Goal: Task Accomplishment & Management: Manage account settings

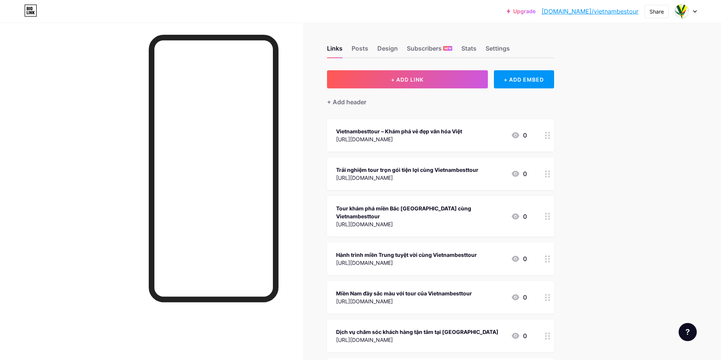
click at [517, 78] on div "+ ADD EMBED" at bounding box center [524, 79] width 60 height 18
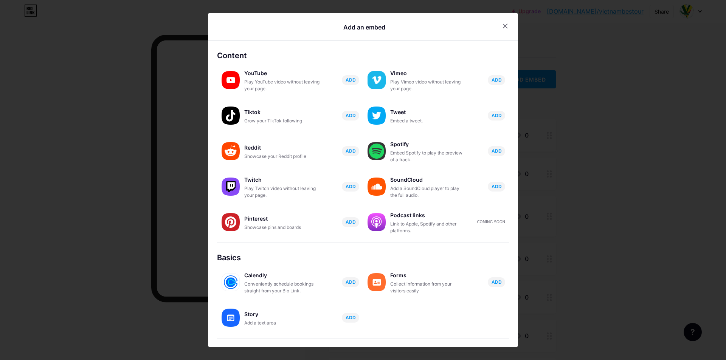
click at [505, 24] on div at bounding box center [505, 26] width 14 height 14
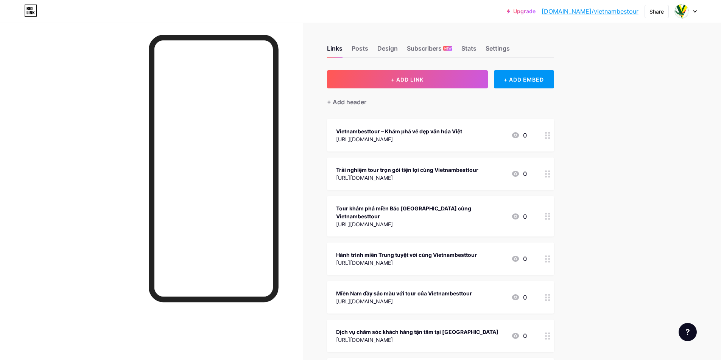
click at [428, 74] on button "+ ADD LINK" at bounding box center [407, 79] width 161 height 18
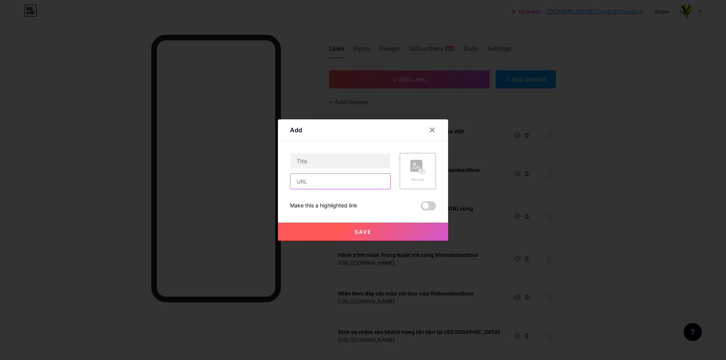
click at [332, 189] on input "text" at bounding box center [340, 181] width 100 height 15
paste input "[URL][DOMAIN_NAME]"
type input "[URL][DOMAIN_NAME]"
click at [304, 228] on button "Save" at bounding box center [363, 232] width 170 height 18
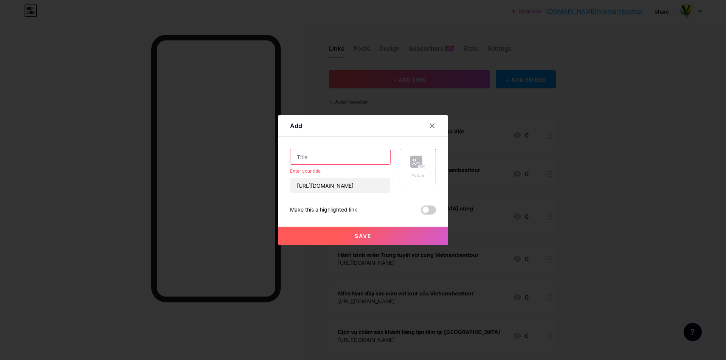
click at [343, 155] on input "text" at bounding box center [340, 156] width 100 height 15
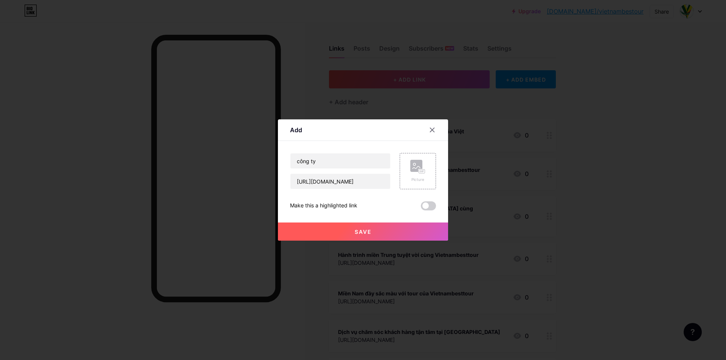
click at [426, 202] on span at bounding box center [428, 206] width 15 height 9
click at [421, 208] on input "checkbox" at bounding box center [421, 208] width 0 height 0
click at [325, 164] on input "công ty" at bounding box center [340, 161] width 100 height 15
click at [423, 206] on span at bounding box center [428, 206] width 15 height 9
click at [421, 208] on input "checkbox" at bounding box center [421, 208] width 0 height 0
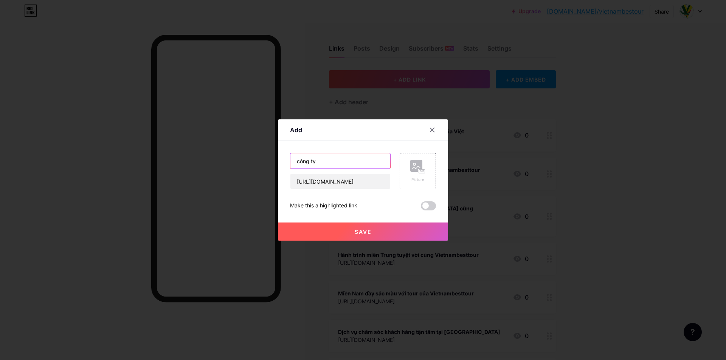
click at [319, 159] on input "công ty" at bounding box center [340, 161] width 100 height 15
type input "công ty du lịch"
click at [349, 238] on button "Save" at bounding box center [363, 232] width 170 height 18
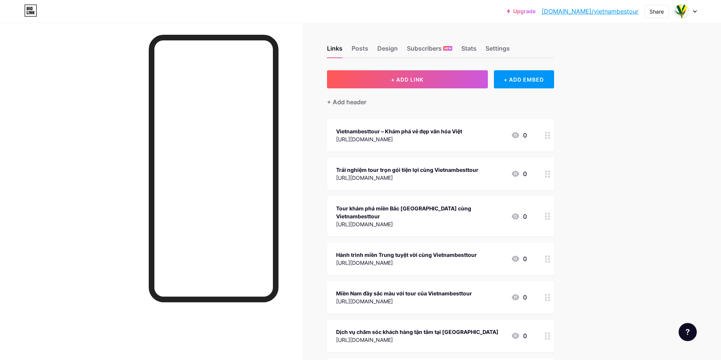
click at [404, 87] on button "+ ADD LINK" at bounding box center [407, 79] width 161 height 18
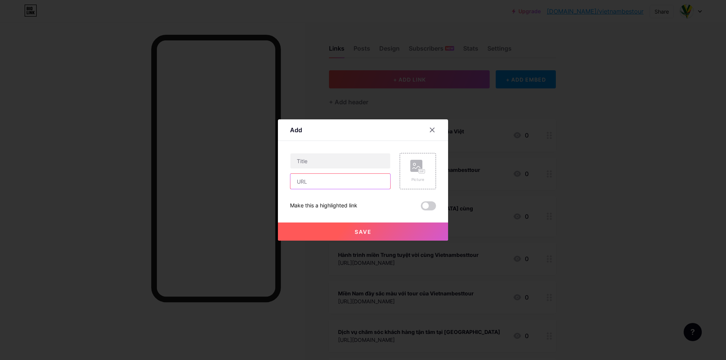
click at [334, 182] on input "text" at bounding box center [340, 181] width 100 height 15
paste input "[URL][DOMAIN_NAME]"
type input "[URL][DOMAIN_NAME]"
click at [342, 165] on input "text" at bounding box center [340, 161] width 100 height 15
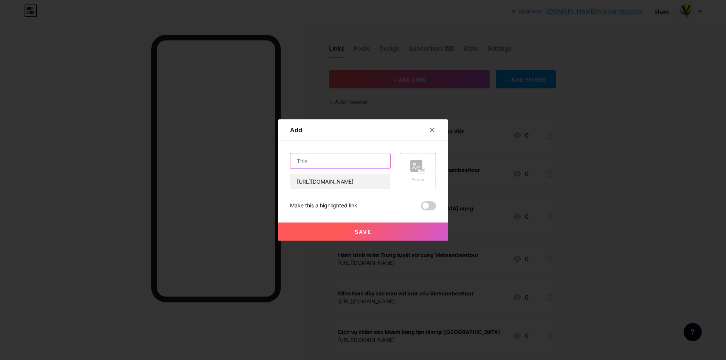
scroll to position [0, 0]
type input "v"
type input "du lịch việt nam"
click at [363, 231] on span "Save" at bounding box center [363, 232] width 17 height 6
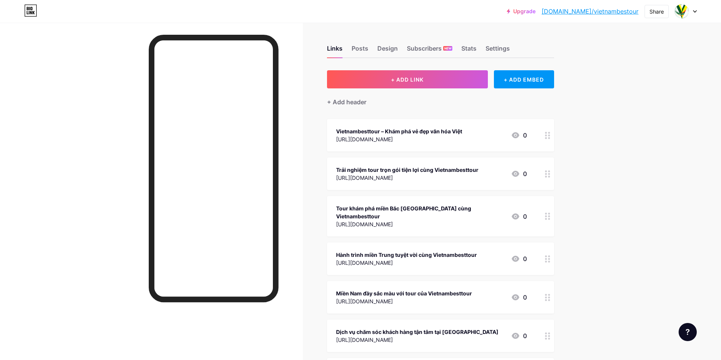
click at [394, 83] on button "+ ADD LINK" at bounding box center [407, 79] width 161 height 18
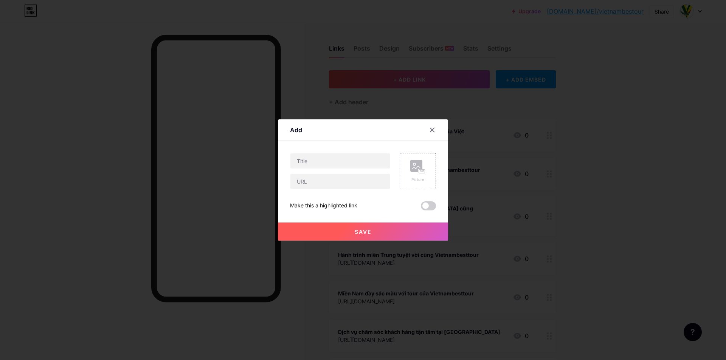
click at [324, 191] on div "Picture Make this a highlighted link Save" at bounding box center [363, 181] width 146 height 57
click at [326, 180] on input "text" at bounding box center [340, 181] width 100 height 15
paste input "[URL][DOMAIN_NAME]"
type input "[URL][DOMAIN_NAME]"
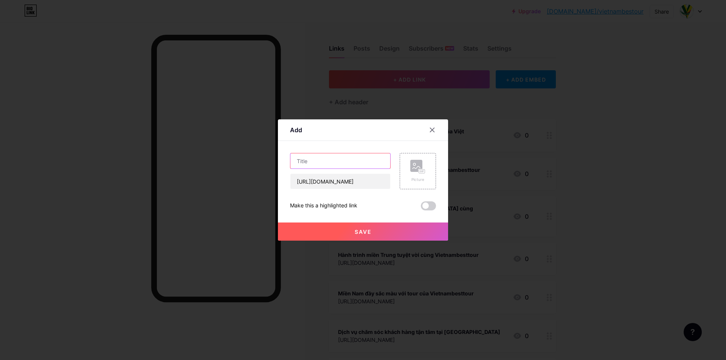
click at [331, 160] on input "text" at bounding box center [340, 161] width 100 height 15
type input "chia sẽ du lịch"
click at [340, 229] on button "Save" at bounding box center [363, 232] width 170 height 18
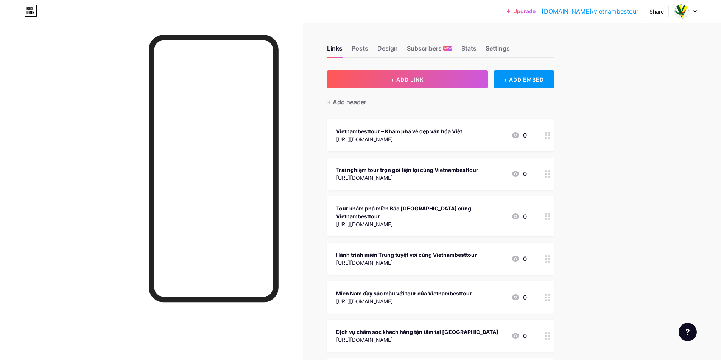
click at [433, 77] on button "+ ADD LINK" at bounding box center [407, 79] width 161 height 18
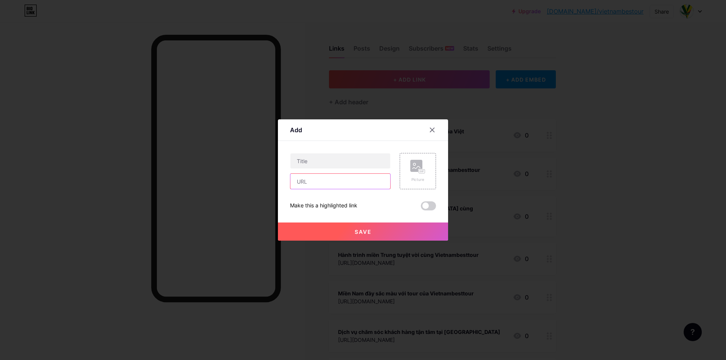
drag, startPoint x: 330, startPoint y: 185, endPoint x: 326, endPoint y: 178, distance: 7.5
click at [329, 185] on input "text" at bounding box center [340, 181] width 100 height 15
paste input "[URL][DOMAIN_NAME]"
type input "[URL][DOMAIN_NAME]"
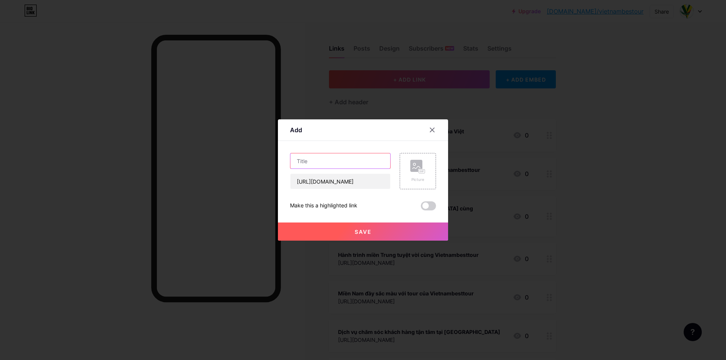
click at [329, 163] on input "text" at bounding box center [340, 161] width 100 height 15
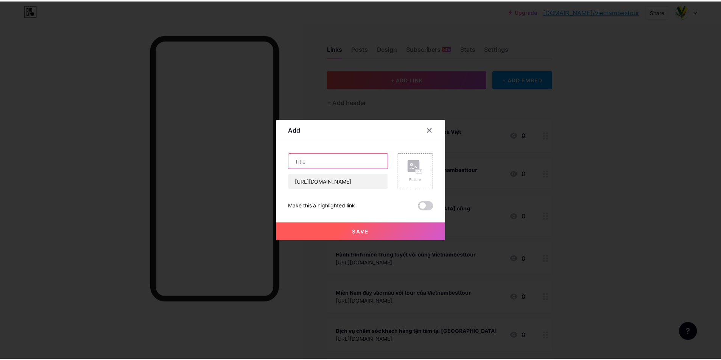
scroll to position [0, 0]
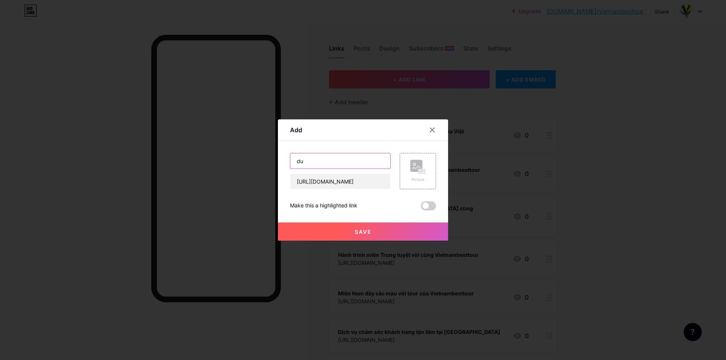
type input "d"
type input "công ty du lịch việt nam"
click at [355, 235] on span "Save" at bounding box center [363, 232] width 17 height 6
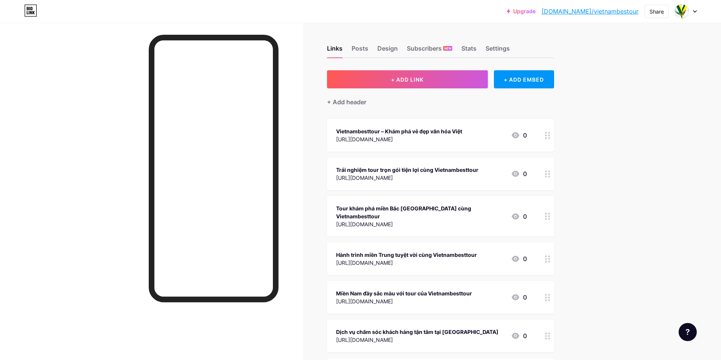
click at [367, 50] on div "Posts" at bounding box center [359, 51] width 17 height 14
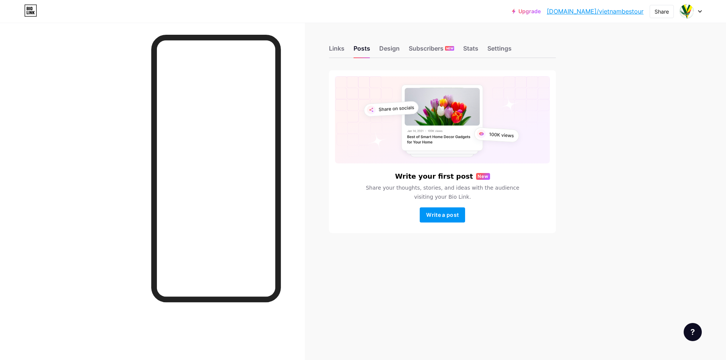
click at [336, 51] on div "Links" at bounding box center [337, 51] width 16 height 14
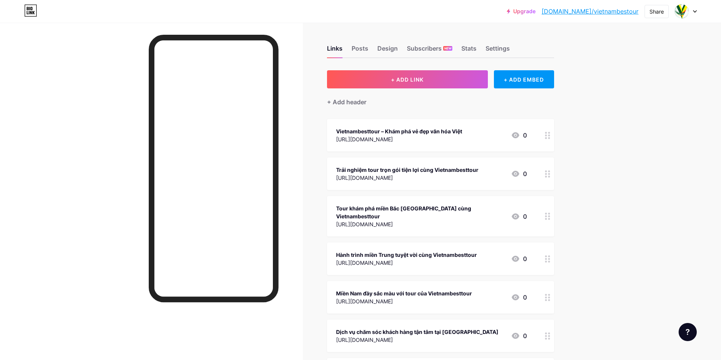
click at [355, 47] on div "Posts" at bounding box center [359, 51] width 17 height 14
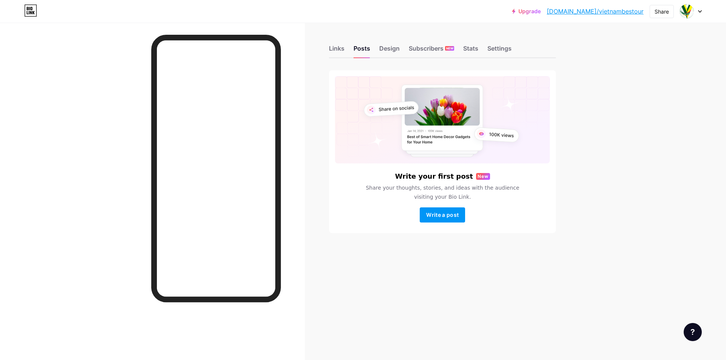
click at [445, 212] on span "Write a post" at bounding box center [442, 215] width 33 height 6
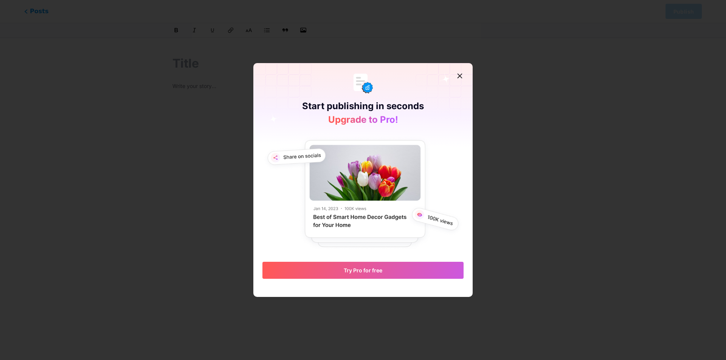
click at [376, 272] on span "Try Pro for free" at bounding box center [363, 270] width 39 height 6
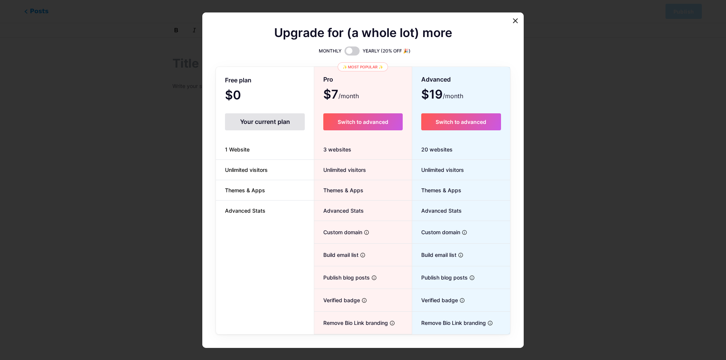
click at [270, 129] on div "Your current plan" at bounding box center [265, 121] width 80 height 17
click at [273, 122] on div "Your current plan" at bounding box center [265, 121] width 80 height 17
click at [514, 18] on icon at bounding box center [515, 21] width 6 height 6
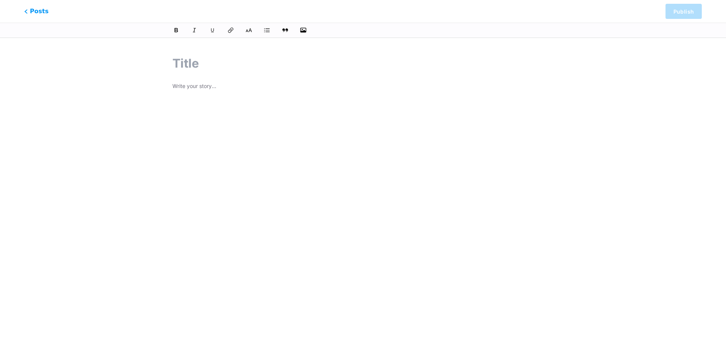
click at [185, 92] on div at bounding box center [362, 176] width 381 height 189
click at [188, 88] on p at bounding box center [362, 87] width 381 height 11
click at [213, 91] on p at bounding box center [362, 87] width 381 height 11
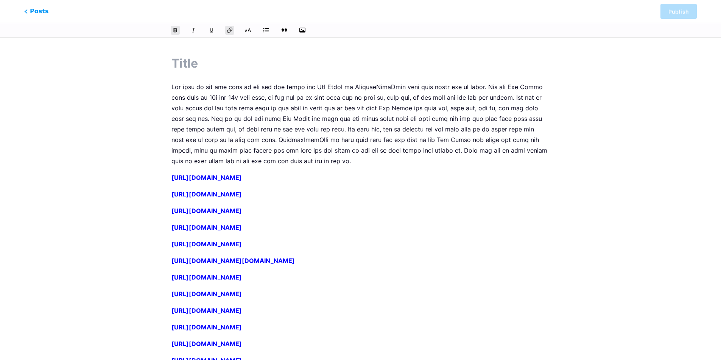
click at [222, 66] on input "text" at bounding box center [360, 63] width 378 height 18
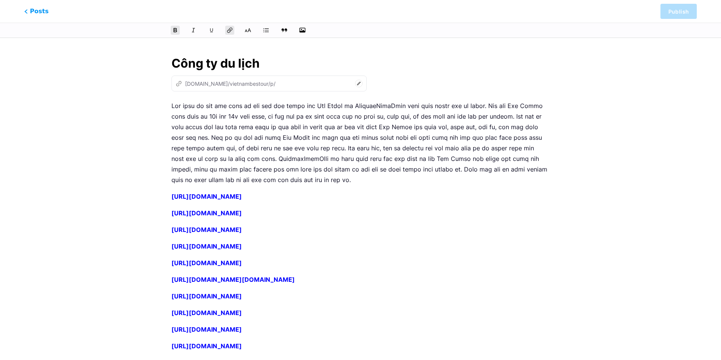
type input "Công ty du lịch"
type input "cong-ty-du-lichv-iet-nam"
type input "Công ty du lịch việt nam"
type input "cong-ty-du-lich-viet-na"
type input "Công ty du lịch việt nam best tour"
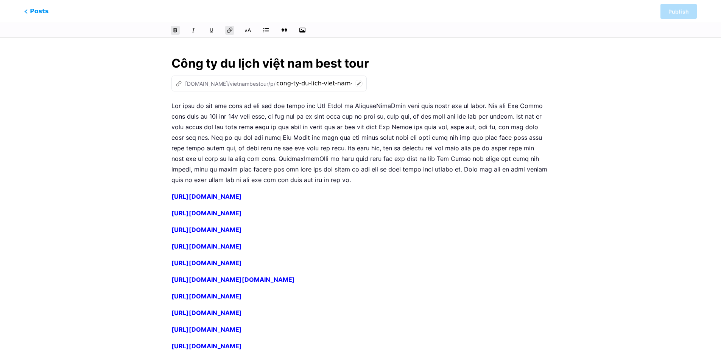
type input "cong-ty-du-lich-viet-nam-best-tour"
click at [530, 69] on input "Công ty du lịch việt nam best tour" at bounding box center [360, 63] width 378 height 18
type input "Công ty du lịch việt nam best tour"
click at [33, 7] on span "Posts" at bounding box center [36, 11] width 24 height 9
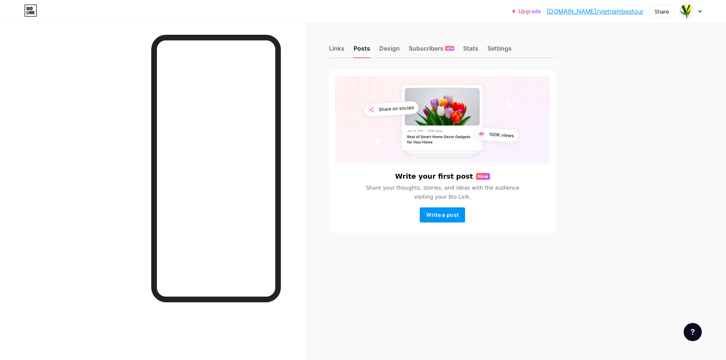
click at [326, 48] on div "Links Posts Design Subscribers NEW Stats Settings Write your first post New Sha…" at bounding box center [294, 147] width 588 height 248
click at [333, 47] on div "Links" at bounding box center [337, 51] width 16 height 14
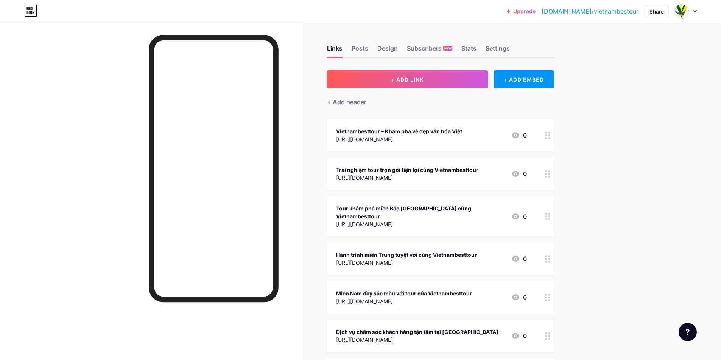
click at [416, 80] on span "+ ADD LINK" at bounding box center [407, 79] width 33 height 6
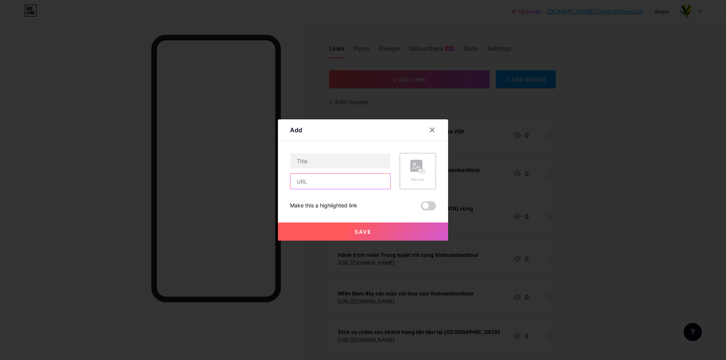
click at [343, 181] on input "text" at bounding box center [340, 181] width 100 height 15
paste input "[URL][DOMAIN_NAME]"
type input "[URL][DOMAIN_NAME]"
click at [342, 163] on input "text" at bounding box center [340, 161] width 100 height 15
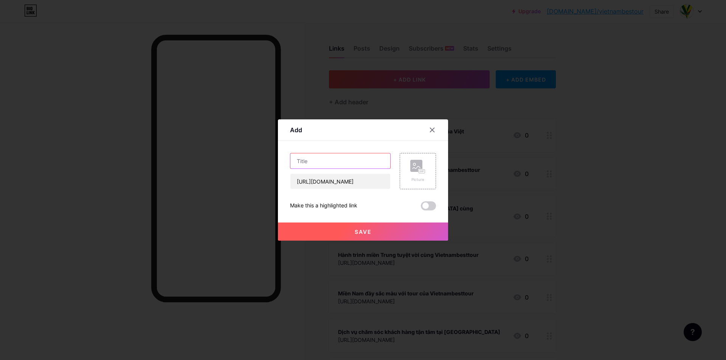
scroll to position [0, 0]
paste input "[URL][DOMAIN_NAME]"
type input "[URL][DOMAIN_NAME]"
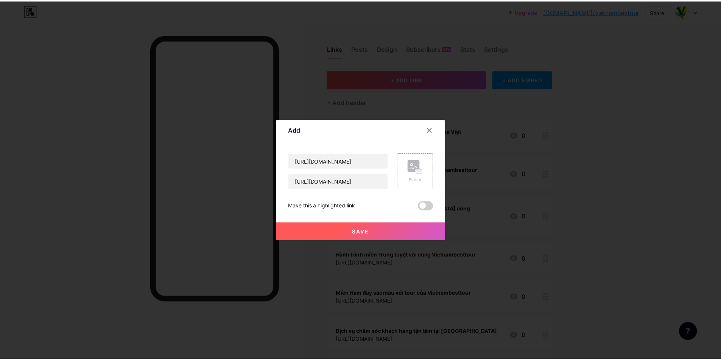
scroll to position [0, 0]
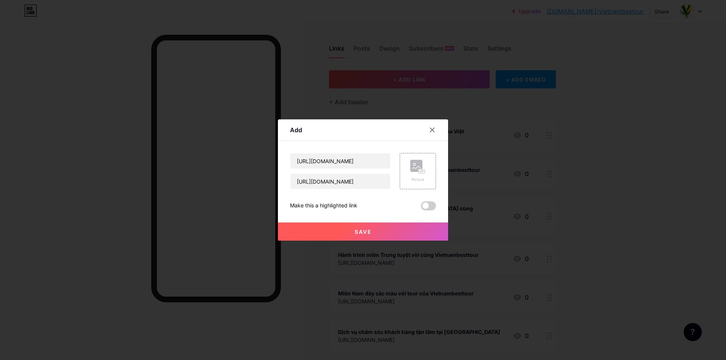
click at [351, 237] on button "Save" at bounding box center [363, 232] width 170 height 18
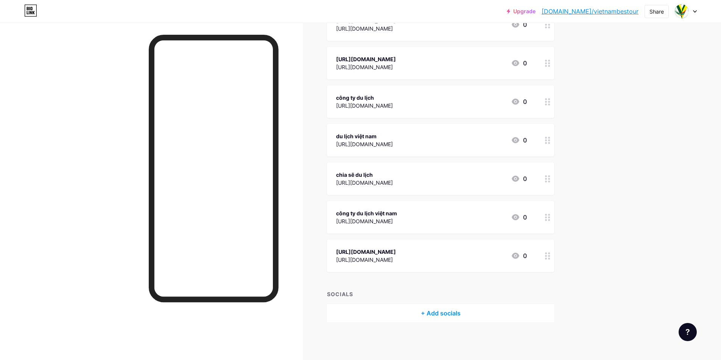
scroll to position [404, 0]
click at [396, 250] on div "[URL][DOMAIN_NAME]" at bounding box center [366, 252] width 60 height 8
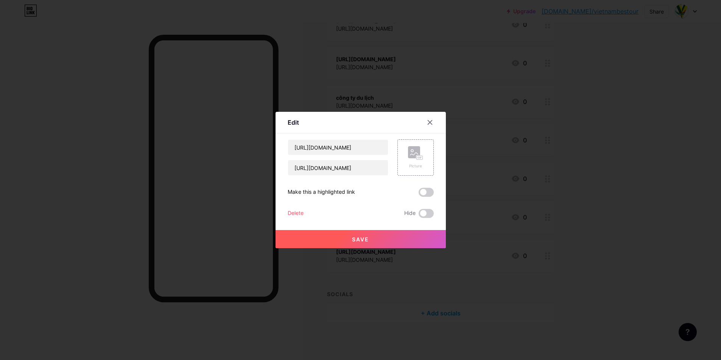
click at [440, 250] on div at bounding box center [360, 180] width 721 height 360
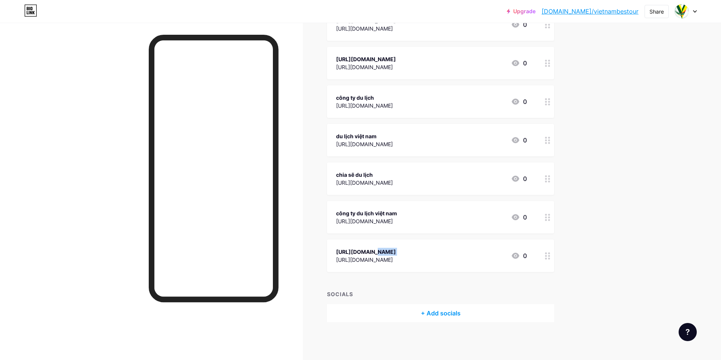
click at [396, 250] on div "[URL][DOMAIN_NAME]" at bounding box center [366, 252] width 60 height 8
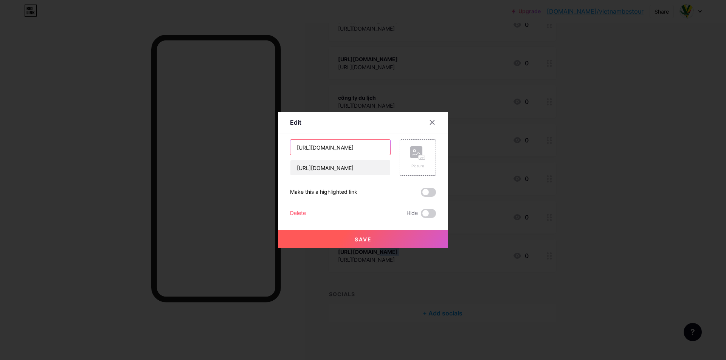
click at [345, 149] on input "[URL][DOMAIN_NAME]" at bounding box center [340, 147] width 100 height 15
click at [429, 123] on icon at bounding box center [432, 123] width 6 height 6
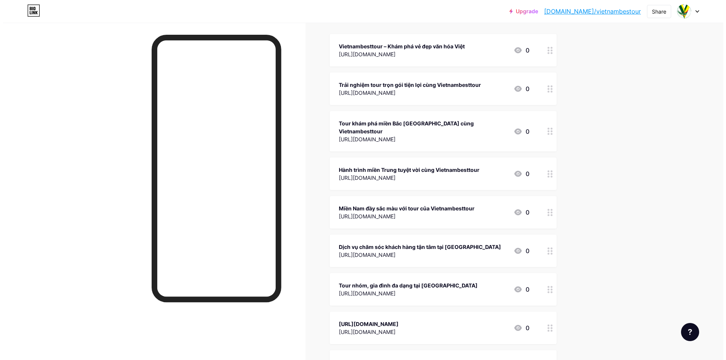
scroll to position [0, 0]
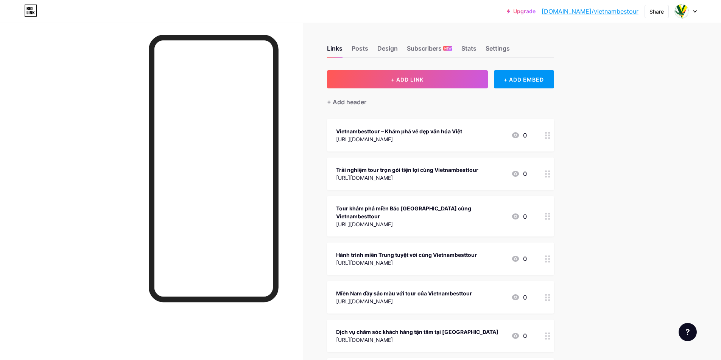
click at [437, 78] on button "+ ADD LINK" at bounding box center [407, 79] width 161 height 18
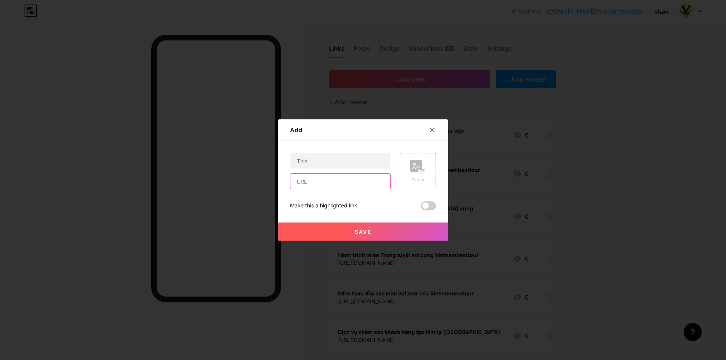
click at [347, 185] on input "text" at bounding box center [340, 181] width 100 height 15
paste input "[URL][DOMAIN_NAME][DOMAIN_NAME]"
type input "[URL][DOMAIN_NAME][DOMAIN_NAME]"
click at [337, 161] on input "text" at bounding box center [340, 161] width 100 height 15
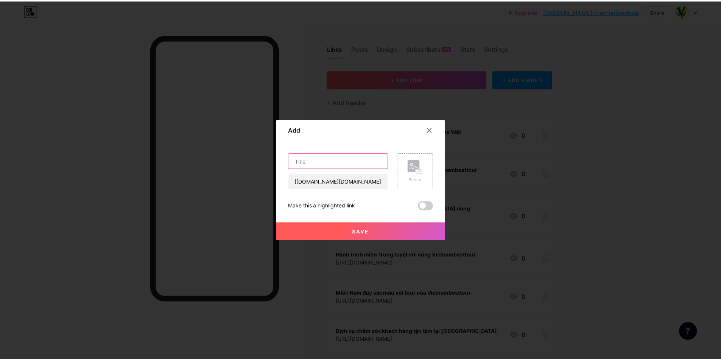
scroll to position [0, 0]
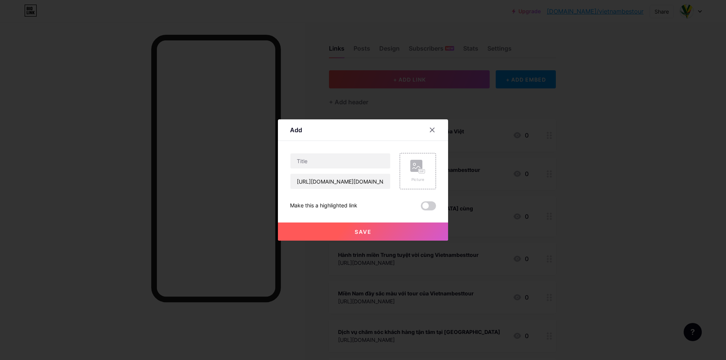
click at [432, 130] on icon at bounding box center [432, 130] width 6 height 6
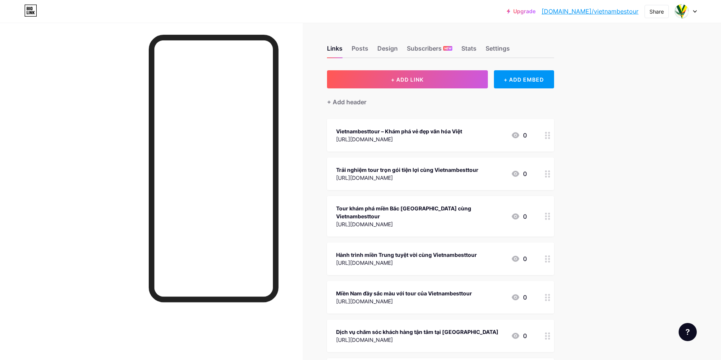
click at [419, 75] on button "+ ADD LINK" at bounding box center [407, 79] width 161 height 18
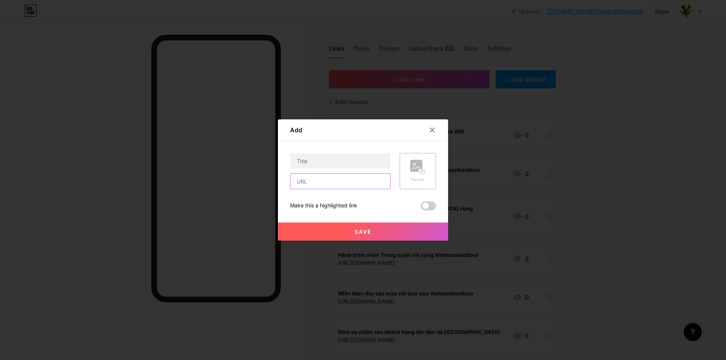
click at [316, 177] on input "text" at bounding box center [340, 181] width 100 height 15
paste input "[URL][DOMAIN_NAME][DOMAIN_NAME]"
type input "[URL][DOMAIN_NAME][DOMAIN_NAME]"
click at [318, 167] on input "text" at bounding box center [340, 161] width 100 height 15
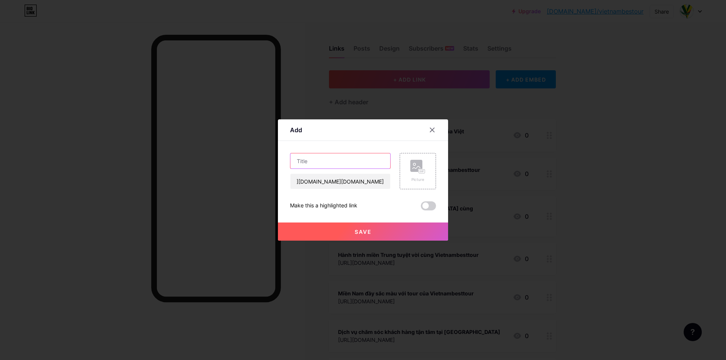
scroll to position [0, 0]
paste input "[URL][DOMAIN_NAME][DOMAIN_NAME]"
type input "[URL][DOMAIN_NAME][DOMAIN_NAME]"
click at [340, 224] on button "Save" at bounding box center [363, 232] width 170 height 18
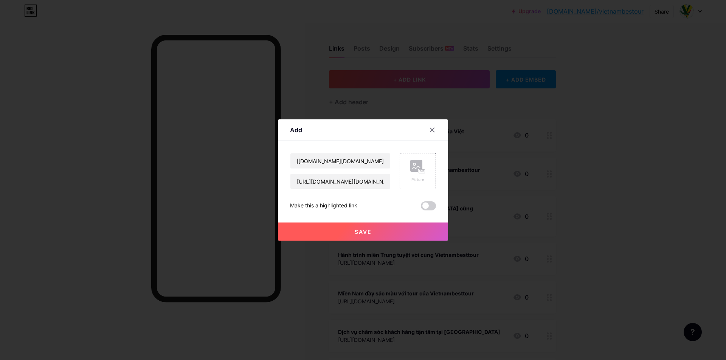
scroll to position [0, 0]
click at [338, 228] on button "Save" at bounding box center [363, 232] width 170 height 18
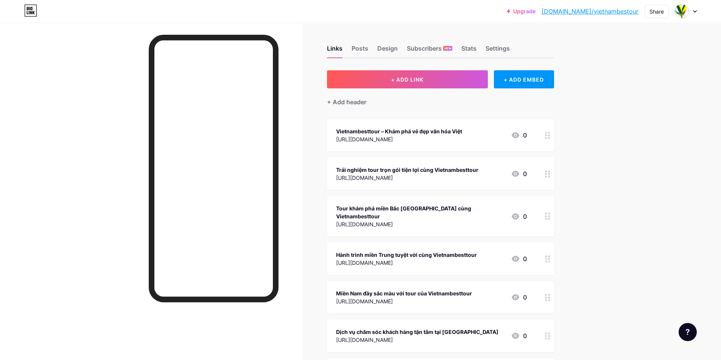
click at [408, 75] on button "+ ADD LINK" at bounding box center [407, 79] width 161 height 18
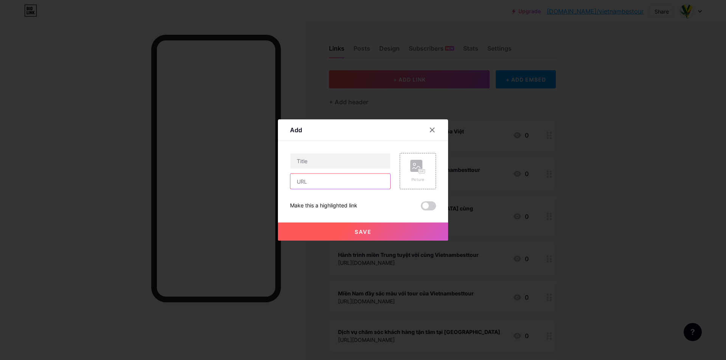
click at [333, 178] on input "text" at bounding box center [340, 181] width 100 height 15
paste input "[URL][DOMAIN_NAME]"
type input "[URL][DOMAIN_NAME]"
click at [335, 160] on input "text" at bounding box center [340, 161] width 100 height 15
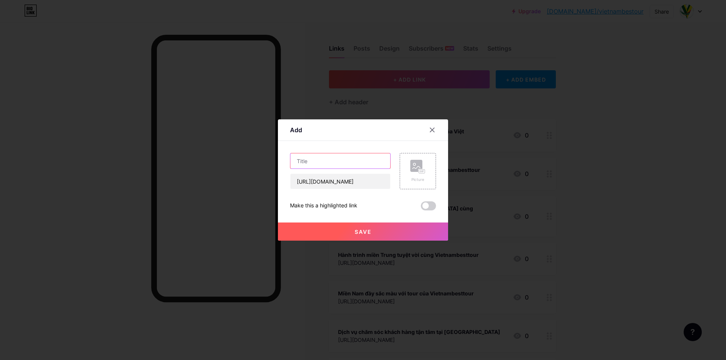
scroll to position [0, 0]
paste input "[URL][DOMAIN_NAME]"
type input "[URL][DOMAIN_NAME]"
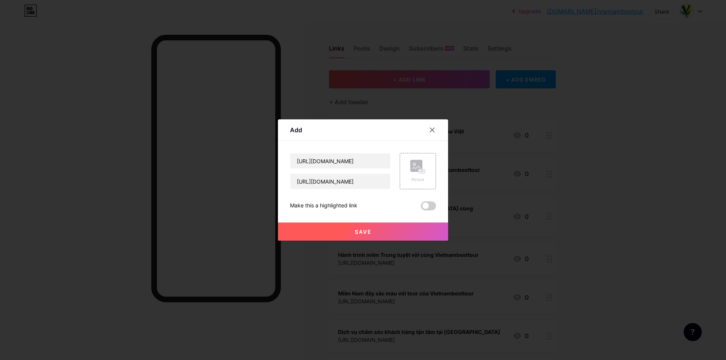
click at [333, 240] on button "Save" at bounding box center [363, 232] width 170 height 18
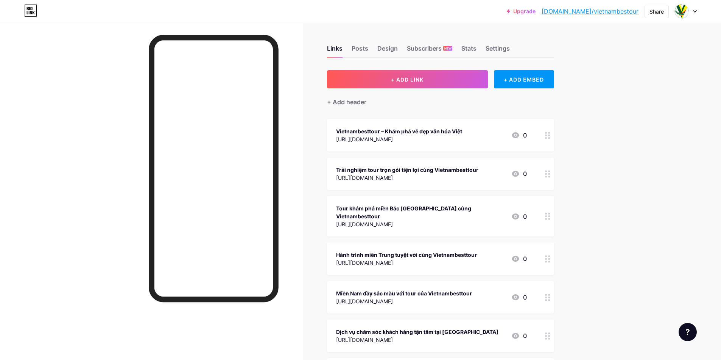
click at [413, 85] on button "+ ADD LINK" at bounding box center [407, 79] width 161 height 18
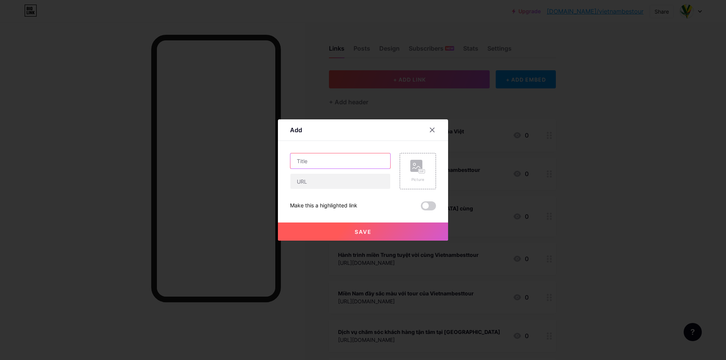
click at [335, 158] on input "text" at bounding box center [340, 161] width 100 height 15
paste input "[URL][DOMAIN_NAME]"
type input "[URL][DOMAIN_NAME]"
click at [310, 184] on input "text" at bounding box center [340, 181] width 100 height 15
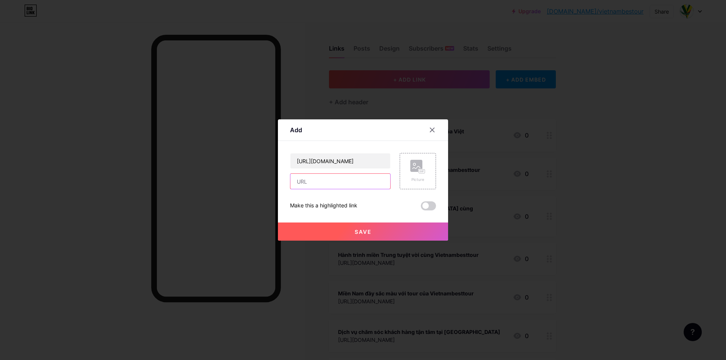
scroll to position [0, 0]
paste input "[URL][DOMAIN_NAME]"
type input "[URL][DOMAIN_NAME]"
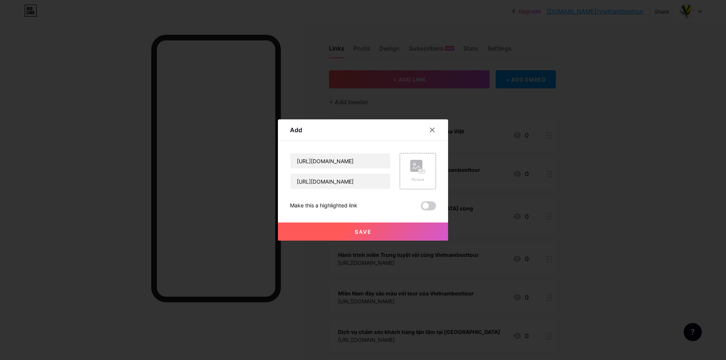
click at [317, 239] on button "Save" at bounding box center [363, 232] width 170 height 18
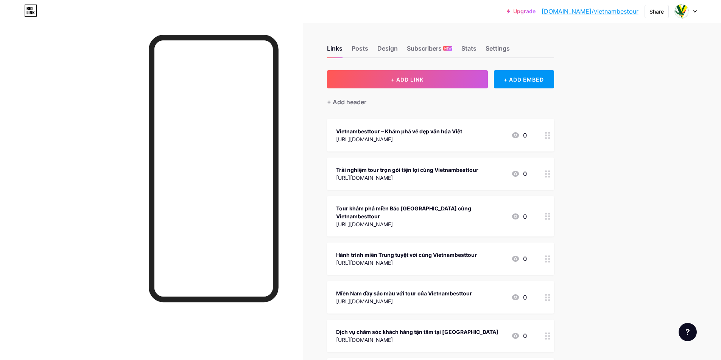
click at [410, 82] on span "+ ADD LINK" at bounding box center [407, 79] width 33 height 6
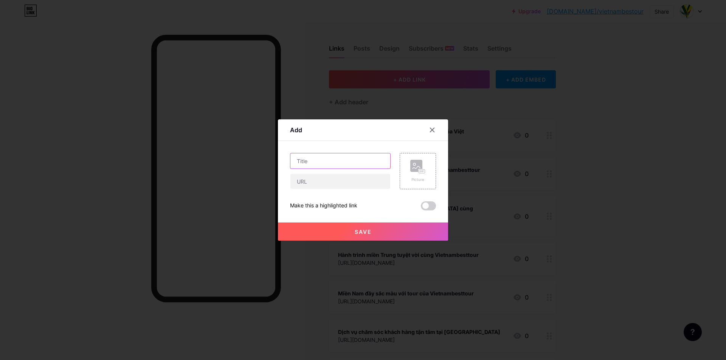
click at [360, 157] on input "text" at bounding box center [340, 161] width 100 height 15
paste input "[URL][DOMAIN_NAME]"
type input "[URL][DOMAIN_NAME]"
click at [318, 187] on input "text" at bounding box center [340, 181] width 100 height 15
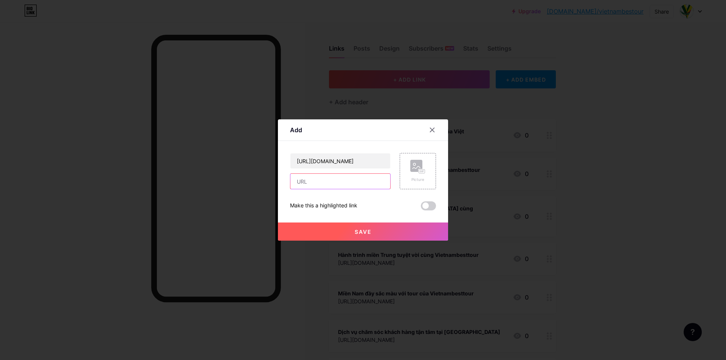
scroll to position [0, 0]
paste input "[URL][DOMAIN_NAME]"
type input "[URL][DOMAIN_NAME]"
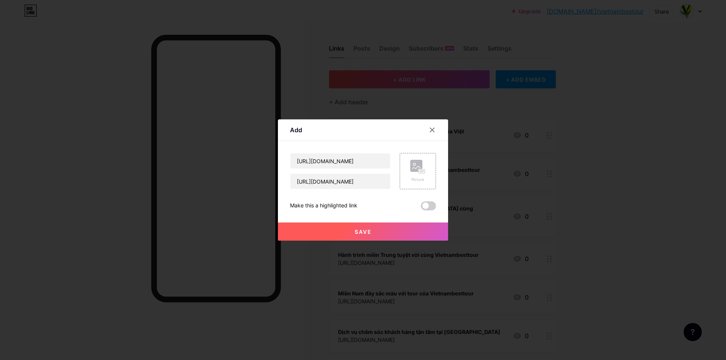
click at [337, 234] on button "Save" at bounding box center [363, 232] width 170 height 18
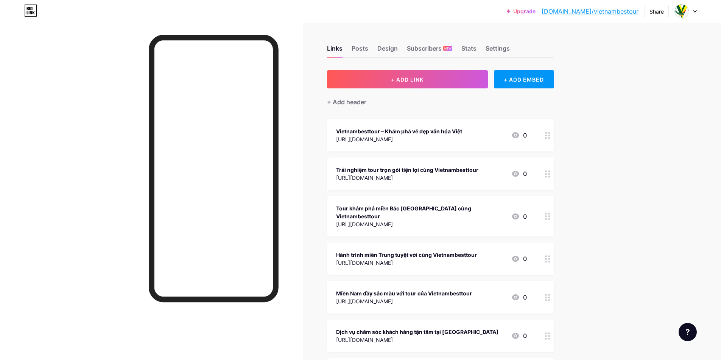
click at [420, 77] on span "+ ADD LINK" at bounding box center [407, 79] width 33 height 6
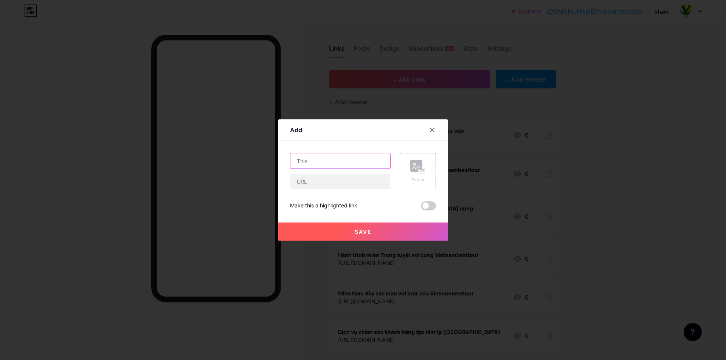
click at [322, 163] on input "text" at bounding box center [340, 161] width 100 height 15
paste input "[URL][DOMAIN_NAME]"
type input "[URL][DOMAIN_NAME]"
drag, startPoint x: 304, startPoint y: 185, endPoint x: 312, endPoint y: 214, distance: 30.2
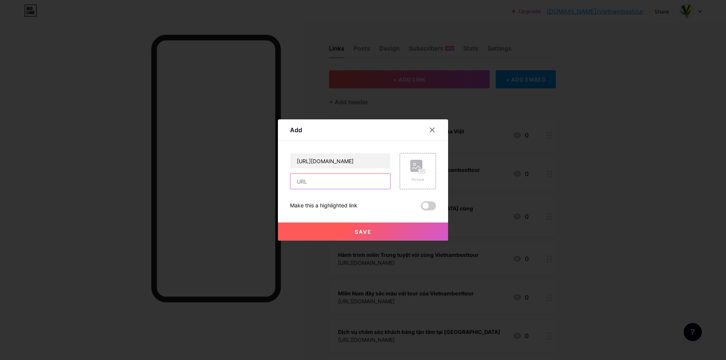
click at [304, 185] on input "text" at bounding box center [340, 181] width 100 height 15
paste input "[URL][DOMAIN_NAME]"
type input "[URL][DOMAIN_NAME]"
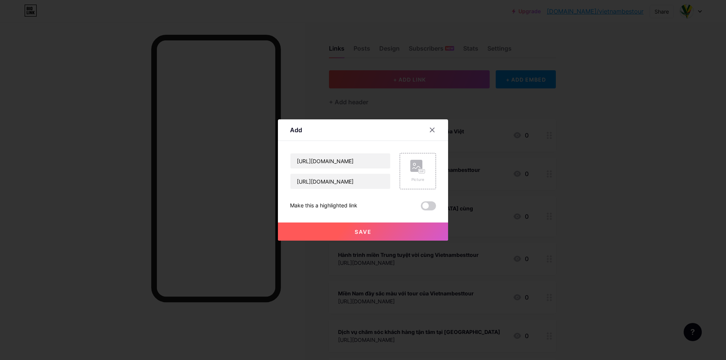
click at [311, 236] on button "Save" at bounding box center [363, 232] width 170 height 18
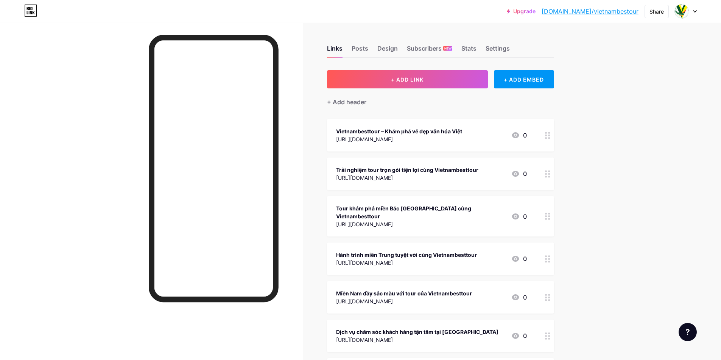
click at [413, 82] on span "+ ADD LINK" at bounding box center [407, 79] width 33 height 6
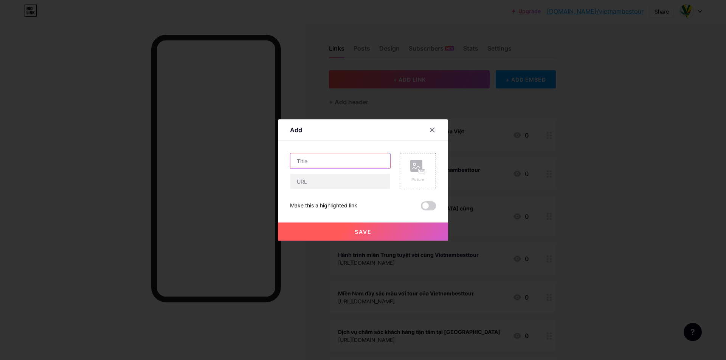
click at [353, 160] on input "text" at bounding box center [340, 161] width 100 height 15
paste input "[URL][DOMAIN_NAME]"
type input "[URL][DOMAIN_NAME]"
click at [321, 186] on input "text" at bounding box center [340, 181] width 100 height 15
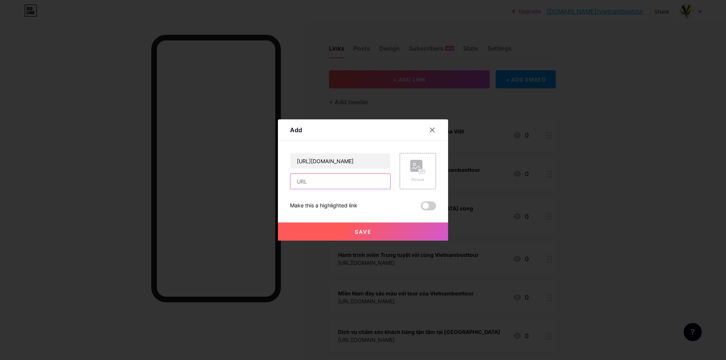
scroll to position [0, 0]
paste input "[URL][DOMAIN_NAME]"
type input "[URL][DOMAIN_NAME]"
click at [304, 231] on button "Save" at bounding box center [363, 232] width 170 height 18
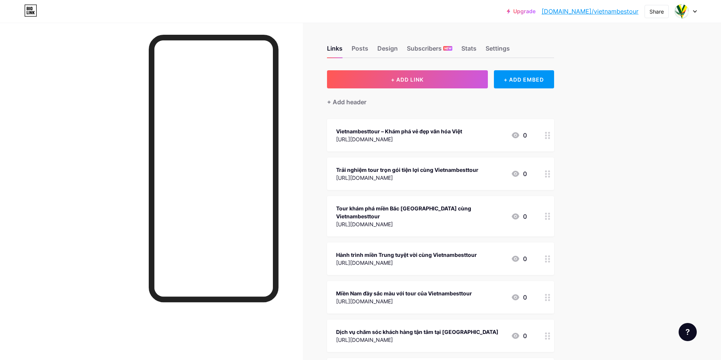
click at [416, 80] on span "+ ADD LINK" at bounding box center [407, 79] width 33 height 6
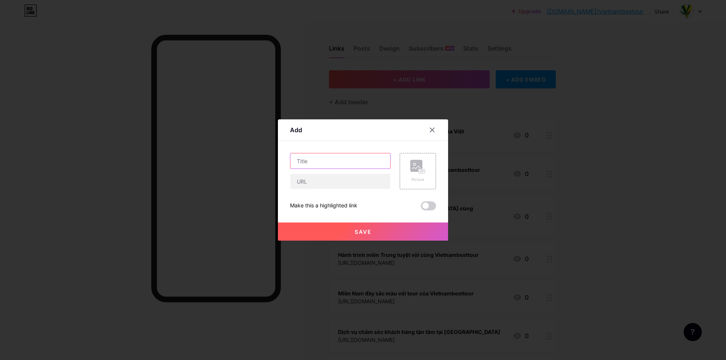
click at [351, 159] on input "text" at bounding box center [340, 161] width 100 height 15
paste input "[URL][DOMAIN_NAME]"
type input "[URL][DOMAIN_NAME]"
click at [313, 181] on input "text" at bounding box center [340, 181] width 100 height 15
paste input "[URL][DOMAIN_NAME]"
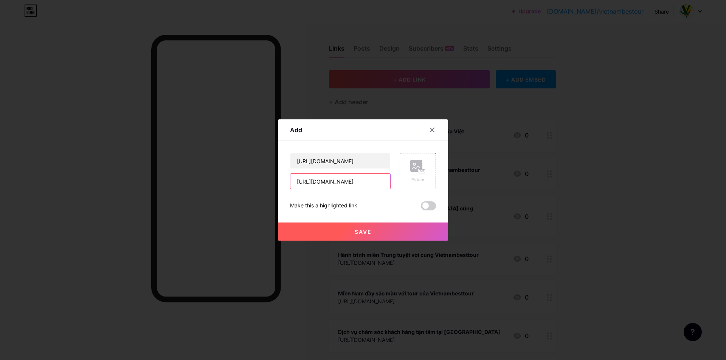
type input "[URL][DOMAIN_NAME]"
click at [315, 231] on button "Save" at bounding box center [363, 232] width 170 height 18
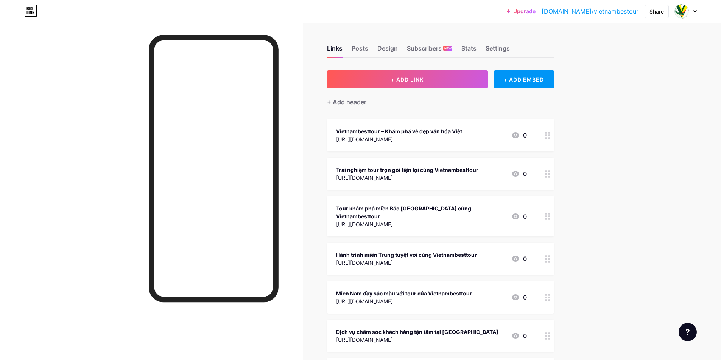
click at [407, 78] on span "+ ADD LINK" at bounding box center [407, 79] width 33 height 6
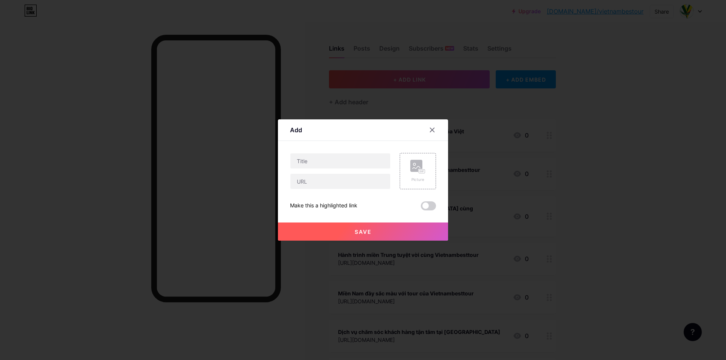
drag, startPoint x: 369, startPoint y: 151, endPoint x: 355, endPoint y: 158, distance: 15.9
click at [367, 153] on div "Content YouTube Play YouTube video without leaving your page. ADD Vimeo Play Vi…" at bounding box center [363, 176] width 146 height 70
click at [335, 165] on input "text" at bounding box center [340, 161] width 100 height 15
paste input "[URL][DOMAIN_NAME]"
type input "[URL][DOMAIN_NAME]"
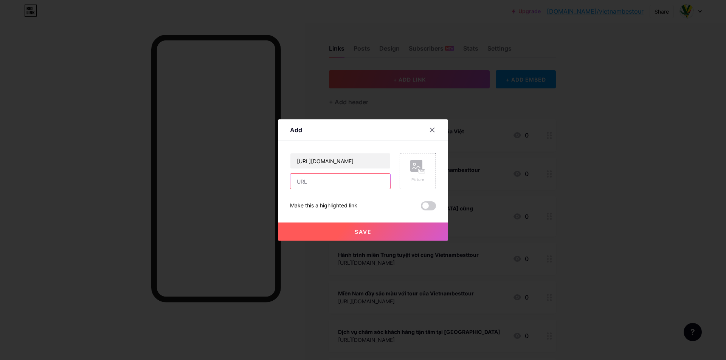
click at [328, 179] on input "text" at bounding box center [340, 181] width 100 height 15
paste input "[URL][DOMAIN_NAME]"
type input "[URL][DOMAIN_NAME]"
click at [315, 234] on button "Save" at bounding box center [363, 232] width 170 height 18
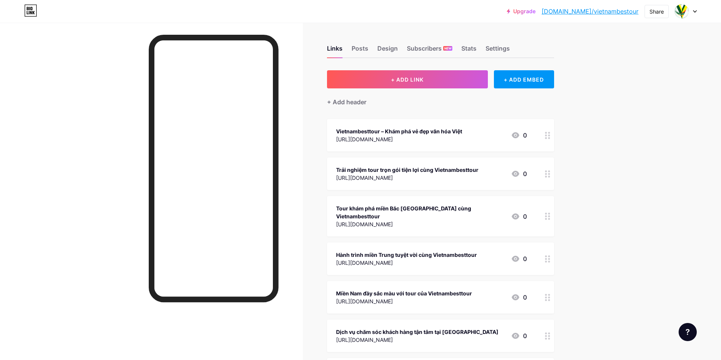
click at [400, 77] on span "+ ADD LINK" at bounding box center [407, 79] width 33 height 6
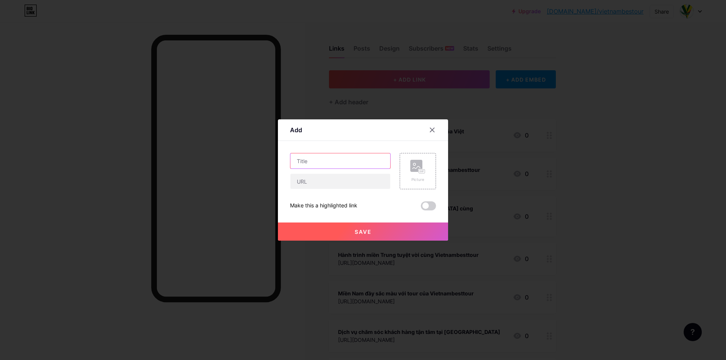
click at [329, 164] on input "text" at bounding box center [340, 161] width 100 height 15
paste input "[URL][DOMAIN_NAME]"
type input "[URL][DOMAIN_NAME]"
click at [306, 185] on input "text" at bounding box center [340, 181] width 100 height 15
paste input "[URL][DOMAIN_NAME]"
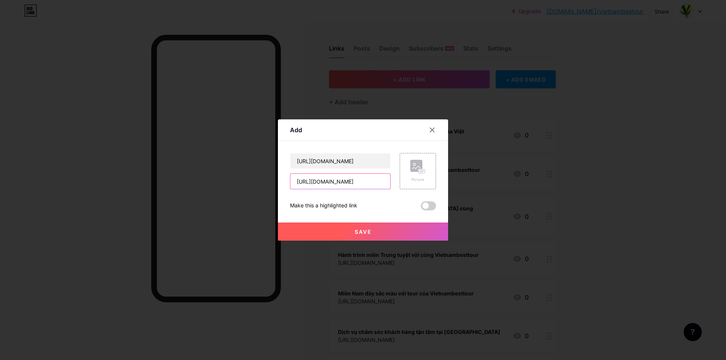
type input "[URL][DOMAIN_NAME]"
click at [311, 241] on div at bounding box center [363, 180] width 726 height 360
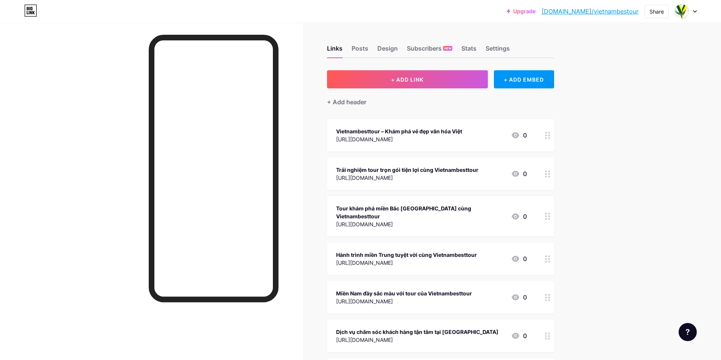
click at [430, 82] on button "+ ADD LINK" at bounding box center [407, 79] width 161 height 18
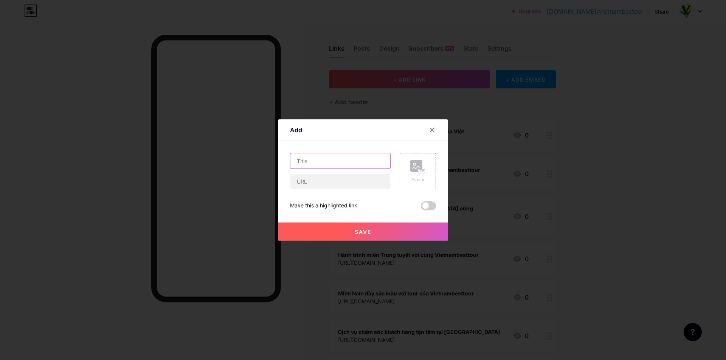
click at [300, 159] on input "text" at bounding box center [340, 161] width 100 height 15
paste input "[URL][DOMAIN_NAME]"
type input "[URL][DOMAIN_NAME]"
click at [309, 182] on input "text" at bounding box center [340, 181] width 100 height 15
paste input "[URL][DOMAIN_NAME]"
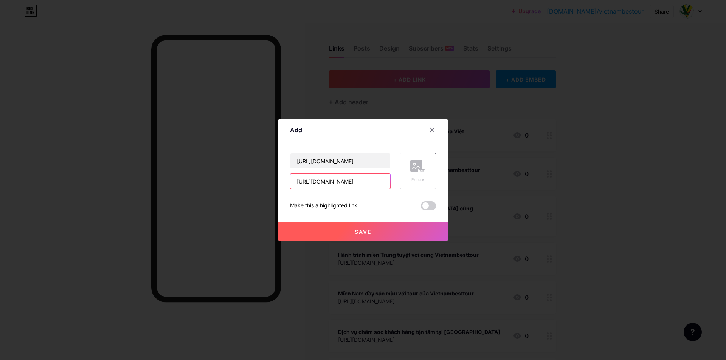
type input "[URL][DOMAIN_NAME]"
click at [306, 231] on button "Save" at bounding box center [363, 232] width 170 height 18
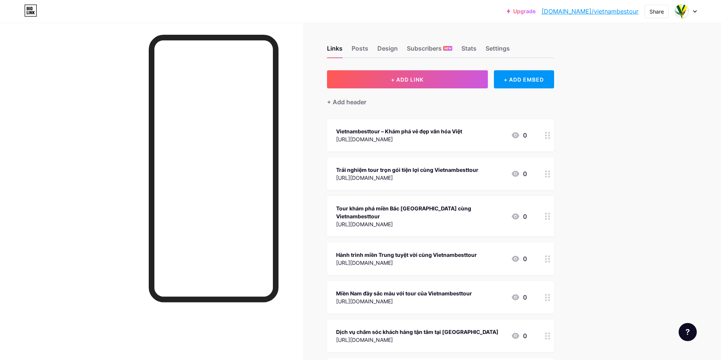
click at [394, 71] on button "+ ADD LINK" at bounding box center [407, 79] width 161 height 18
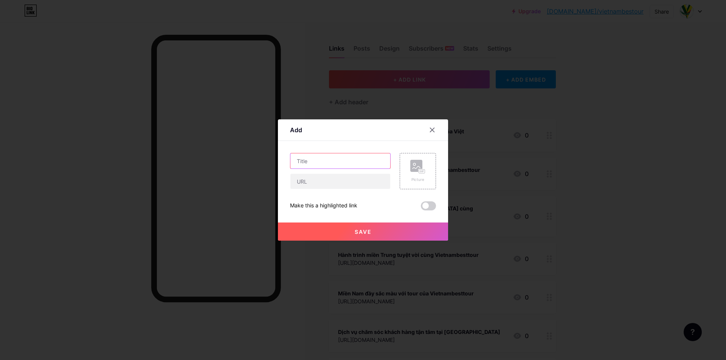
click at [346, 161] on input "text" at bounding box center [340, 161] width 100 height 15
paste input "[URL][DOMAIN_NAME]"
type input "[URL][DOMAIN_NAME]"
click at [318, 180] on input "text" at bounding box center [340, 181] width 100 height 15
paste input "[URL][DOMAIN_NAME]"
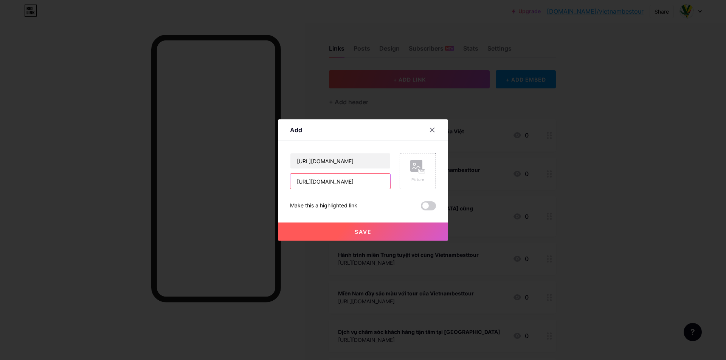
type input "[URL][DOMAIN_NAME]"
click at [314, 229] on button "Save" at bounding box center [363, 232] width 170 height 18
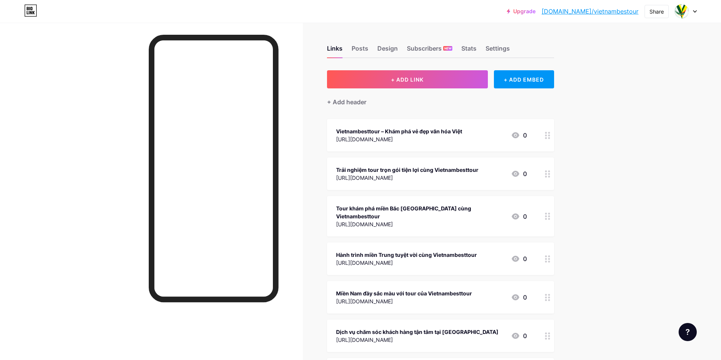
click at [403, 86] on button "+ ADD LINK" at bounding box center [407, 79] width 161 height 18
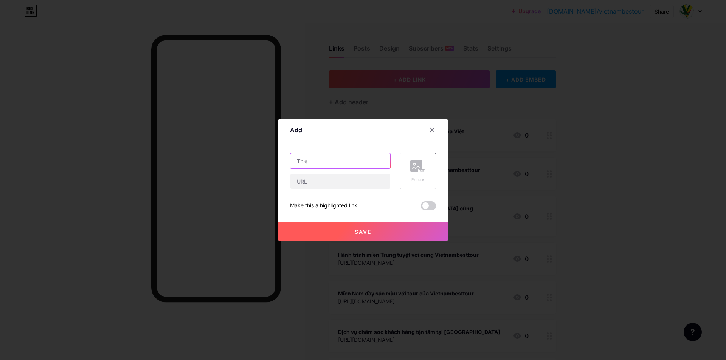
click at [355, 159] on input "text" at bounding box center [340, 161] width 100 height 15
paste input "[URL][DOMAIN_NAME]"
type input "[URL][DOMAIN_NAME]"
click at [327, 179] on input "text" at bounding box center [340, 181] width 100 height 15
paste input "[URL][DOMAIN_NAME]"
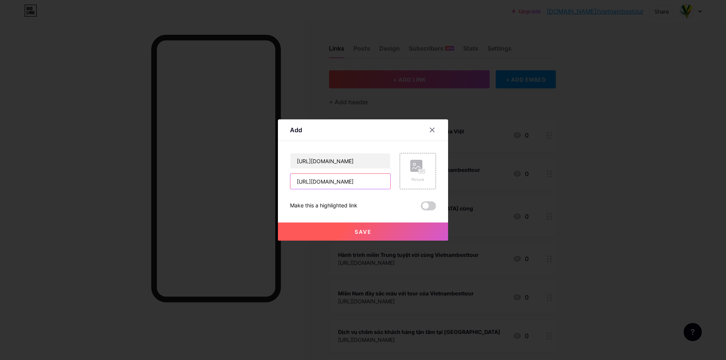
type input "[URL][DOMAIN_NAME]"
click at [310, 230] on button "Save" at bounding box center [363, 232] width 170 height 18
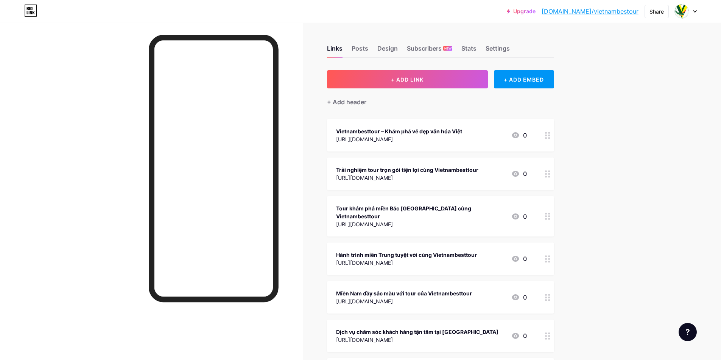
click at [423, 82] on span "+ ADD LINK" at bounding box center [407, 79] width 33 height 6
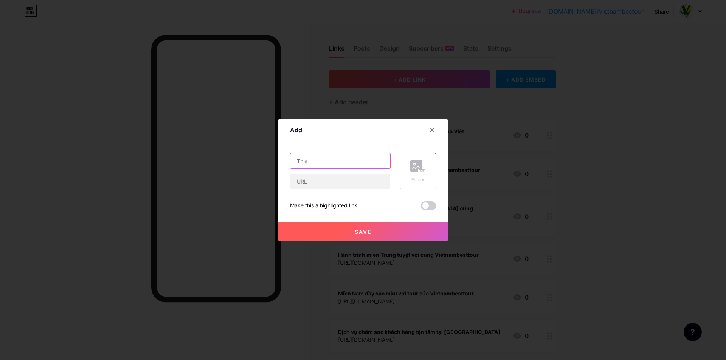
click at [365, 163] on input "text" at bounding box center [340, 161] width 100 height 15
paste input "[URL][DOMAIN_NAME]"
type input "[URL][DOMAIN_NAME]"
click at [323, 181] on input "text" at bounding box center [340, 181] width 100 height 15
paste input "[URL][DOMAIN_NAME]"
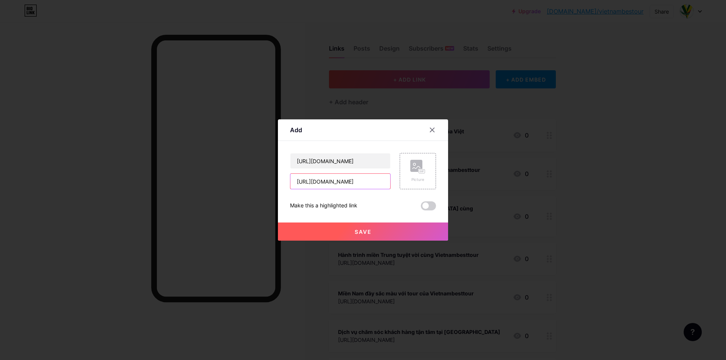
type input "[URL][DOMAIN_NAME]"
click at [319, 235] on button "Save" at bounding box center [363, 232] width 170 height 18
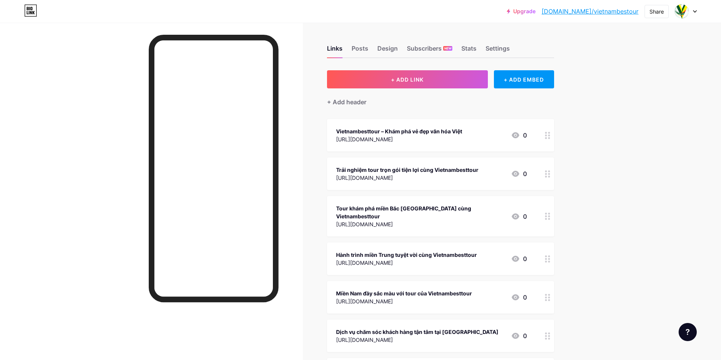
click at [402, 83] on button "+ ADD LINK" at bounding box center [407, 79] width 161 height 18
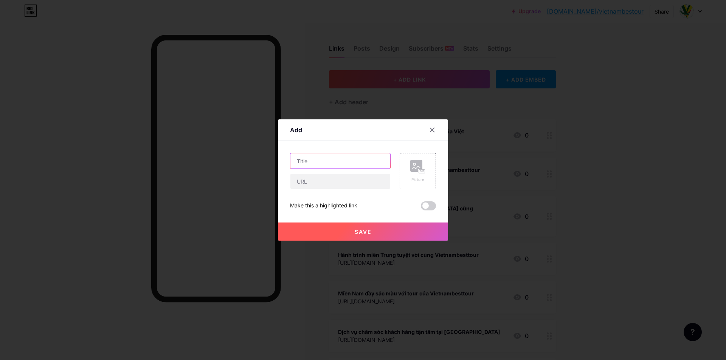
click at [356, 166] on input "text" at bounding box center [340, 161] width 100 height 15
paste input "[URL][DOMAIN_NAME]"
type input "[URL][DOMAIN_NAME]"
click at [320, 180] on input "text" at bounding box center [340, 181] width 100 height 15
paste input "[URL][DOMAIN_NAME]"
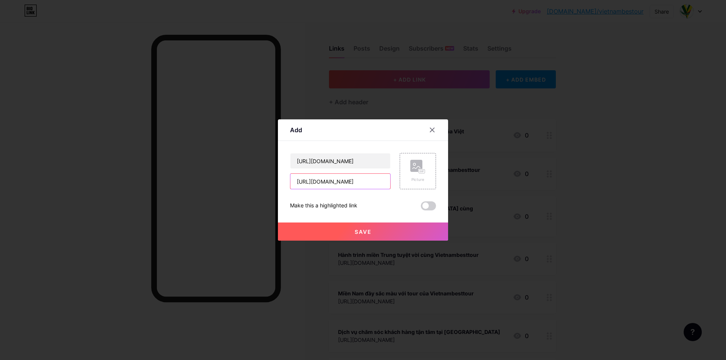
type input "[URL][DOMAIN_NAME]"
click at [311, 232] on button "Save" at bounding box center [363, 232] width 170 height 18
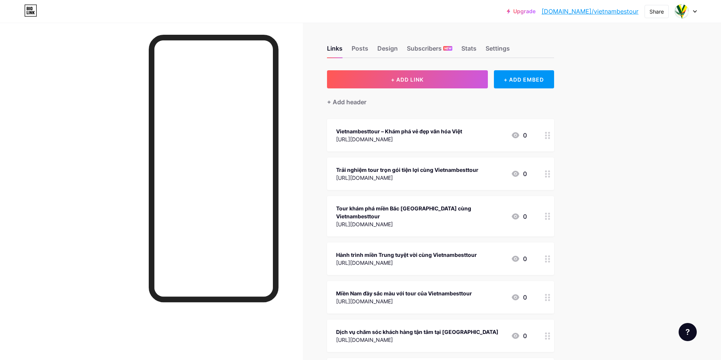
click at [435, 75] on button "+ ADD LINK" at bounding box center [407, 79] width 161 height 18
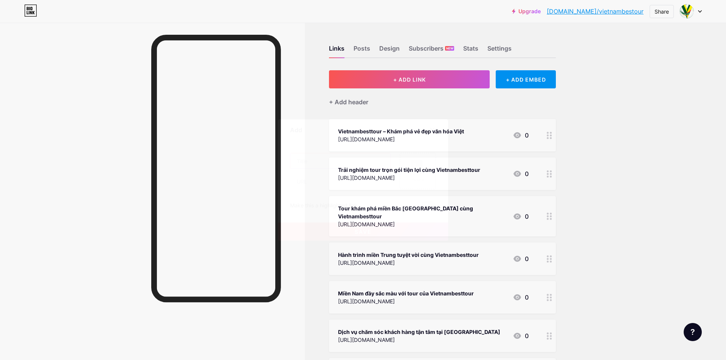
click at [375, 163] on input "text" at bounding box center [340, 161] width 100 height 15
paste input "[URL][DOMAIN_NAME]"
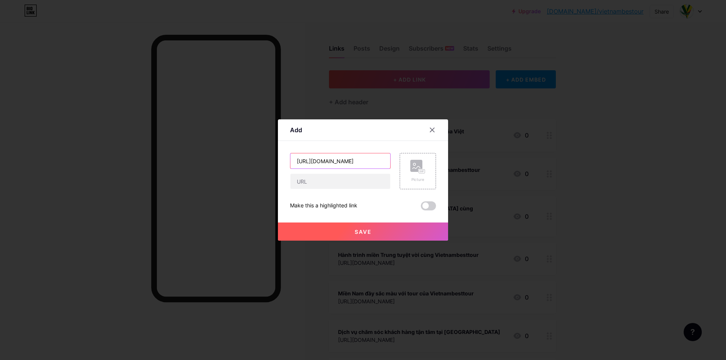
type input "[URL][DOMAIN_NAME]"
click at [335, 182] on input "text" at bounding box center [340, 181] width 100 height 15
paste input "[URL][DOMAIN_NAME]"
type input "[URL][DOMAIN_NAME]"
click at [311, 233] on button "Save" at bounding box center [363, 232] width 170 height 18
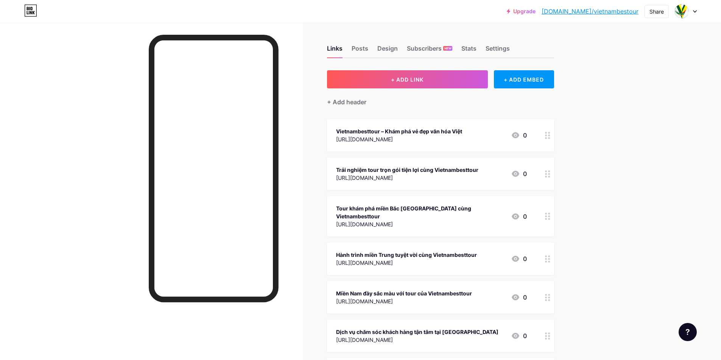
click at [417, 75] on button "+ ADD LINK" at bounding box center [407, 79] width 161 height 18
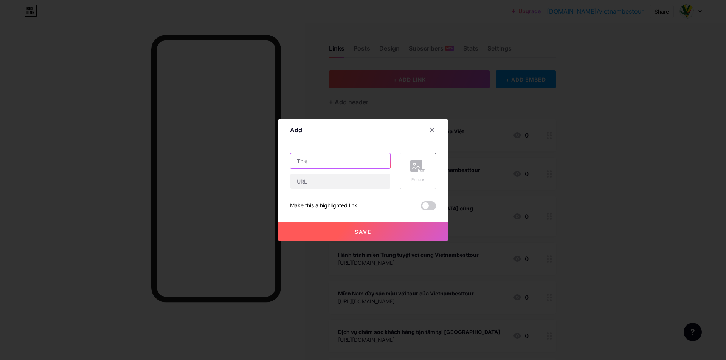
click at [332, 156] on input "text" at bounding box center [340, 161] width 100 height 15
paste input "[URL][DOMAIN_NAME]"
type input "[URL][DOMAIN_NAME]"
click at [313, 180] on input "text" at bounding box center [340, 181] width 100 height 15
paste input "[URL][DOMAIN_NAME]"
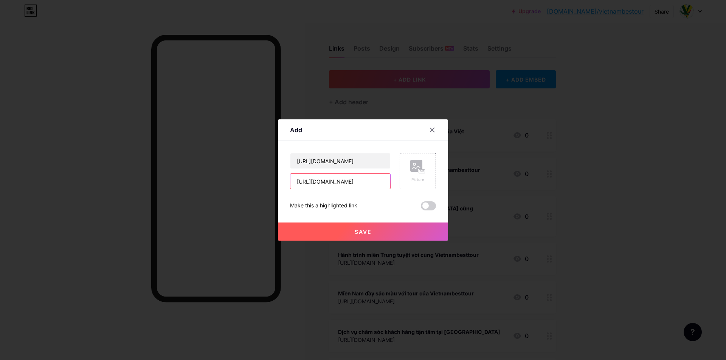
type input "[URL][DOMAIN_NAME]"
click at [307, 227] on button "Save" at bounding box center [363, 232] width 170 height 18
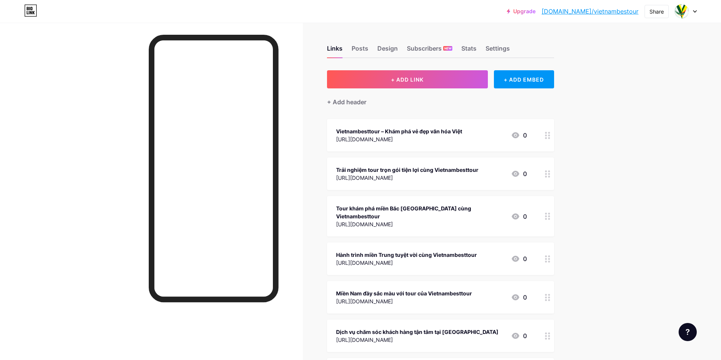
click at [431, 95] on div "+ Add header" at bounding box center [440, 98] width 227 height 19
click at [435, 82] on button "+ ADD LINK" at bounding box center [407, 79] width 161 height 18
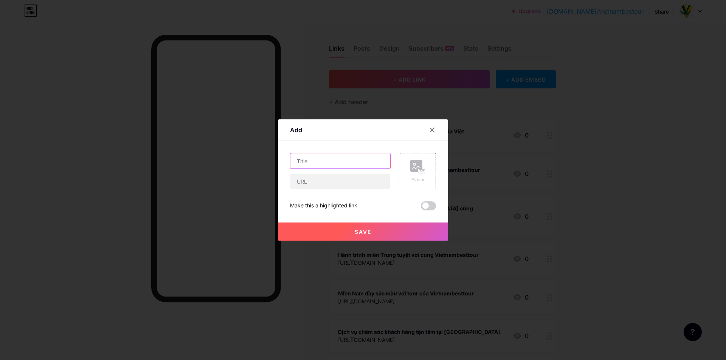
click at [328, 161] on input "text" at bounding box center [340, 161] width 100 height 15
paste input "[URL][DOMAIN_NAME]"
type input "[URL][DOMAIN_NAME]"
click at [302, 179] on input "text" at bounding box center [340, 181] width 100 height 15
paste input "[URL][DOMAIN_NAME]"
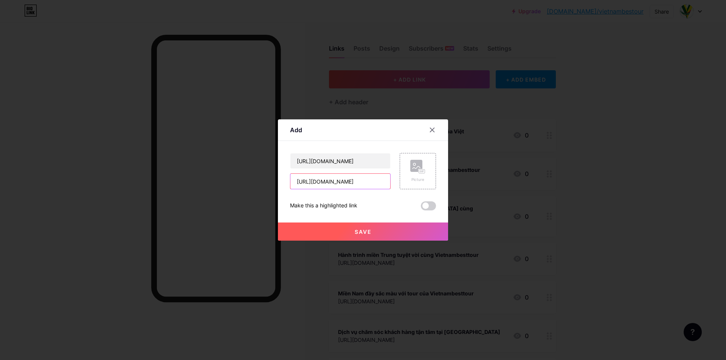
type input "[URL][DOMAIN_NAME]"
click at [306, 233] on button "Save" at bounding box center [363, 232] width 170 height 18
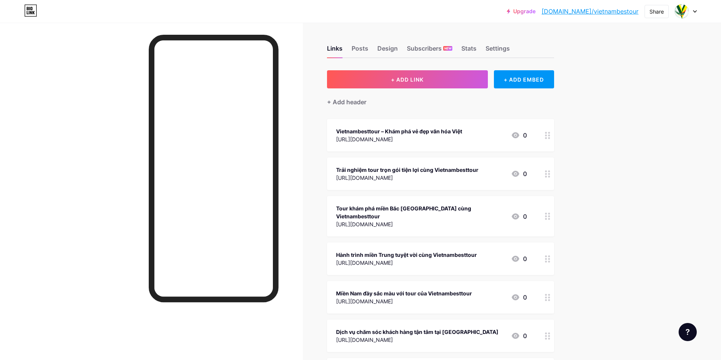
drag, startPoint x: 455, startPoint y: 78, endPoint x: 451, endPoint y: 77, distance: 4.1
click at [451, 77] on button "+ ADD LINK" at bounding box center [407, 79] width 161 height 18
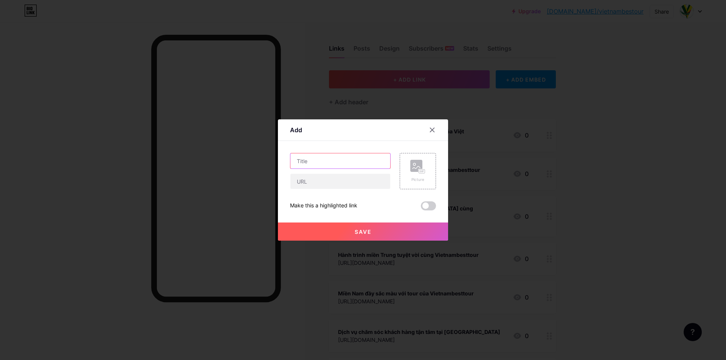
click at [349, 159] on input "text" at bounding box center [340, 161] width 100 height 15
paste input "[URL][DOMAIN_NAME]"
type input "[URL][DOMAIN_NAME]"
click at [315, 177] on input "text" at bounding box center [340, 181] width 100 height 15
paste input "[URL][DOMAIN_NAME]"
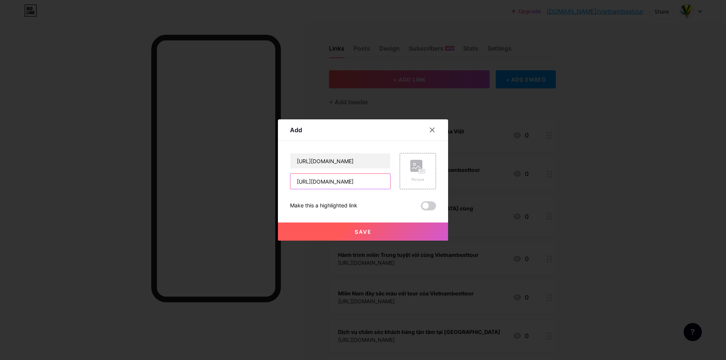
type input "[URL][DOMAIN_NAME]"
click at [309, 234] on button "Save" at bounding box center [363, 232] width 170 height 18
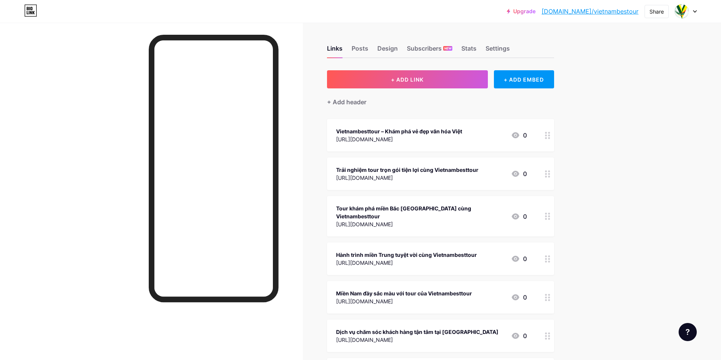
click at [412, 87] on button "+ ADD LINK" at bounding box center [407, 79] width 161 height 18
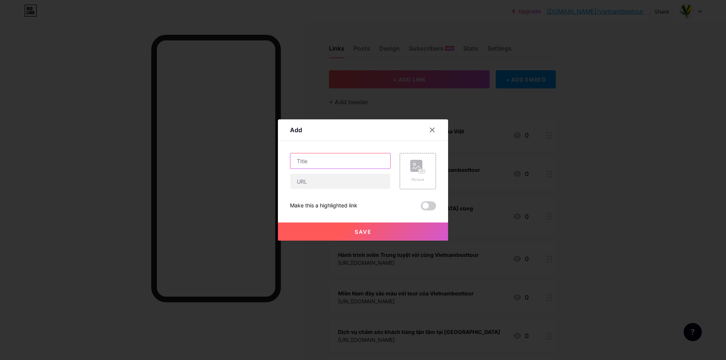
click at [332, 162] on input "text" at bounding box center [340, 161] width 100 height 15
paste input "[URL][DOMAIN_NAME]"
type input "[URL][DOMAIN_NAME]"
click at [314, 178] on input "text" at bounding box center [340, 181] width 100 height 15
paste input "[URL][DOMAIN_NAME]"
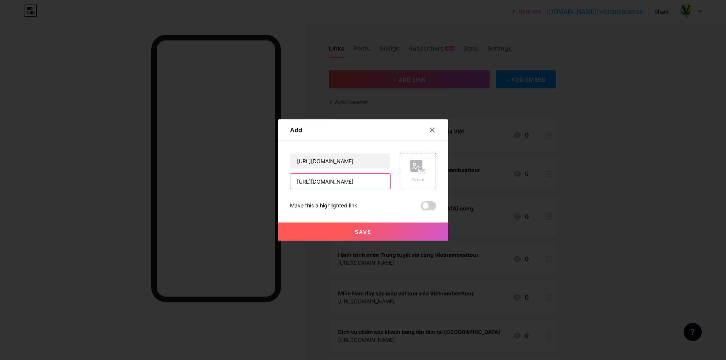
type input "[URL][DOMAIN_NAME]"
click at [307, 231] on button "Save" at bounding box center [363, 232] width 170 height 18
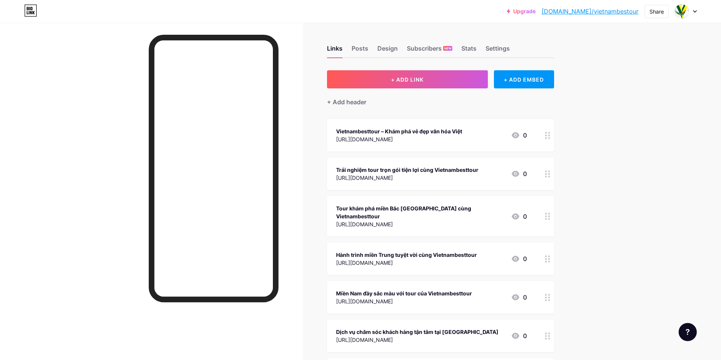
click at [388, 85] on button "+ ADD LINK" at bounding box center [407, 79] width 161 height 18
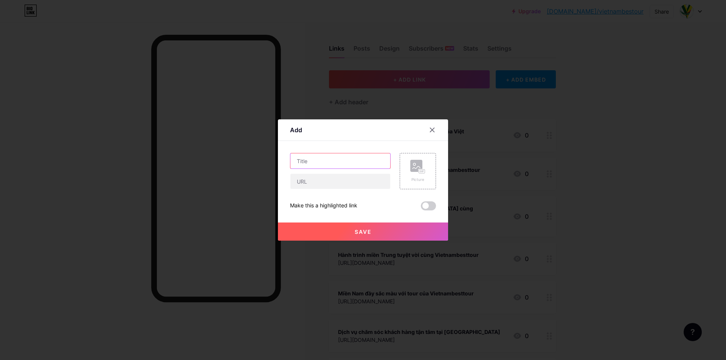
click at [342, 157] on input "text" at bounding box center [340, 161] width 100 height 15
paste input "[URL][DOMAIN_NAME]"
type input "[URL][DOMAIN_NAME]"
click at [310, 187] on input "text" at bounding box center [340, 181] width 100 height 15
paste input "[URL][DOMAIN_NAME]"
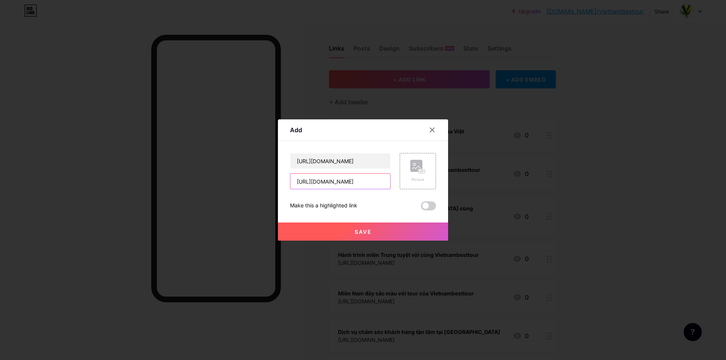
type input "[URL][DOMAIN_NAME]"
click at [307, 230] on button "Save" at bounding box center [363, 232] width 170 height 18
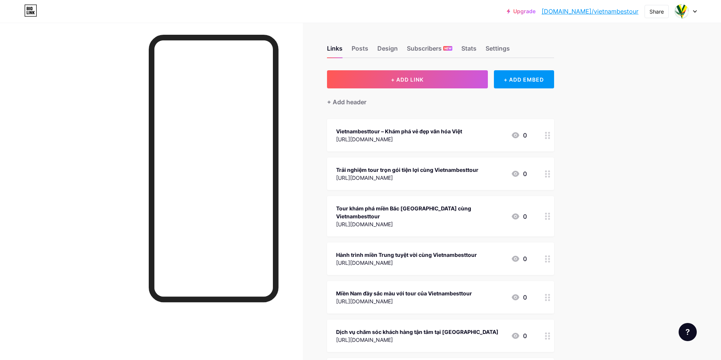
click at [429, 78] on button "+ ADD LINK" at bounding box center [407, 79] width 161 height 18
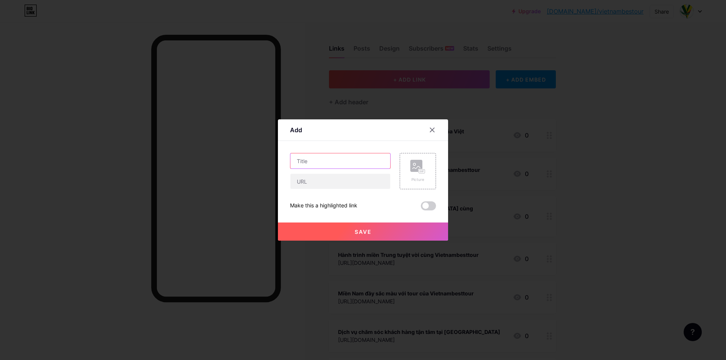
click at [362, 157] on input "text" at bounding box center [340, 161] width 100 height 15
paste input "[URL][DOMAIN_NAME]"
type input "[URL][DOMAIN_NAME]"
click at [313, 182] on input "text" at bounding box center [340, 181] width 100 height 15
paste input "[URL][DOMAIN_NAME]"
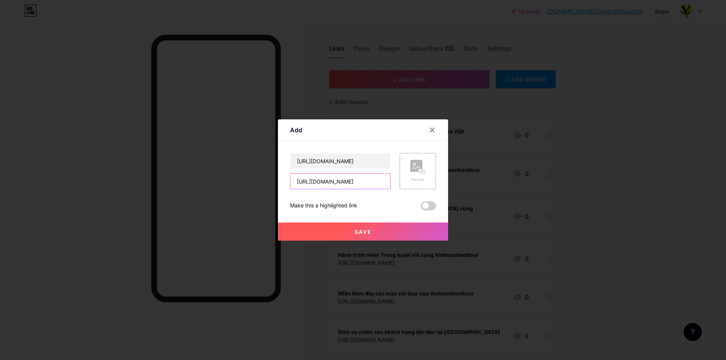
type input "[URL][DOMAIN_NAME]"
click at [297, 233] on button "Save" at bounding box center [363, 232] width 170 height 18
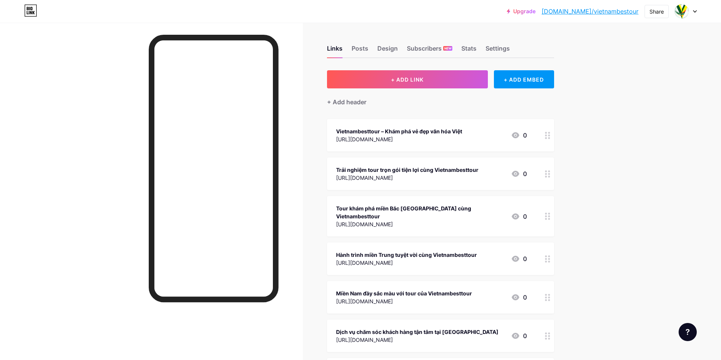
click at [379, 78] on button "+ ADD LINK" at bounding box center [407, 79] width 161 height 18
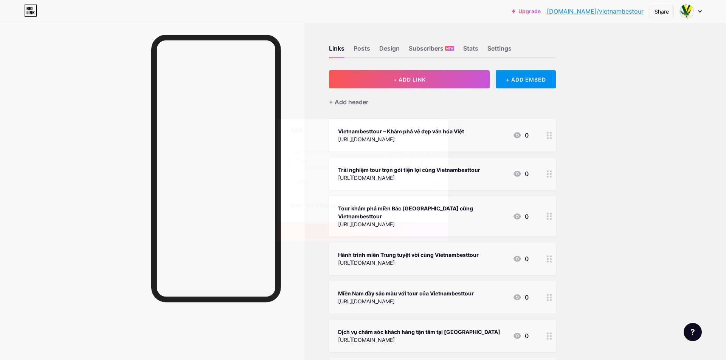
click at [336, 165] on input "text" at bounding box center [340, 161] width 100 height 15
paste input "[URL][DOMAIN_NAME]"
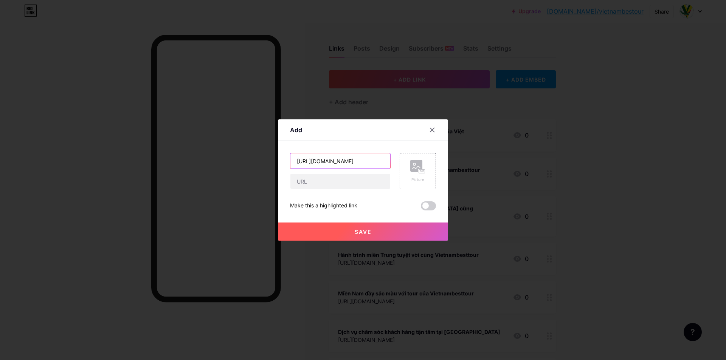
type input "[URL][DOMAIN_NAME]"
drag, startPoint x: 311, startPoint y: 179, endPoint x: 313, endPoint y: 206, distance: 27.3
click at [312, 179] on input "text" at bounding box center [340, 181] width 100 height 15
paste input "[URL][DOMAIN_NAME]"
type input "[URL][DOMAIN_NAME]"
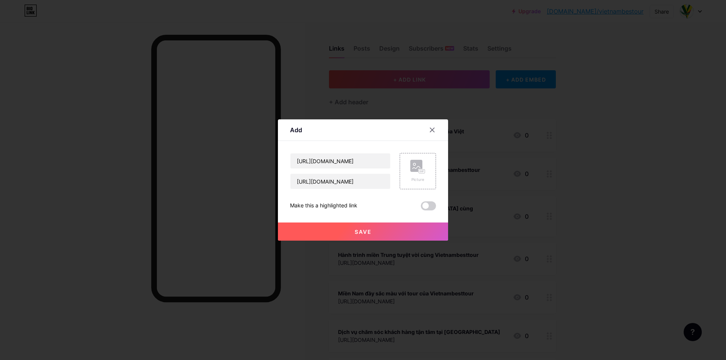
click at [315, 233] on button "Save" at bounding box center [363, 232] width 170 height 18
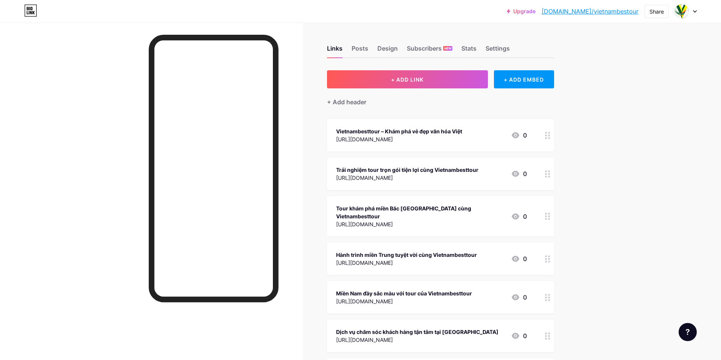
click at [407, 78] on span "+ ADD LINK" at bounding box center [407, 79] width 33 height 6
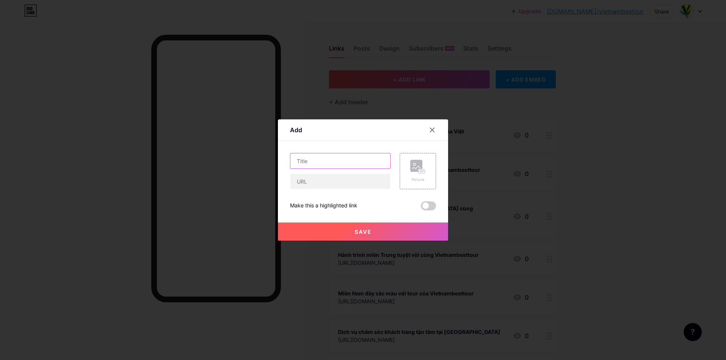
click at [334, 165] on input "text" at bounding box center [340, 161] width 100 height 15
paste input "[URL][DOMAIN_NAME]"
type input "[URL][DOMAIN_NAME]"
click at [304, 180] on input "text" at bounding box center [340, 181] width 100 height 15
paste input "[URL][DOMAIN_NAME]"
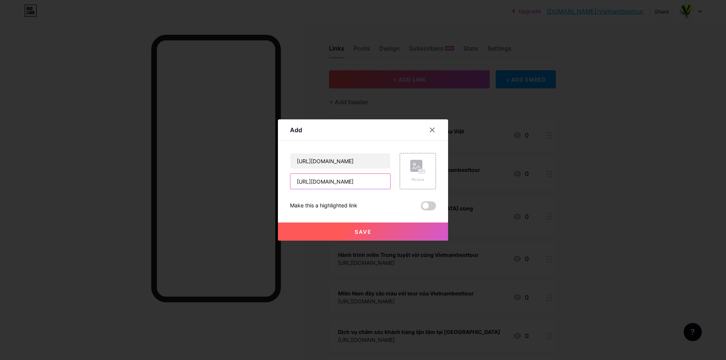
type input "[URL][DOMAIN_NAME]"
click at [306, 233] on button "Save" at bounding box center [363, 232] width 170 height 18
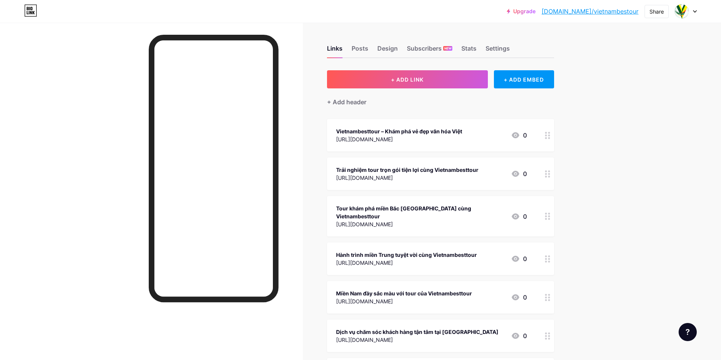
drag, startPoint x: 440, startPoint y: 70, endPoint x: 439, endPoint y: 75, distance: 4.3
click at [439, 75] on button "+ ADD LINK" at bounding box center [407, 79] width 161 height 18
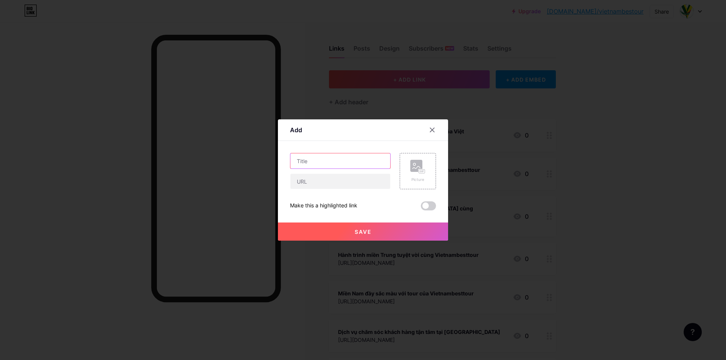
click at [335, 160] on input "text" at bounding box center [340, 161] width 100 height 15
paste input "[URL][DOMAIN_NAME]"
type input "[URL][DOMAIN_NAME]"
click at [321, 177] on input "text" at bounding box center [340, 181] width 100 height 15
paste input "[URL][DOMAIN_NAME]"
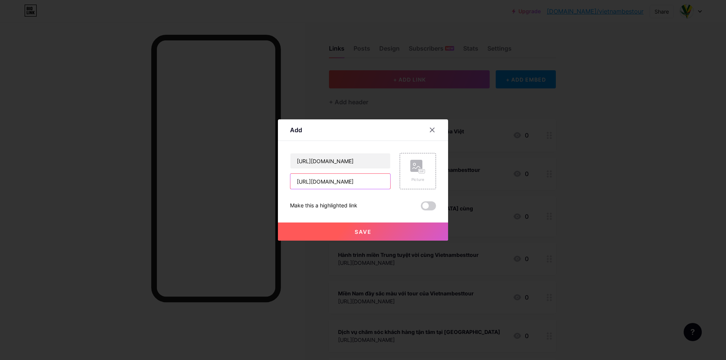
type input "[URL][DOMAIN_NAME]"
click at [307, 238] on button "Save" at bounding box center [363, 232] width 170 height 18
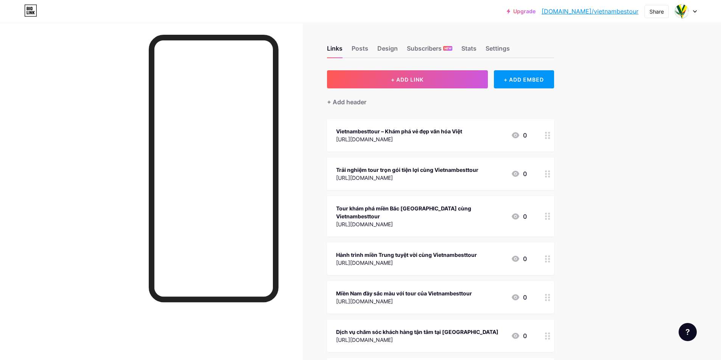
click at [402, 88] on button "+ ADD LINK" at bounding box center [407, 79] width 161 height 18
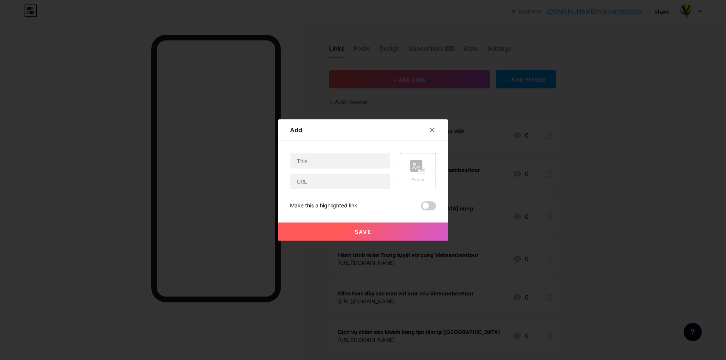
drag, startPoint x: 344, startPoint y: 151, endPoint x: 342, endPoint y: 154, distance: 4.3
click at [342, 154] on div "Content YouTube Play YouTube video without leaving your page. ADD Vimeo Play Vi…" at bounding box center [363, 176] width 146 height 70
click at [342, 154] on input "text" at bounding box center [340, 161] width 100 height 15
paste input "[URL][DOMAIN_NAME]"
type input "[URL][DOMAIN_NAME]"
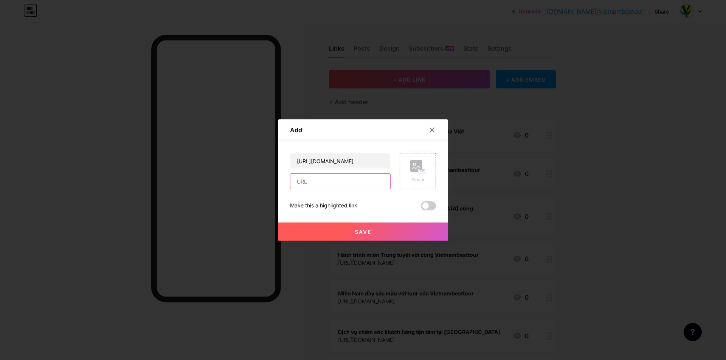
click at [297, 180] on input "text" at bounding box center [340, 181] width 100 height 15
paste input "[URL][DOMAIN_NAME]"
type input "[URL][DOMAIN_NAME]"
click at [304, 231] on button "Save" at bounding box center [363, 232] width 170 height 18
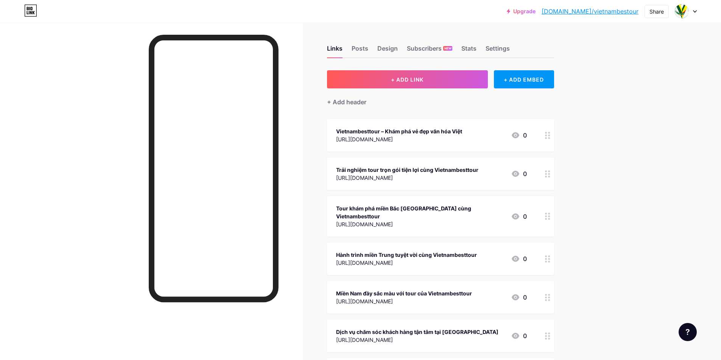
click at [436, 79] on button "+ ADD LINK" at bounding box center [407, 79] width 161 height 18
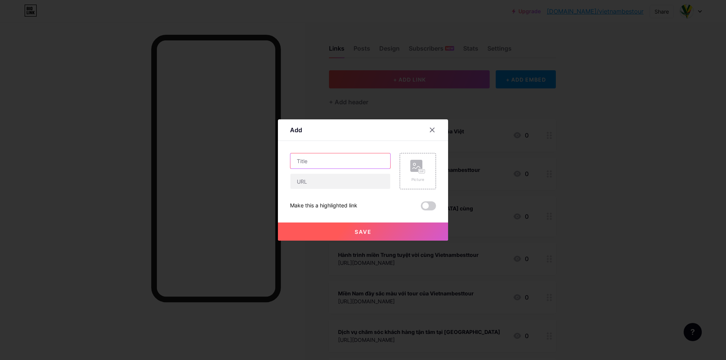
click at [330, 164] on input "text" at bounding box center [340, 161] width 100 height 15
paste input "[URL][DOMAIN_NAME]"
type input "[URL][DOMAIN_NAME]"
drag, startPoint x: 307, startPoint y: 185, endPoint x: 306, endPoint y: 190, distance: 5.7
click at [307, 183] on input "text" at bounding box center [340, 181] width 100 height 15
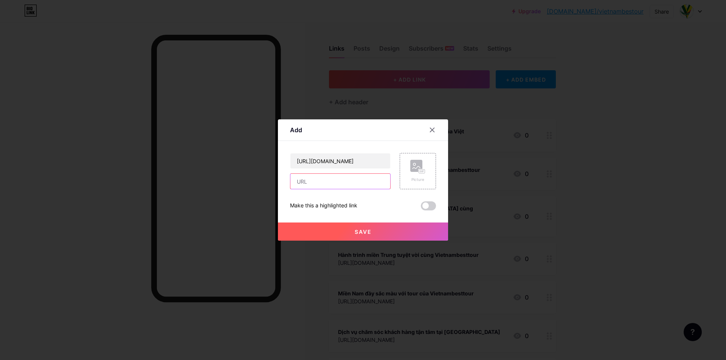
paste input "[URL][DOMAIN_NAME]"
type input "[URL][DOMAIN_NAME]"
click at [306, 224] on div "Save" at bounding box center [363, 226] width 170 height 30
click at [306, 226] on button "Save" at bounding box center [363, 232] width 170 height 18
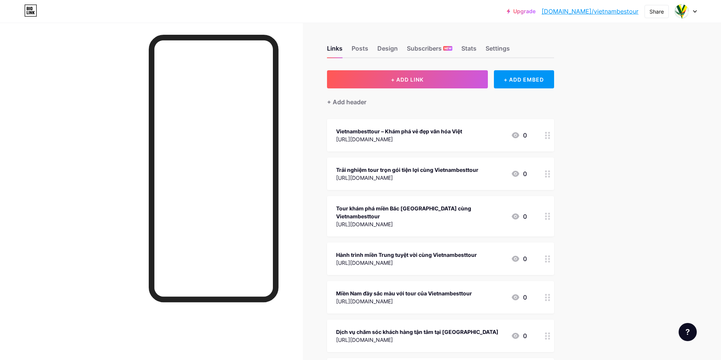
click at [391, 76] on button "+ ADD LINK" at bounding box center [407, 79] width 161 height 18
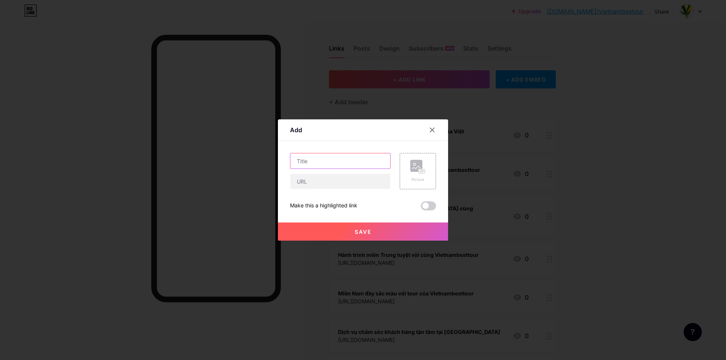
click at [331, 163] on input "text" at bounding box center [340, 161] width 100 height 15
paste input "[URL][DOMAIN_NAME]"
type input "[URL][DOMAIN_NAME]"
paste input "[URL][DOMAIN_NAME]"
click at [313, 185] on input "text" at bounding box center [340, 181] width 100 height 15
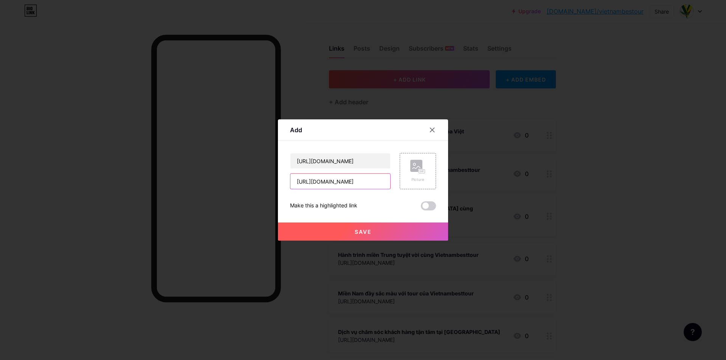
type input "[URL][DOMAIN_NAME]"
click at [304, 232] on button "Save" at bounding box center [363, 232] width 170 height 18
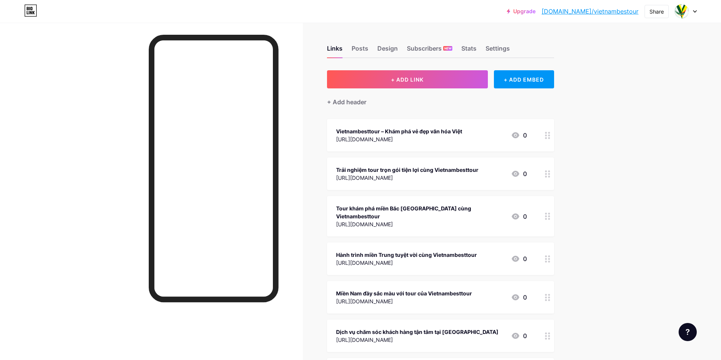
click at [384, 79] on button "+ ADD LINK" at bounding box center [407, 79] width 161 height 18
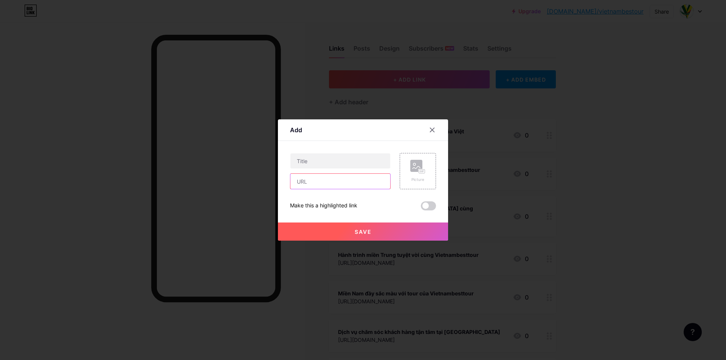
click at [333, 176] on input "text" at bounding box center [340, 181] width 100 height 15
paste input "[URL][DOMAIN_NAME]"
type input "[URL][DOMAIN_NAME]"
click at [334, 159] on input "text" at bounding box center [340, 161] width 100 height 15
paste input "[URL][DOMAIN_NAME]"
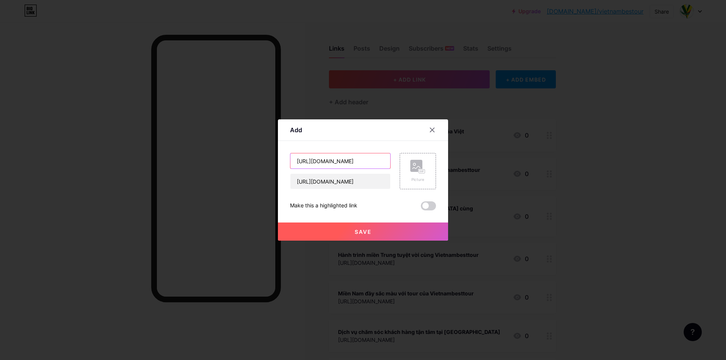
type input "[URL][DOMAIN_NAME]"
click at [317, 234] on button "Save" at bounding box center [363, 232] width 170 height 18
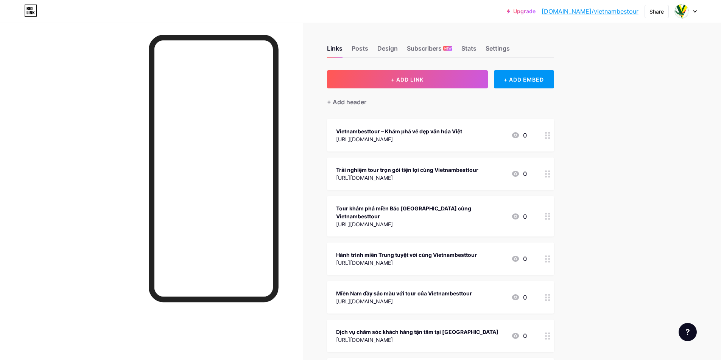
click at [382, 84] on button "+ ADD LINK" at bounding box center [407, 79] width 161 height 18
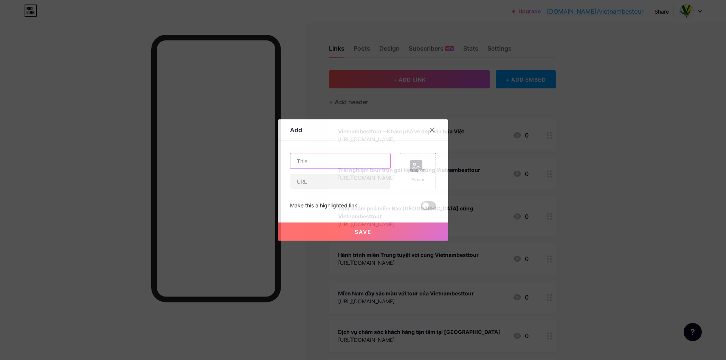
click at [347, 158] on input "text" at bounding box center [340, 161] width 100 height 15
paste input "[URL][DOMAIN_NAME]"
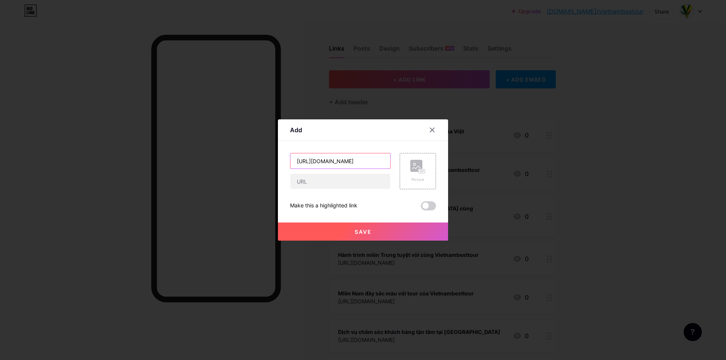
type input "[URL][DOMAIN_NAME]"
drag, startPoint x: 311, startPoint y: 181, endPoint x: 309, endPoint y: 190, distance: 9.2
click at [311, 181] on input "text" at bounding box center [340, 181] width 100 height 15
paste input "[URL][DOMAIN_NAME]"
type input "[URL][DOMAIN_NAME]"
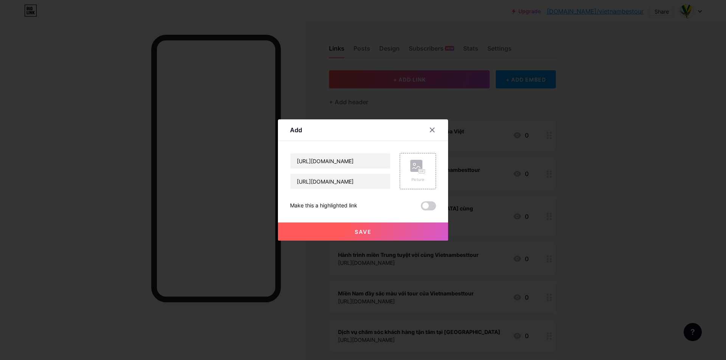
click at [304, 231] on button "Save" at bounding box center [363, 232] width 170 height 18
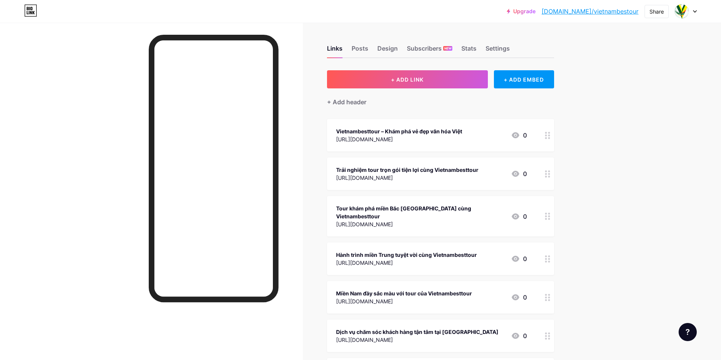
click at [413, 78] on span "+ ADD LINK" at bounding box center [407, 79] width 33 height 6
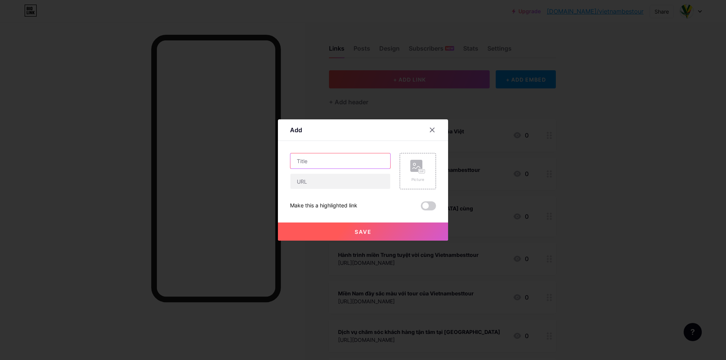
click at [363, 158] on input "text" at bounding box center [340, 161] width 100 height 15
paste input "[URL][DOMAIN_NAME]"
type input "[URL][DOMAIN_NAME]"
click at [313, 184] on input "text" at bounding box center [340, 181] width 100 height 15
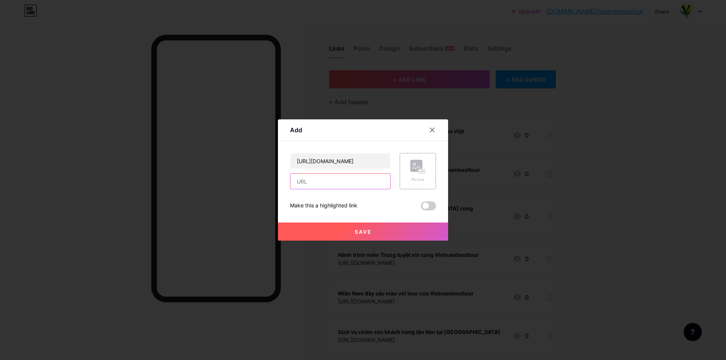
paste input "[URL][DOMAIN_NAME]"
type input "[URL][DOMAIN_NAME]"
click at [306, 233] on button "Save" at bounding box center [363, 232] width 170 height 18
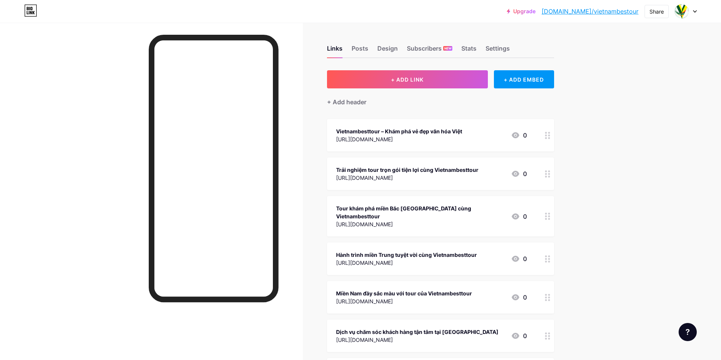
click at [398, 76] on span "+ ADD LINK" at bounding box center [407, 79] width 33 height 6
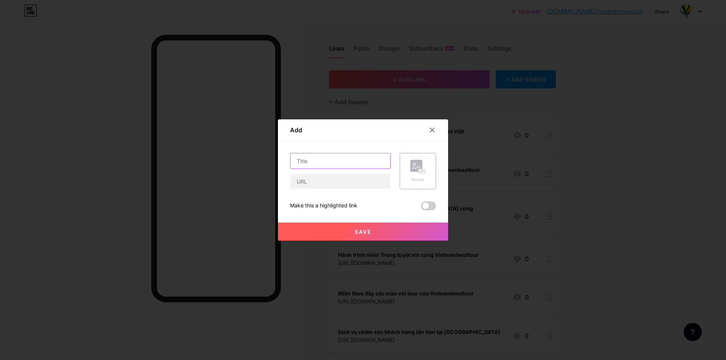
click at [351, 162] on input "text" at bounding box center [340, 161] width 100 height 15
paste input "[URL][DOMAIN_NAME]"
type input "[URL][DOMAIN_NAME]"
paste input "[URL][DOMAIN_NAME]"
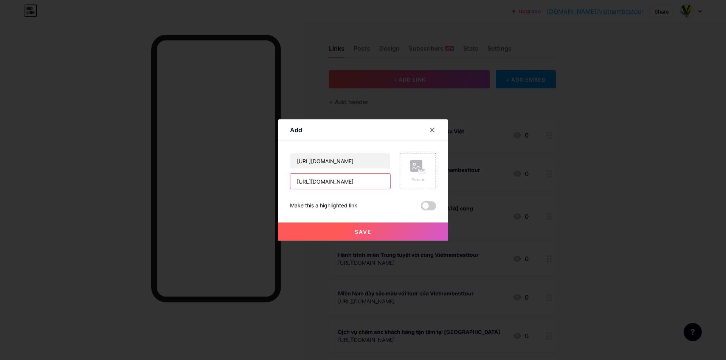
click at [322, 183] on input "[URL][DOMAIN_NAME]" at bounding box center [340, 181] width 100 height 15
type input "[URL][DOMAIN_NAME]"
click at [317, 238] on button "Save" at bounding box center [363, 232] width 170 height 18
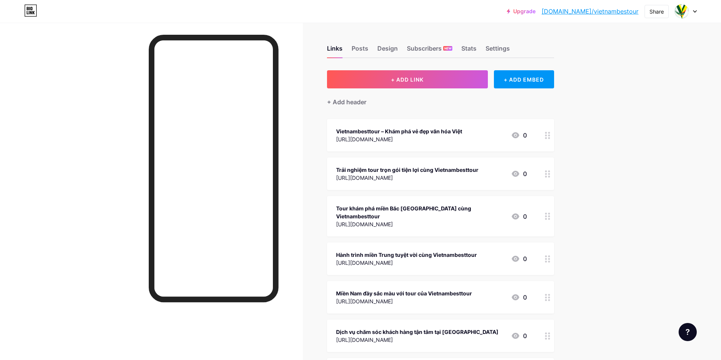
click at [419, 85] on button "+ ADD LINK" at bounding box center [407, 79] width 161 height 18
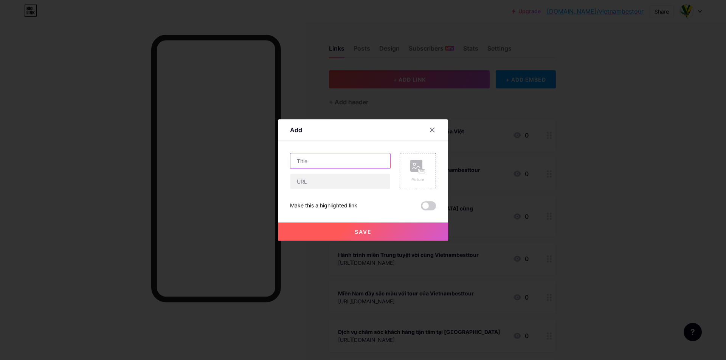
drag, startPoint x: 363, startPoint y: 153, endPoint x: 359, endPoint y: 156, distance: 5.5
click at [359, 156] on input "text" at bounding box center [340, 161] width 100 height 15
paste input "[URL][DOMAIN_NAME]"
type input "[URL][DOMAIN_NAME]"
click at [317, 185] on input "text" at bounding box center [340, 181] width 100 height 15
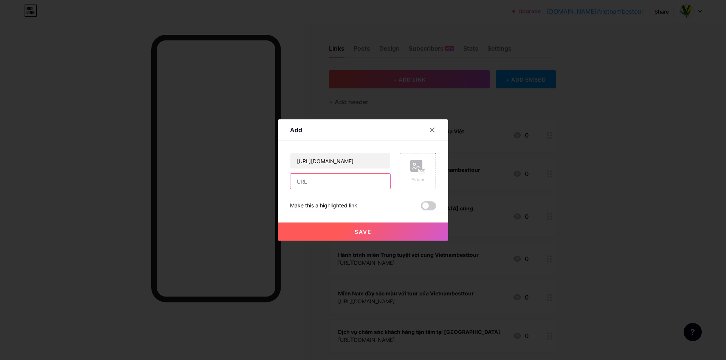
paste input "[URL][DOMAIN_NAME]"
type input "[URL][DOMAIN_NAME]"
click at [314, 232] on button "Save" at bounding box center [363, 232] width 170 height 18
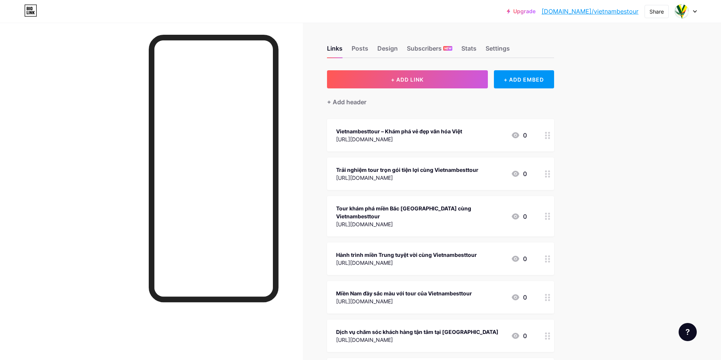
click at [384, 84] on button "+ ADD LINK" at bounding box center [407, 79] width 161 height 18
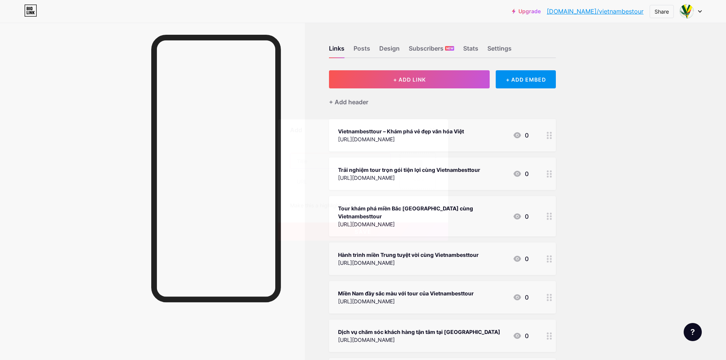
click at [300, 158] on input "text" at bounding box center [340, 161] width 100 height 15
paste input "[URL][DOMAIN_NAME]"
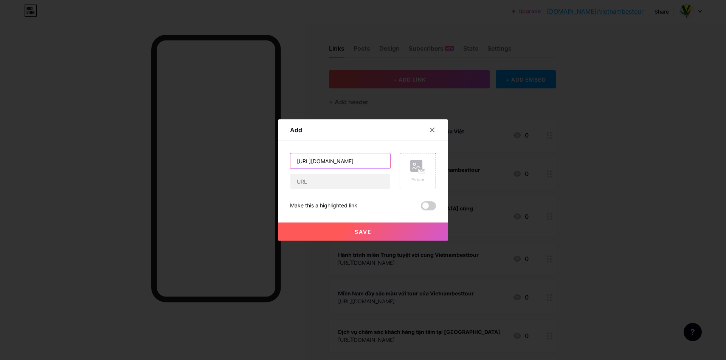
type input "[URL][DOMAIN_NAME]"
click at [303, 185] on input "text" at bounding box center [340, 181] width 100 height 15
paste input "[URL][DOMAIN_NAME]"
type input "[URL][DOMAIN_NAME]"
click at [297, 228] on button "Save" at bounding box center [363, 232] width 170 height 18
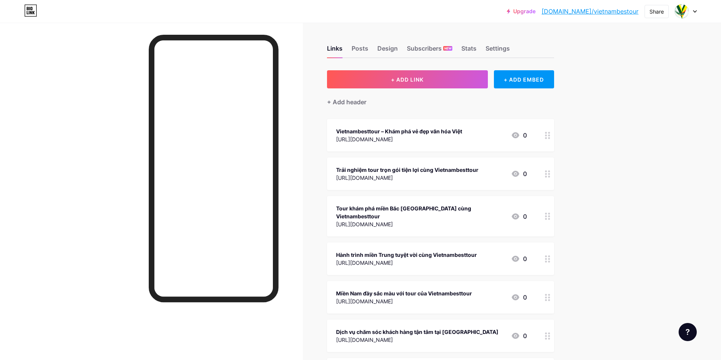
click at [391, 86] on button "+ ADD LINK" at bounding box center [407, 79] width 161 height 18
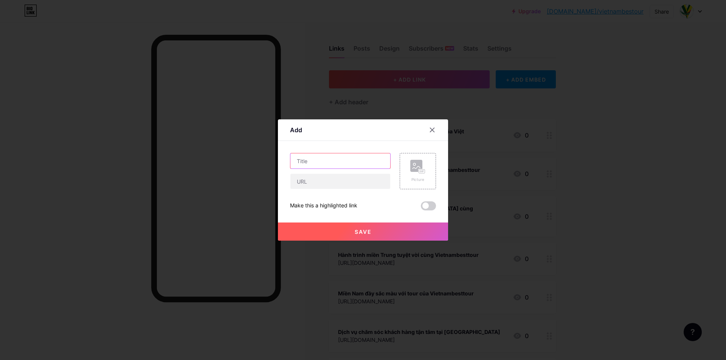
click at [336, 160] on input "text" at bounding box center [340, 161] width 100 height 15
paste input "[URL][DOMAIN_NAME]"
type input "[URL][DOMAIN_NAME]"
click at [319, 182] on input "text" at bounding box center [340, 181] width 100 height 15
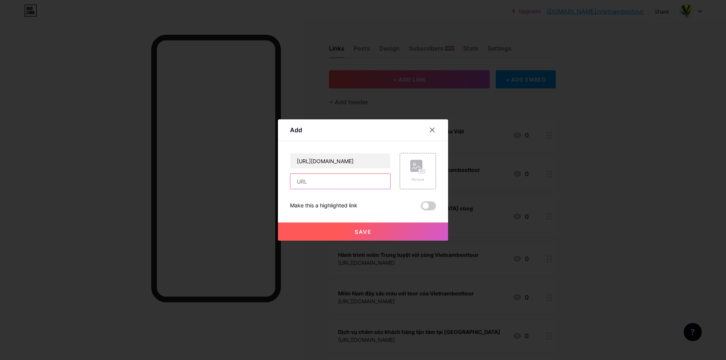
scroll to position [0, 0]
paste input "[URL][DOMAIN_NAME]"
type input "[URL][DOMAIN_NAME]"
click at [314, 237] on button "Save" at bounding box center [363, 232] width 170 height 18
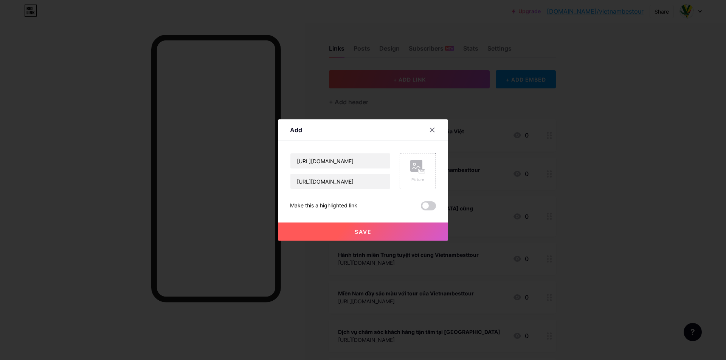
scroll to position [0, 0]
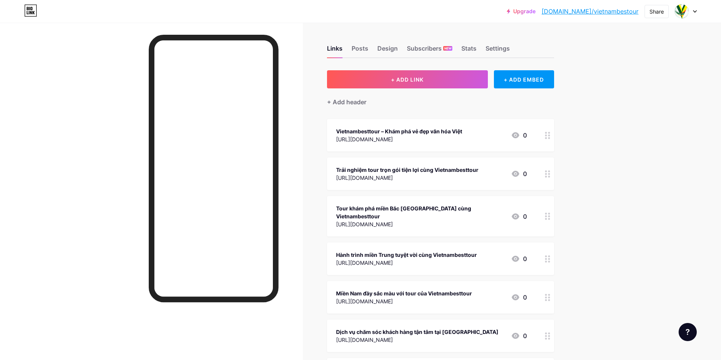
click at [390, 77] on button "+ ADD LINK" at bounding box center [407, 79] width 161 height 18
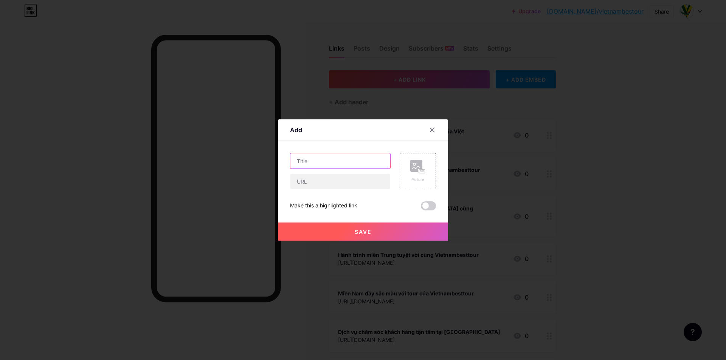
click at [318, 156] on input "text" at bounding box center [340, 161] width 100 height 15
paste input "[URL][DOMAIN_NAME]"
type input "[URL][DOMAIN_NAME]"
click at [309, 183] on input "text" at bounding box center [340, 181] width 100 height 15
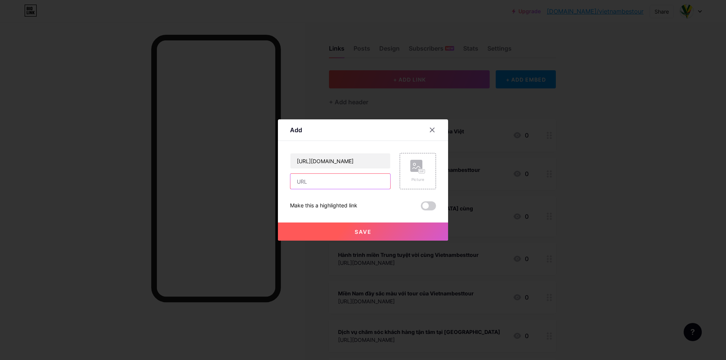
scroll to position [0, 0]
paste input "[URL][DOMAIN_NAME]"
type input "[URL][DOMAIN_NAME]"
click at [306, 239] on button "Save" at bounding box center [363, 232] width 170 height 18
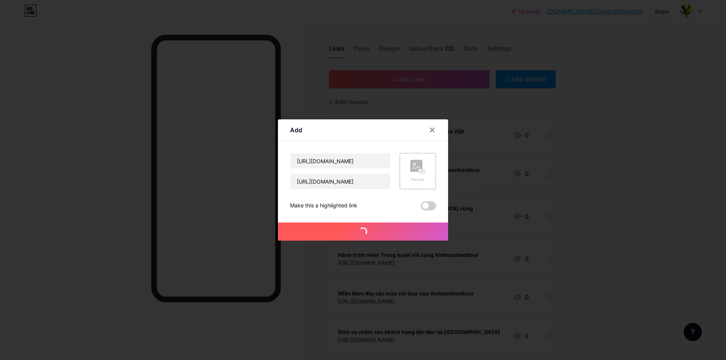
scroll to position [0, 0]
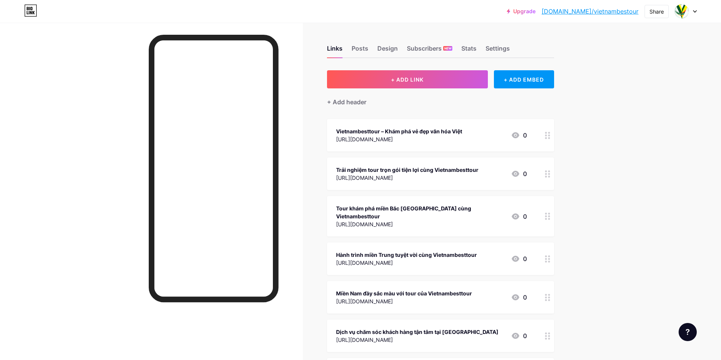
click at [371, 78] on button "+ ADD LINK" at bounding box center [407, 79] width 161 height 18
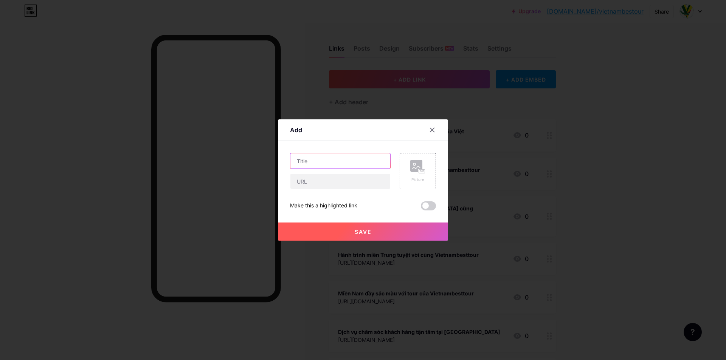
click at [303, 160] on input "text" at bounding box center [340, 161] width 100 height 15
paste input "[URL][DOMAIN_NAME]"
type input "[URL][DOMAIN_NAME]"
click at [300, 183] on input "text" at bounding box center [340, 181] width 100 height 15
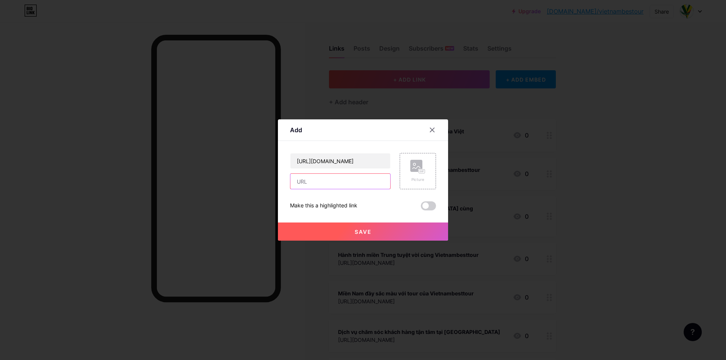
scroll to position [0, 0]
paste input "[URL][DOMAIN_NAME]"
type input "[URL][DOMAIN_NAME]"
click at [304, 232] on button "Save" at bounding box center [363, 232] width 170 height 18
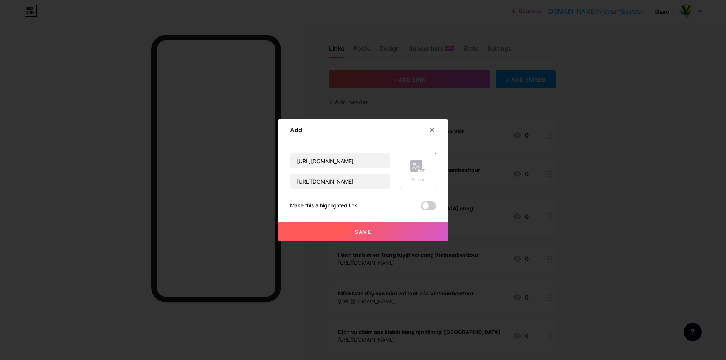
scroll to position [0, 0]
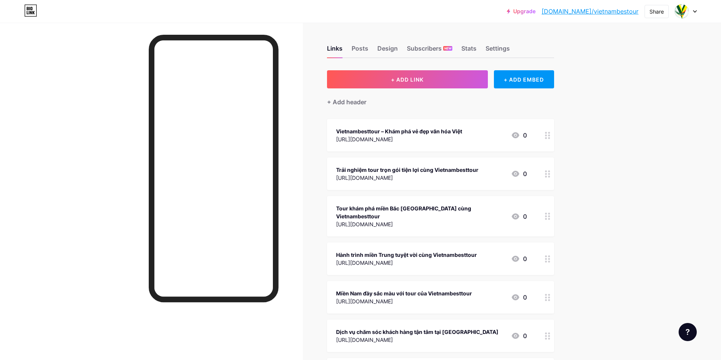
click at [361, 77] on button "+ ADD LINK" at bounding box center [407, 79] width 161 height 18
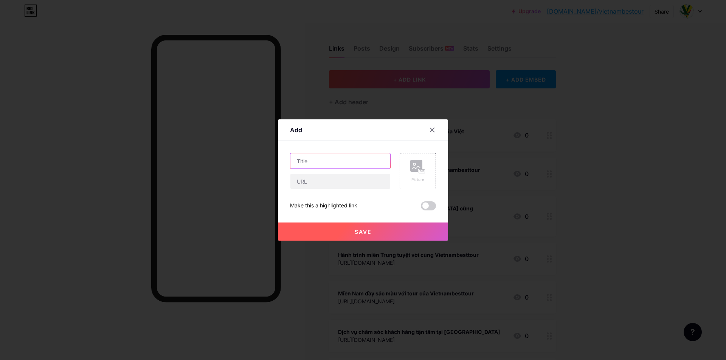
click at [310, 161] on input "text" at bounding box center [340, 161] width 100 height 15
paste input "[URL][DOMAIN_NAME]"
type input "[URL][DOMAIN_NAME]"
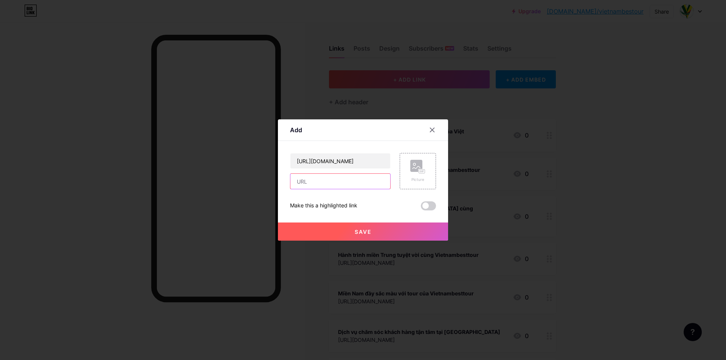
click at [310, 179] on input "text" at bounding box center [340, 181] width 100 height 15
paste input "[URL][DOMAIN_NAME]"
type input "[URL][DOMAIN_NAME]"
click at [306, 236] on button "Save" at bounding box center [363, 232] width 170 height 18
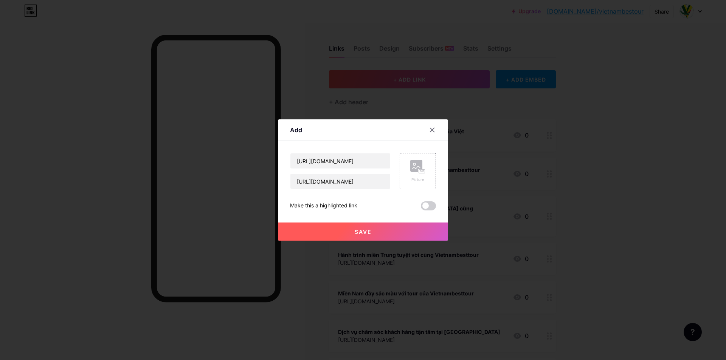
scroll to position [0, 0]
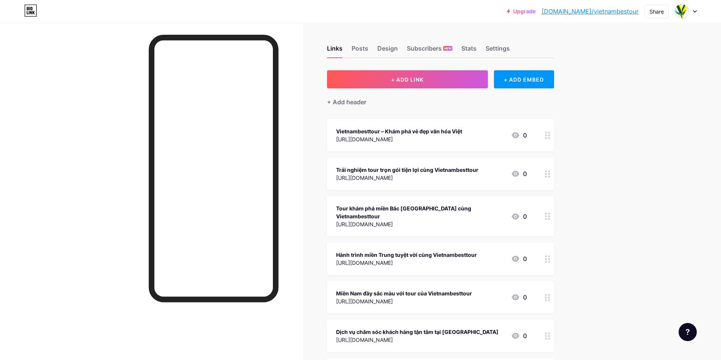
click at [378, 79] on button "+ ADD LINK" at bounding box center [407, 79] width 161 height 18
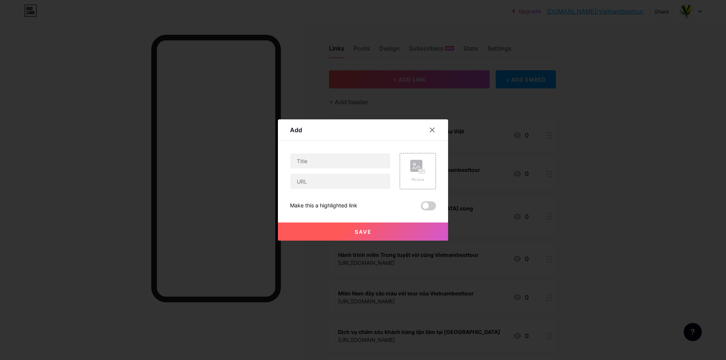
click at [342, 170] on div at bounding box center [340, 171] width 101 height 36
click at [344, 161] on input "text" at bounding box center [340, 161] width 100 height 15
paste input "[URL][DOMAIN_NAME]"
type input "[URL][DOMAIN_NAME]"
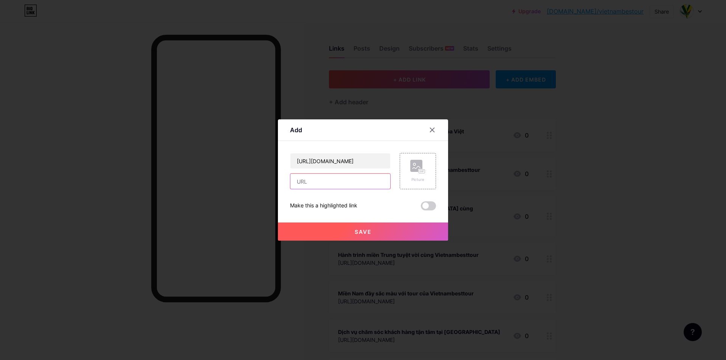
scroll to position [0, 0]
click at [324, 183] on input "text" at bounding box center [340, 181] width 100 height 15
paste input "[URL][DOMAIN_NAME]"
type input "[URL][DOMAIN_NAME]"
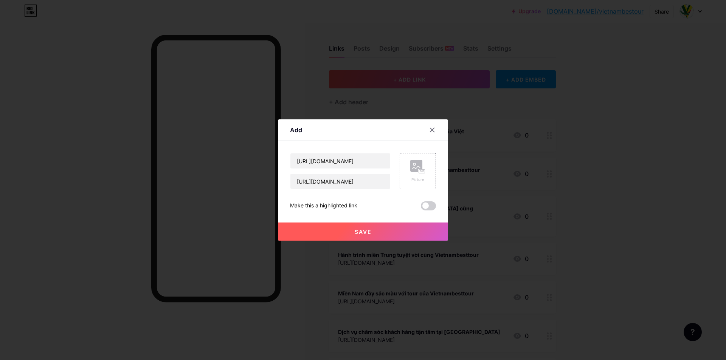
click at [314, 233] on button "Save" at bounding box center [363, 232] width 170 height 18
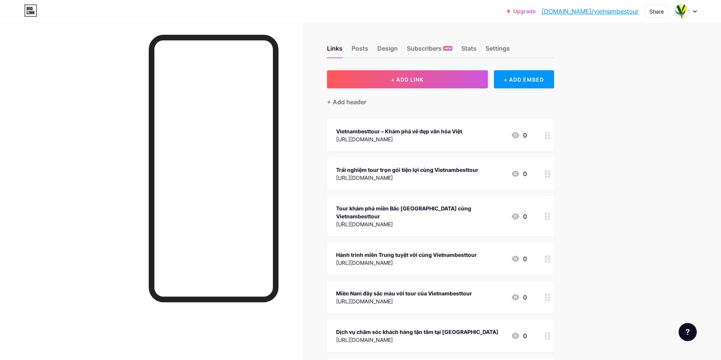
click at [394, 75] on button "+ ADD LINK" at bounding box center [407, 79] width 161 height 18
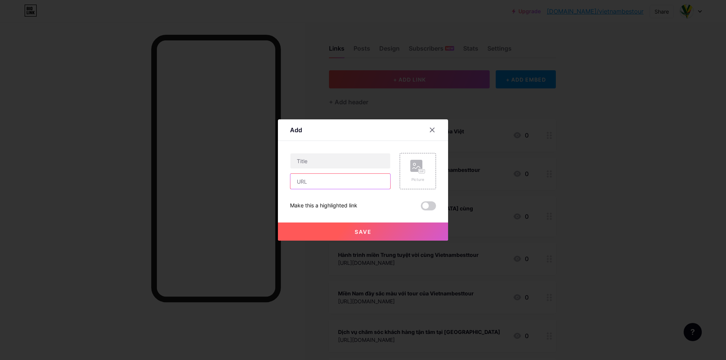
drag, startPoint x: 328, startPoint y: 176, endPoint x: 326, endPoint y: 180, distance: 3.9
click at [326, 180] on input "text" at bounding box center [340, 181] width 100 height 15
paste input "[URL][DOMAIN_NAME]"
type input "[URL][DOMAIN_NAME]"
click at [326, 155] on input "text" at bounding box center [340, 161] width 100 height 15
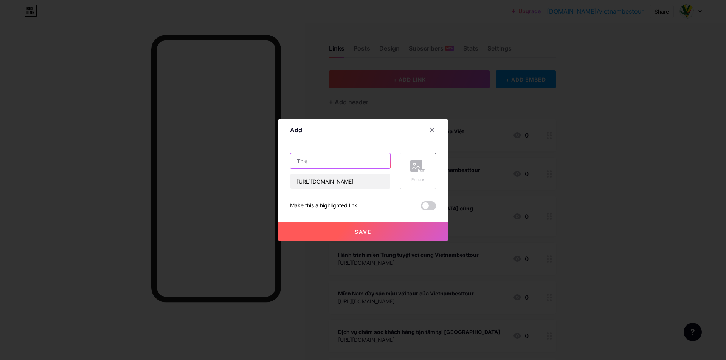
paste input "[URL][DOMAIN_NAME]"
type input "[URL][DOMAIN_NAME]"
click at [311, 233] on button "Save" at bounding box center [363, 232] width 170 height 18
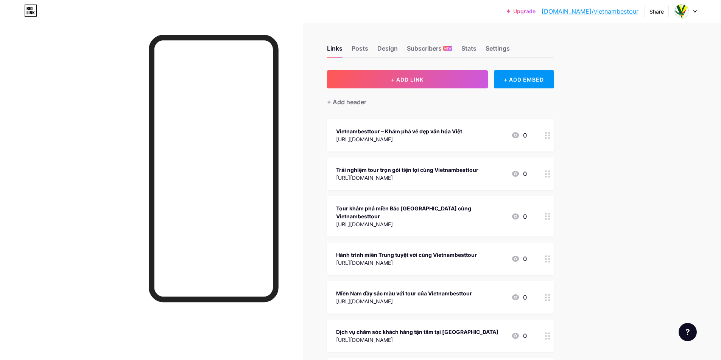
click at [363, 79] on button "+ ADD LINK" at bounding box center [407, 79] width 161 height 18
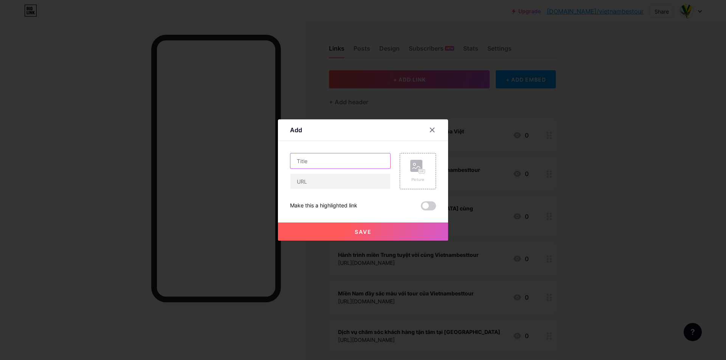
click at [322, 159] on input "text" at bounding box center [340, 161] width 100 height 15
paste input "[URL][DOMAIN_NAME]"
type input "[URL][DOMAIN_NAME]"
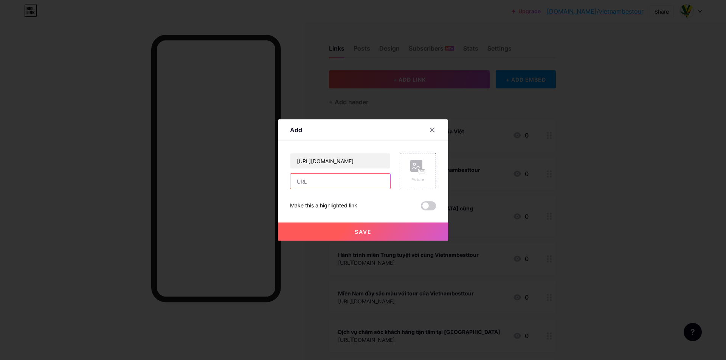
click at [315, 182] on input "text" at bounding box center [340, 181] width 100 height 15
paste input "[URL][DOMAIN_NAME]"
type input "[URL][DOMAIN_NAME]"
click at [312, 240] on button "Save" at bounding box center [363, 232] width 170 height 18
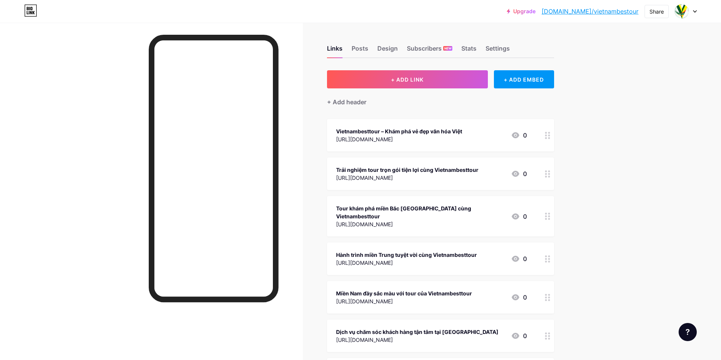
click at [384, 81] on button "+ ADD LINK" at bounding box center [407, 79] width 161 height 18
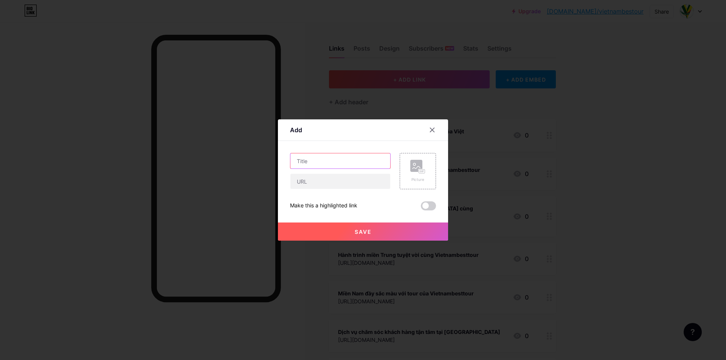
click at [340, 162] on input "text" at bounding box center [340, 161] width 100 height 15
paste input "[URL][DOMAIN_NAME]"
type input "[URL][DOMAIN_NAME]"
click at [314, 179] on input "text" at bounding box center [340, 181] width 100 height 15
paste input "[URL][DOMAIN_NAME]"
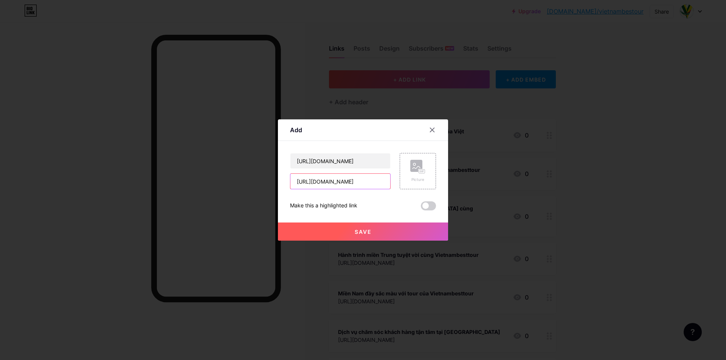
type input "[URL][DOMAIN_NAME]"
click at [318, 231] on button "Save" at bounding box center [363, 232] width 170 height 18
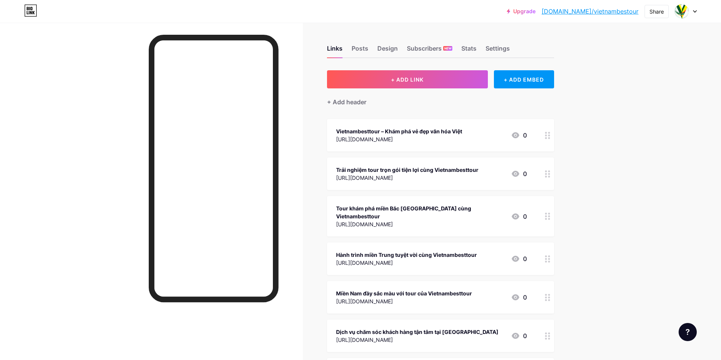
click at [399, 81] on span "+ ADD LINK" at bounding box center [407, 79] width 33 height 6
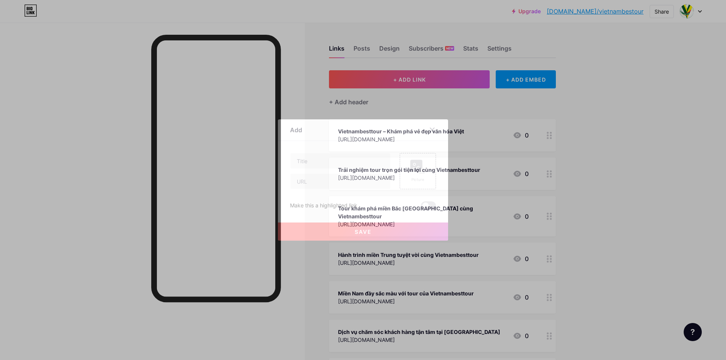
click at [332, 190] on div "Picture Make this a highlighted link Save" at bounding box center [363, 181] width 146 height 57
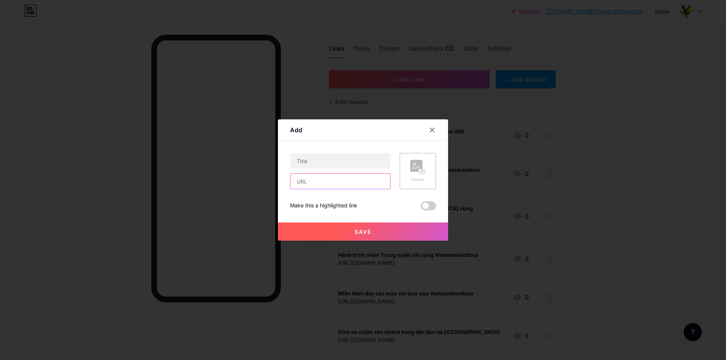
drag, startPoint x: 337, startPoint y: 182, endPoint x: 337, endPoint y: 177, distance: 4.2
click at [337, 182] on input "text" at bounding box center [340, 181] width 100 height 15
paste input "[URL][DOMAIN_NAME]"
type input "[URL][DOMAIN_NAME]"
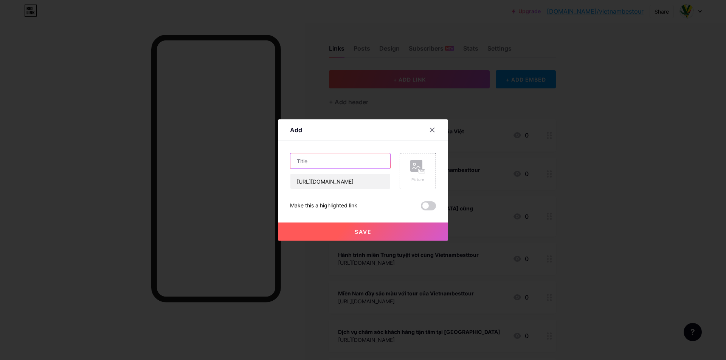
drag, startPoint x: 335, startPoint y: 166, endPoint x: 335, endPoint y: 160, distance: 6.5
click at [335, 166] on input "text" at bounding box center [340, 161] width 100 height 15
paste input "[URL][DOMAIN_NAME]"
type input "[URL][DOMAIN_NAME]"
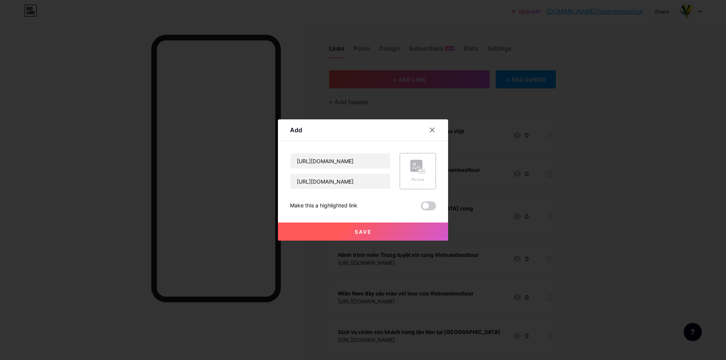
click at [317, 232] on button "Save" at bounding box center [363, 232] width 170 height 18
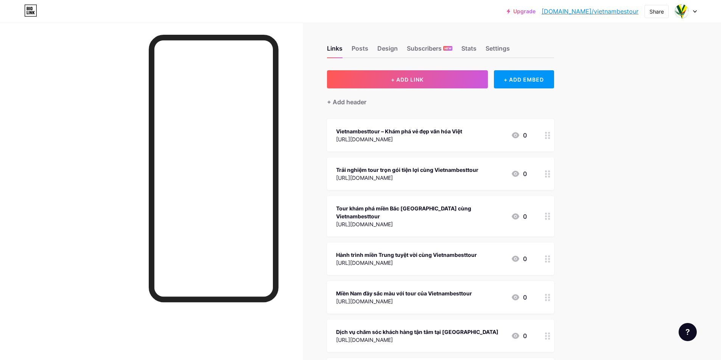
click at [382, 76] on button "+ ADD LINK" at bounding box center [407, 79] width 161 height 18
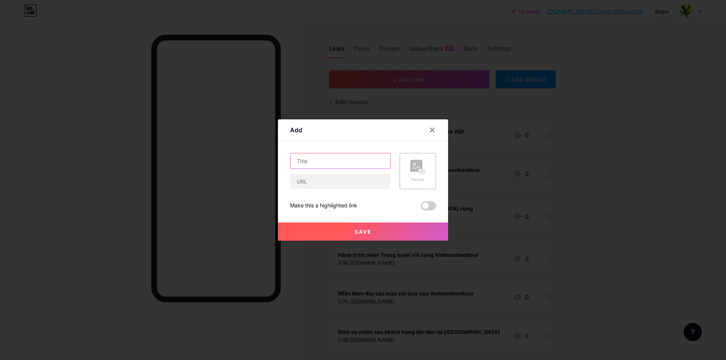
drag, startPoint x: 322, startPoint y: 154, endPoint x: 319, endPoint y: 164, distance: 10.4
click at [322, 161] on input "text" at bounding box center [340, 161] width 100 height 15
paste input "[URL][DOMAIN_NAME]"
type input "[URL][DOMAIN_NAME]"
drag, startPoint x: 308, startPoint y: 186, endPoint x: 302, endPoint y: 213, distance: 26.9
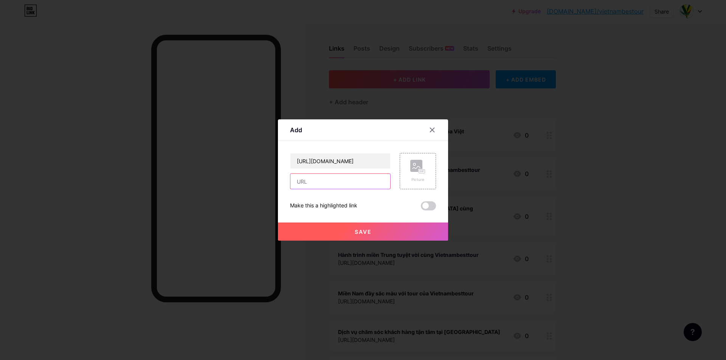
click at [308, 186] on input "text" at bounding box center [340, 181] width 100 height 15
paste input "[URL][DOMAIN_NAME]"
type input "[URL][DOMAIN_NAME]"
click at [304, 230] on button "Save" at bounding box center [363, 232] width 170 height 18
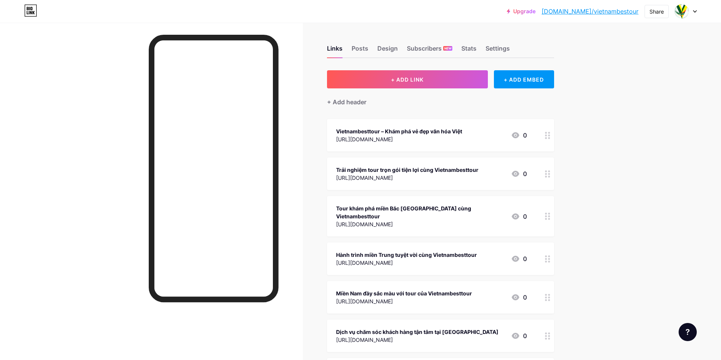
click at [400, 72] on button "+ ADD LINK" at bounding box center [407, 79] width 161 height 18
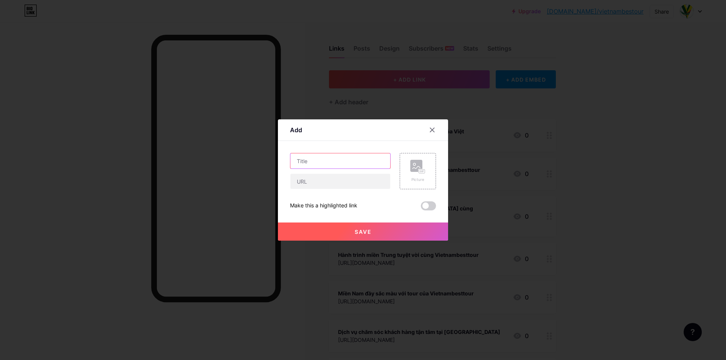
click at [323, 155] on input "text" at bounding box center [340, 161] width 100 height 15
paste input "[URL][DOMAIN_NAME]"
type input "[URL][DOMAIN_NAME]"
click at [304, 180] on input "text" at bounding box center [340, 181] width 100 height 15
paste input "[URL][DOMAIN_NAME]"
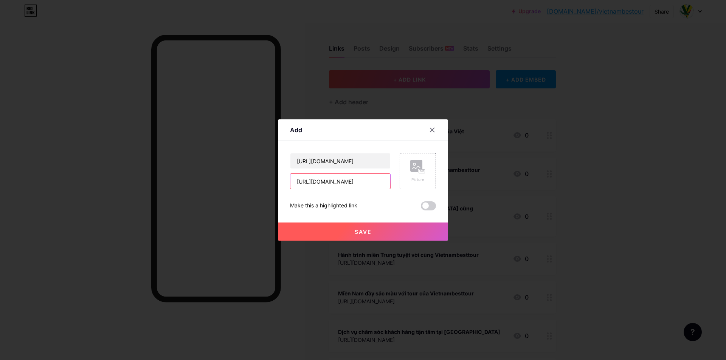
type input "[URL][DOMAIN_NAME]"
click at [299, 238] on button "Save" at bounding box center [363, 232] width 170 height 18
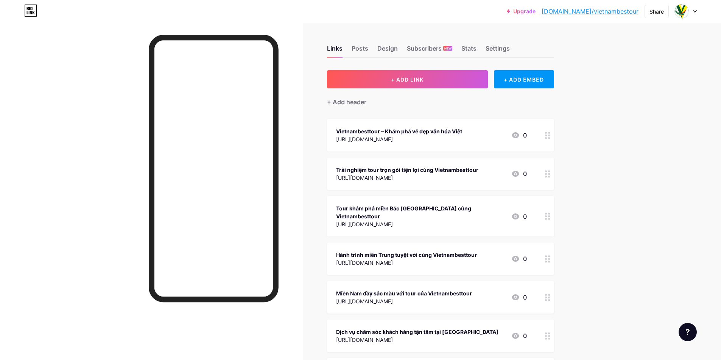
click at [363, 79] on button "+ ADD LINK" at bounding box center [407, 79] width 161 height 18
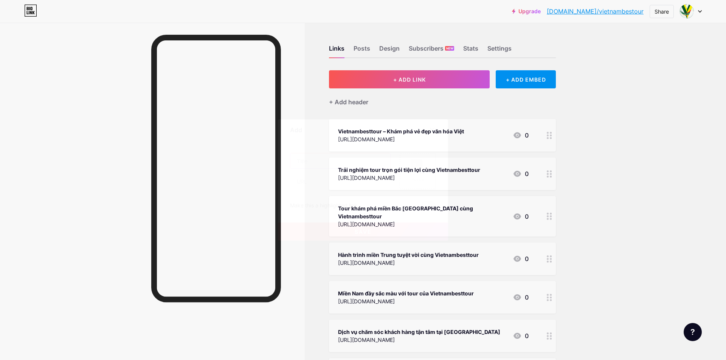
drag, startPoint x: 345, startPoint y: 155, endPoint x: 343, endPoint y: 160, distance: 5.1
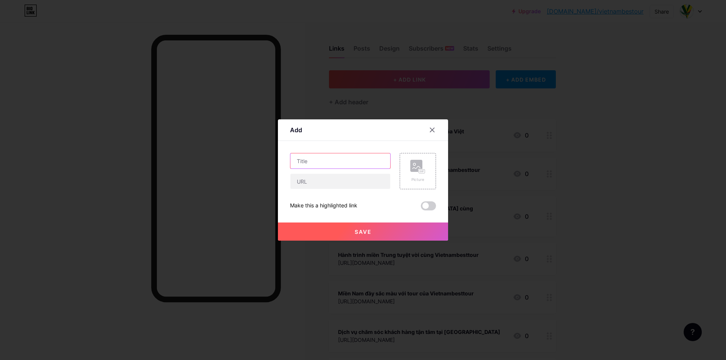
click at [343, 160] on input "text" at bounding box center [340, 161] width 100 height 15
paste input "[URL][DOMAIN_NAME]"
type input "[URL][DOMAIN_NAME]"
click at [310, 190] on div "[URL][DOMAIN_NAME] Picture Make this a highlighted link Save" at bounding box center [363, 181] width 146 height 57
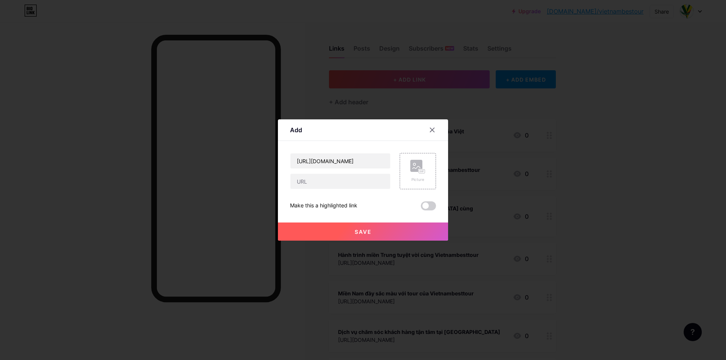
scroll to position [0, 0]
click at [314, 185] on input "text" at bounding box center [340, 181] width 100 height 15
paste input "[URL][DOMAIN_NAME]"
type input "[URL][DOMAIN_NAME]"
click at [315, 234] on button "Save" at bounding box center [363, 232] width 170 height 18
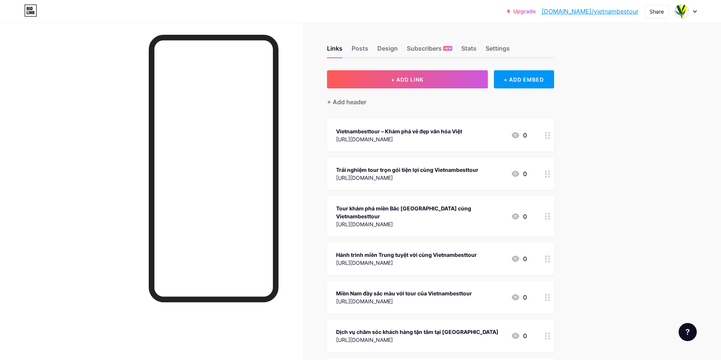
click at [88, 91] on div at bounding box center [151, 203] width 303 height 360
click at [387, 79] on button "+ ADD LINK" at bounding box center [407, 79] width 161 height 18
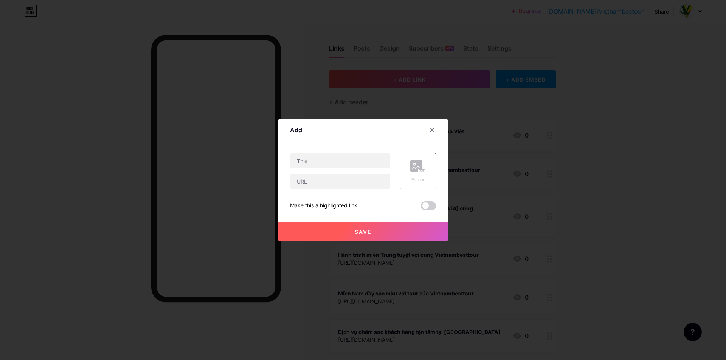
click at [344, 169] on div at bounding box center [340, 161] width 101 height 16
click at [344, 164] on input "text" at bounding box center [340, 161] width 100 height 15
paste input "[URL][DOMAIN_NAME]"
type input "[URL][DOMAIN_NAME]"
click at [315, 187] on input "text" at bounding box center [340, 181] width 100 height 15
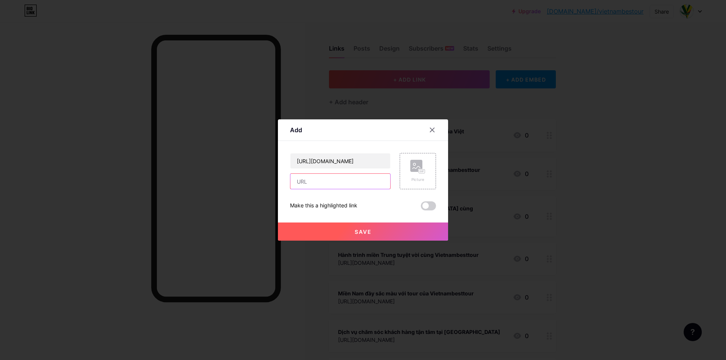
paste input "[URL][DOMAIN_NAME]"
type input "[URL][DOMAIN_NAME]"
click at [315, 224] on button "Save" at bounding box center [363, 232] width 170 height 18
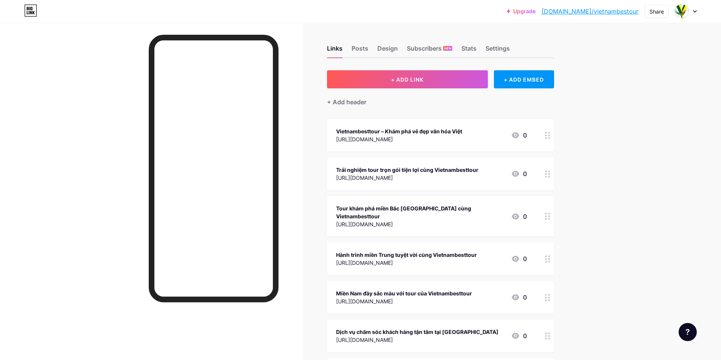
click at [405, 81] on span "+ ADD LINK" at bounding box center [407, 79] width 33 height 6
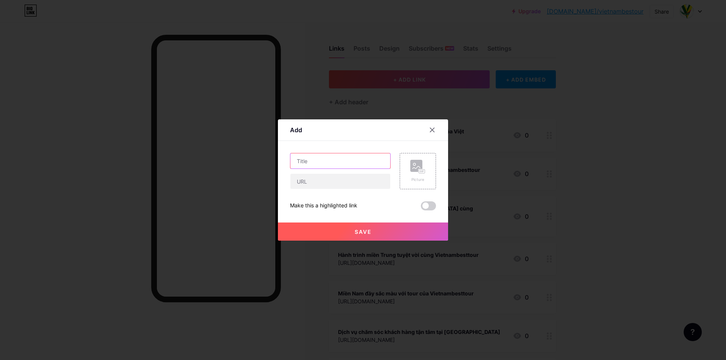
click at [352, 161] on input "text" at bounding box center [340, 161] width 100 height 15
paste input "[URL][DOMAIN_NAME]"
drag, startPoint x: 325, startPoint y: 161, endPoint x: 225, endPoint y: 160, distance: 99.5
click at [220, 159] on div "Add Content YouTube Play YouTube video without leaving your page. ADD Vimeo Pla…" at bounding box center [363, 180] width 726 height 360
type input "[URL][DOMAIN_NAME]"
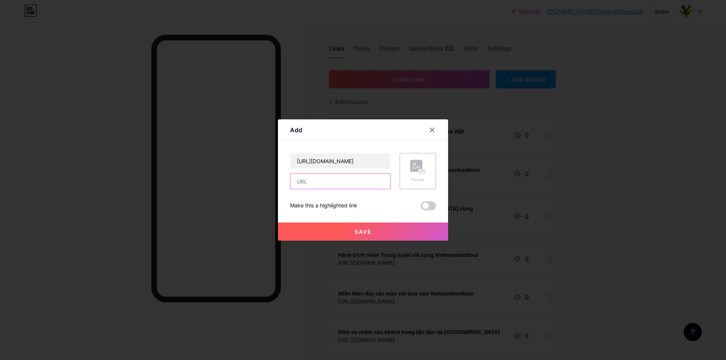
click at [328, 180] on input "text" at bounding box center [340, 181] width 100 height 15
paste
type input "[URL][DOMAIN_NAME]"
click at [311, 233] on button "Save" at bounding box center [363, 232] width 170 height 18
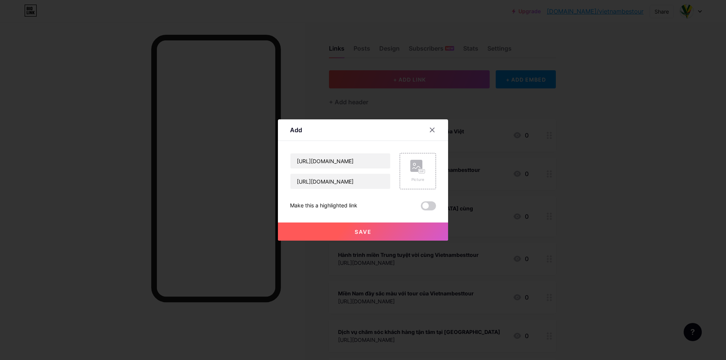
scroll to position [0, 0]
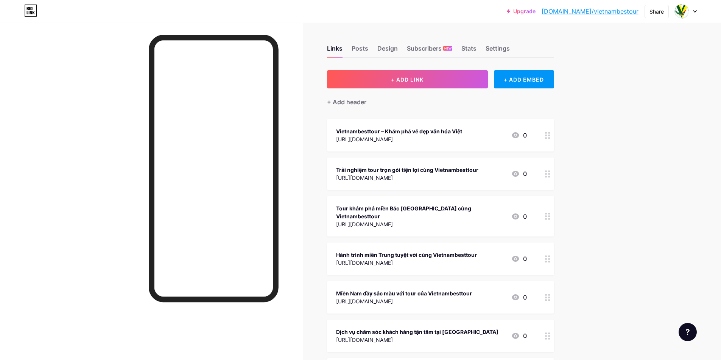
click at [429, 90] on div "+ Add header" at bounding box center [440, 98] width 227 height 19
click at [430, 82] on button "+ ADD LINK" at bounding box center [407, 79] width 161 height 18
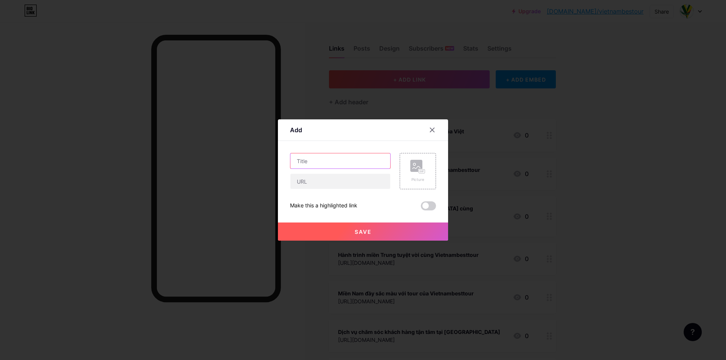
click at [318, 157] on input "text" at bounding box center [340, 161] width 100 height 15
type input "[URL][DOMAIN_NAME]"
click at [306, 186] on input "text" at bounding box center [340, 181] width 100 height 15
type input "[URL][DOMAIN_NAME]"
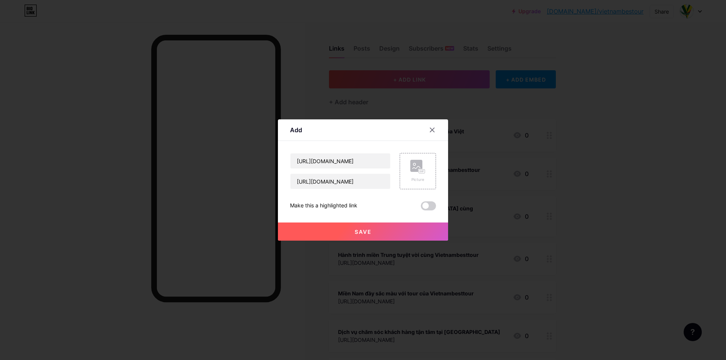
click at [300, 226] on button "Save" at bounding box center [363, 232] width 170 height 18
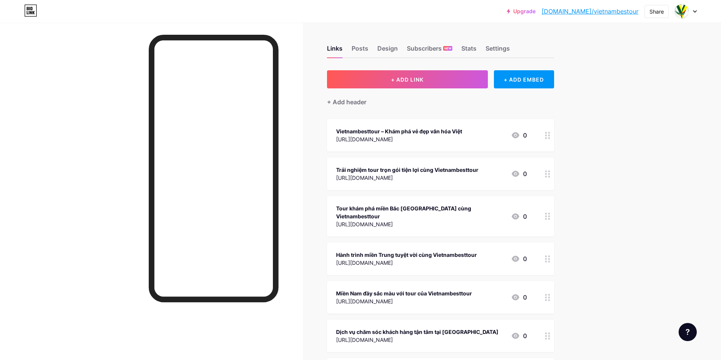
click at [389, 84] on button "+ ADD LINK" at bounding box center [407, 79] width 161 height 18
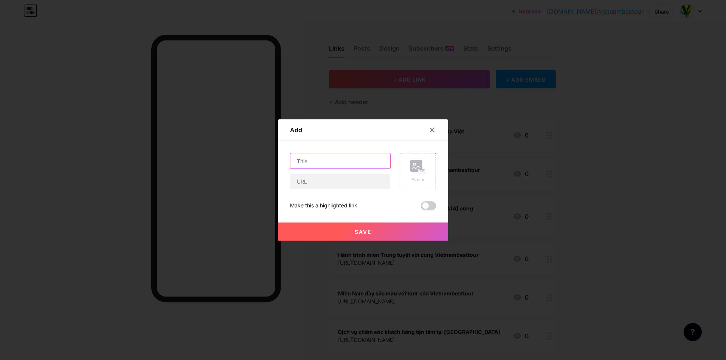
click at [339, 163] on input "text" at bounding box center [340, 161] width 100 height 15
type input "[URL][DOMAIN_NAME]"
click at [322, 184] on input "text" at bounding box center [340, 181] width 100 height 15
type input "[URL][DOMAIN_NAME]"
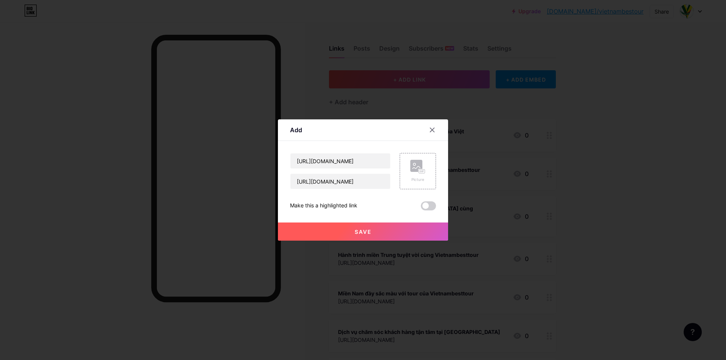
click at [320, 233] on button "Save" at bounding box center [363, 232] width 170 height 18
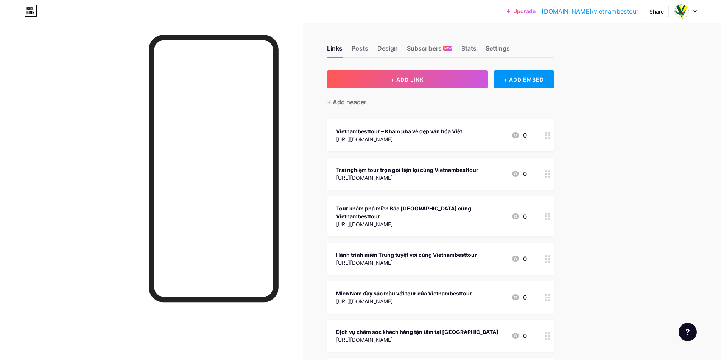
click at [430, 79] on button "+ ADD LINK" at bounding box center [407, 79] width 161 height 18
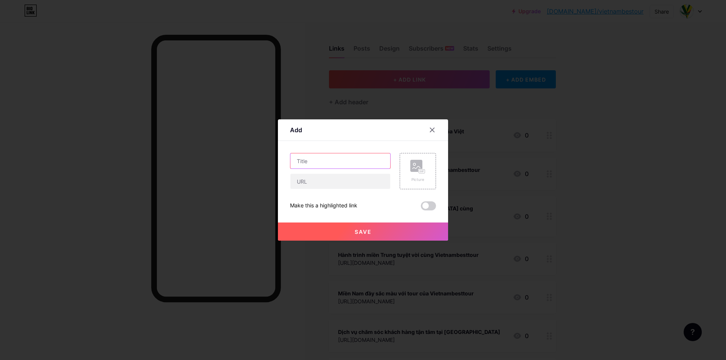
click at [320, 161] on input "text" at bounding box center [340, 161] width 100 height 15
type input "[URL][DOMAIN_NAME]"
click at [303, 185] on input "text" at bounding box center [340, 181] width 100 height 15
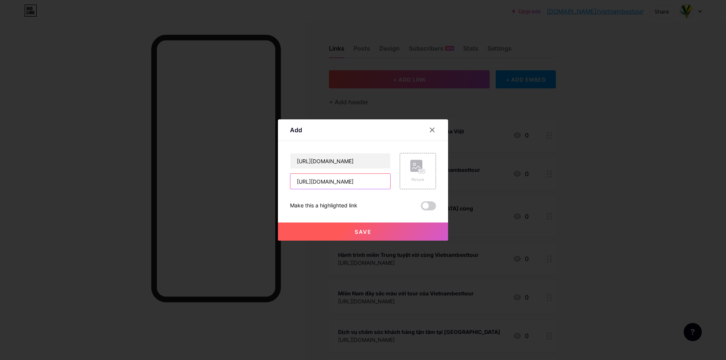
scroll to position [0, 22]
type input "[URL][DOMAIN_NAME]"
click at [304, 230] on button "Save" at bounding box center [363, 232] width 170 height 18
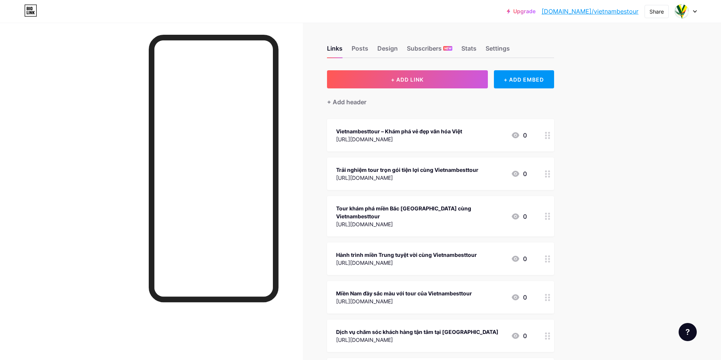
click at [414, 80] on span "+ ADD LINK" at bounding box center [407, 79] width 33 height 6
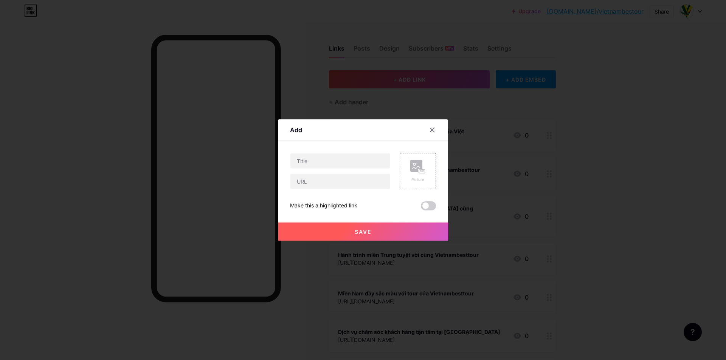
click at [335, 154] on div "Content YouTube Play YouTube video without leaving your page. ADD Vimeo Play Vi…" at bounding box center [363, 176] width 146 height 70
click at [332, 157] on input "text" at bounding box center [340, 161] width 100 height 15
type input "[URL][DOMAIN_NAME]"
click at [311, 186] on input "text" at bounding box center [340, 181] width 100 height 15
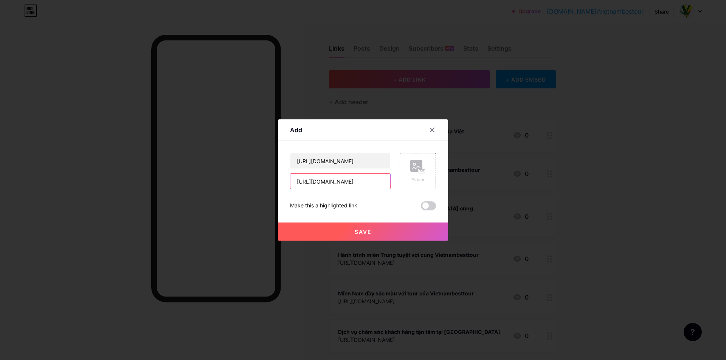
type input "[URL][DOMAIN_NAME]"
click at [304, 234] on button "Save" at bounding box center [363, 232] width 170 height 18
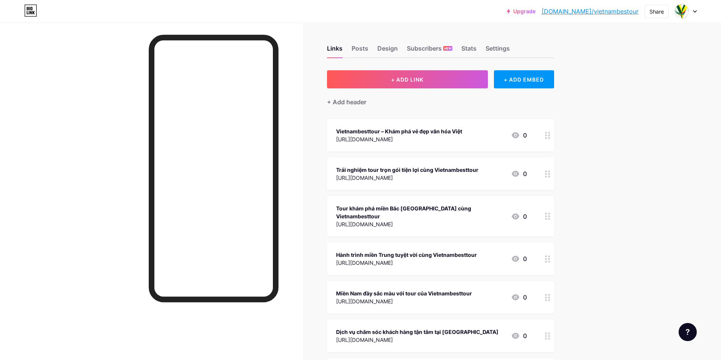
click at [408, 73] on button "+ ADD LINK" at bounding box center [407, 79] width 161 height 18
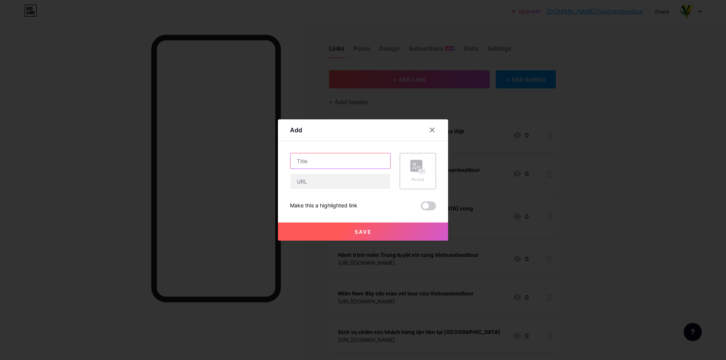
click at [329, 159] on input "text" at bounding box center [340, 161] width 100 height 15
type input "[URL][DOMAIN_NAME]"
click at [311, 182] on input "text" at bounding box center [340, 181] width 100 height 15
type input "[URL][DOMAIN_NAME]"
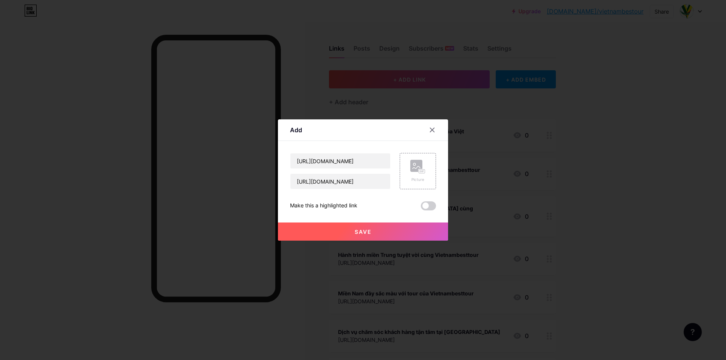
click at [309, 232] on button "Save" at bounding box center [363, 232] width 170 height 18
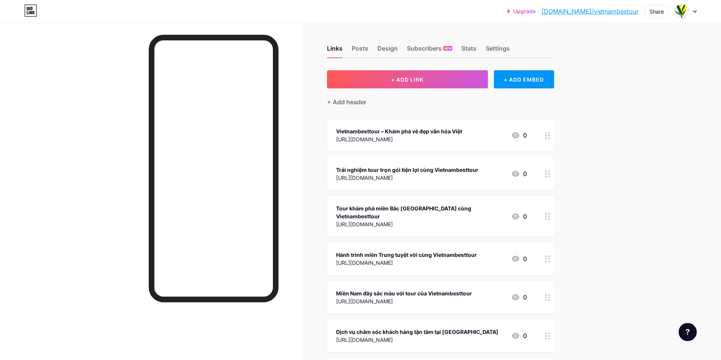
click at [430, 85] on button "+ ADD LINK" at bounding box center [407, 79] width 161 height 18
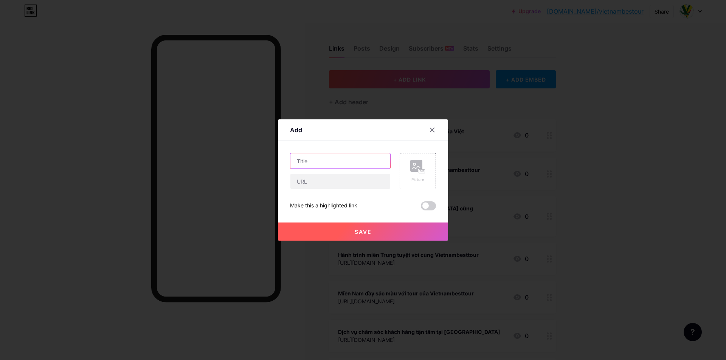
click at [331, 162] on input "text" at bounding box center [340, 161] width 100 height 15
type input "[URL][DOMAIN_NAME]"
click at [306, 181] on input "text" at bounding box center [340, 181] width 100 height 15
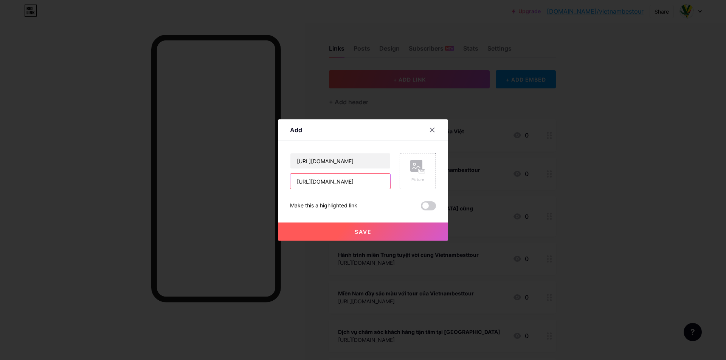
scroll to position [0, 7]
type input "[URL][DOMAIN_NAME]"
click at [306, 230] on button "Save" at bounding box center [363, 232] width 170 height 18
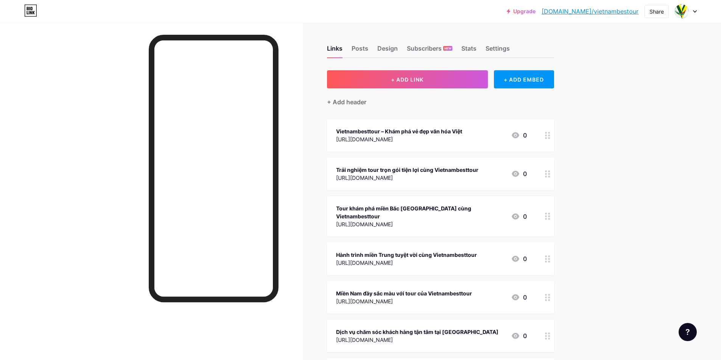
click at [417, 78] on span "+ ADD LINK" at bounding box center [407, 79] width 33 height 6
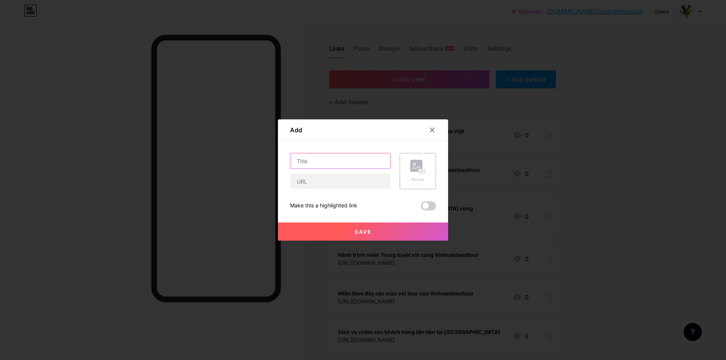
click at [313, 157] on input "text" at bounding box center [340, 161] width 100 height 15
type input "[URL][DOMAIN_NAME]"
click at [311, 183] on input "text" at bounding box center [340, 181] width 100 height 15
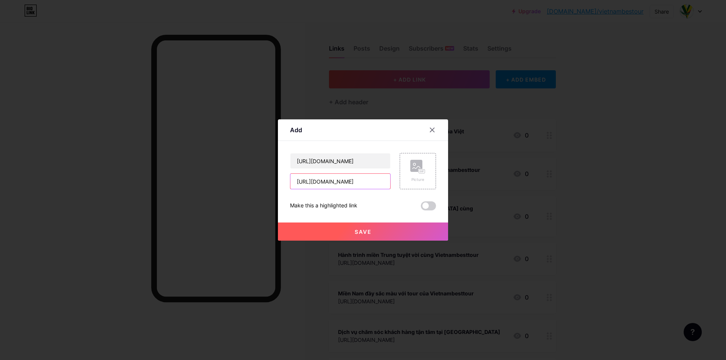
type input "[URL][DOMAIN_NAME]"
click at [301, 239] on button "Save" at bounding box center [363, 232] width 170 height 18
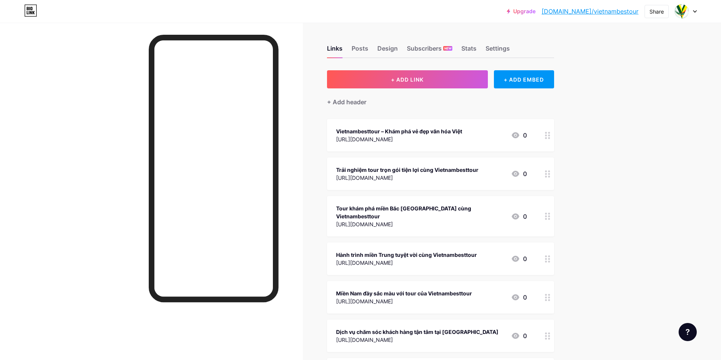
click at [400, 76] on span "+ ADD LINK" at bounding box center [407, 79] width 33 height 6
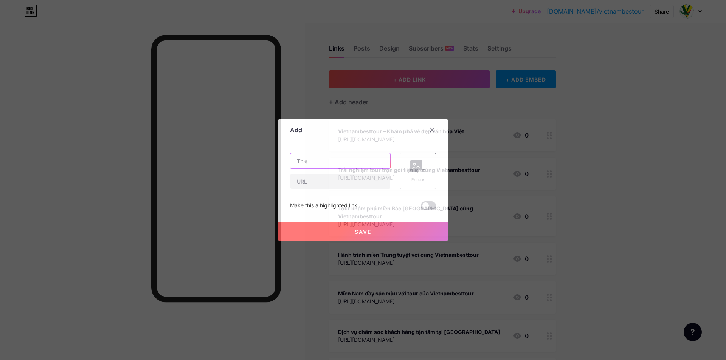
click at [303, 160] on input "text" at bounding box center [340, 161] width 100 height 15
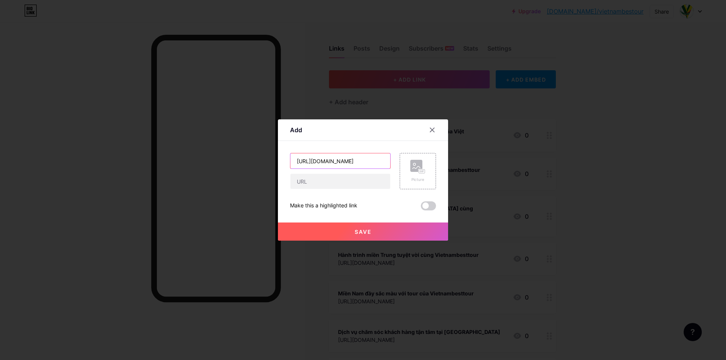
type input "[URL][DOMAIN_NAME]"
click at [303, 186] on input "text" at bounding box center [340, 181] width 100 height 15
type input "[URL][DOMAIN_NAME]"
click at [306, 237] on button "Save" at bounding box center [363, 232] width 170 height 18
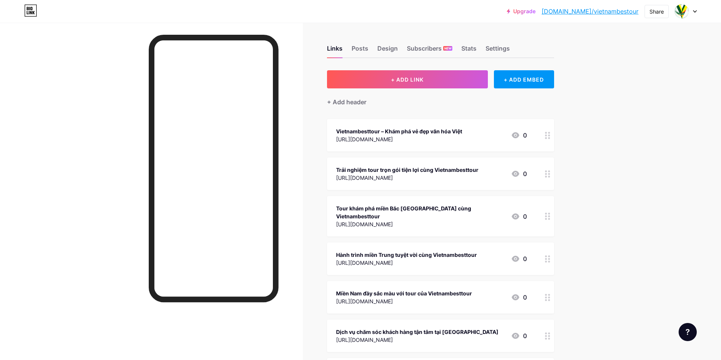
click at [400, 76] on span "+ ADD LINK" at bounding box center [407, 79] width 33 height 6
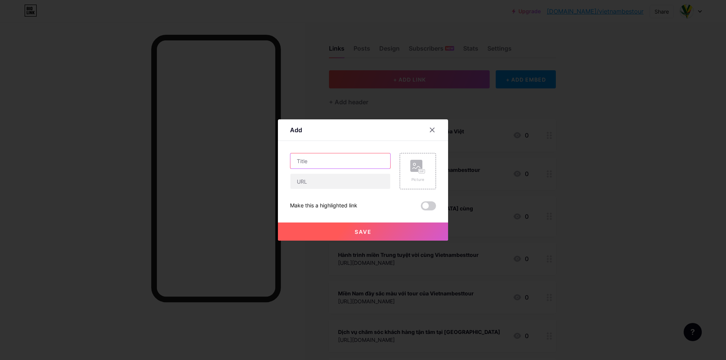
click at [337, 162] on input "text" at bounding box center [340, 161] width 100 height 15
type input "[URL][DOMAIN_NAME]"
click at [323, 182] on input "text" at bounding box center [340, 181] width 100 height 15
type input "[URL][DOMAIN_NAME]"
click at [311, 232] on button "Save" at bounding box center [363, 232] width 170 height 18
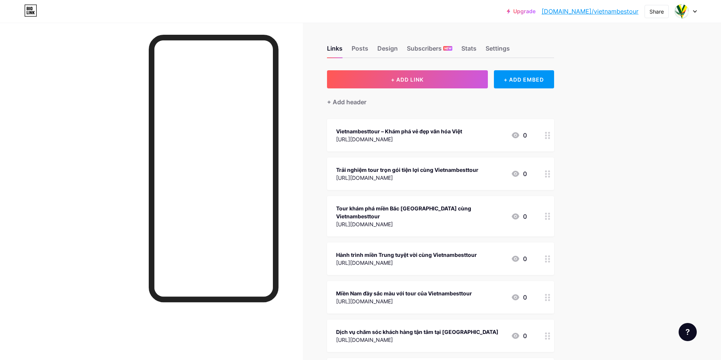
click at [373, 84] on button "+ ADD LINK" at bounding box center [407, 79] width 161 height 18
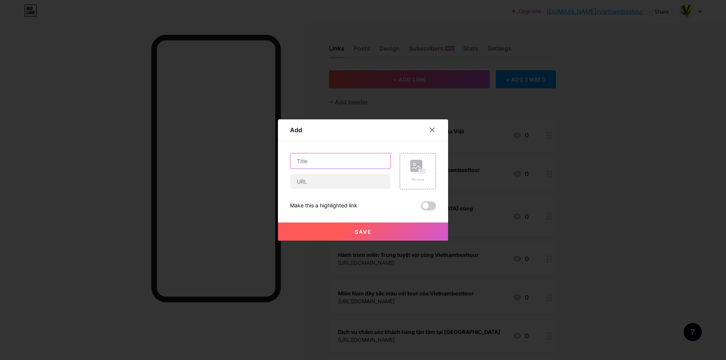
click at [326, 158] on input "text" at bounding box center [340, 161] width 100 height 15
type input "[URL][DOMAIN_NAME]"
click at [311, 185] on input "text" at bounding box center [340, 181] width 100 height 15
type input "[URL][DOMAIN_NAME]"
click at [306, 227] on button "Save" at bounding box center [363, 232] width 170 height 18
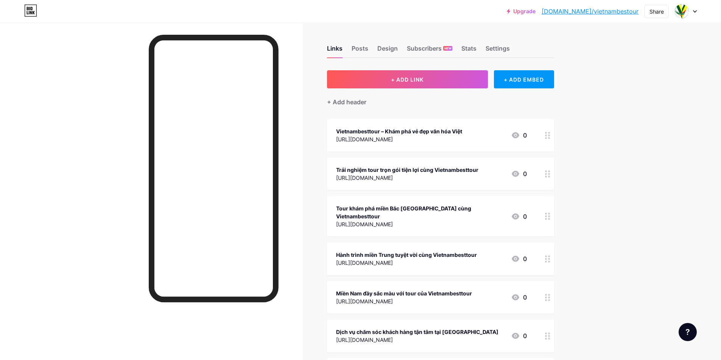
click at [391, 78] on button "+ ADD LINK" at bounding box center [407, 79] width 161 height 18
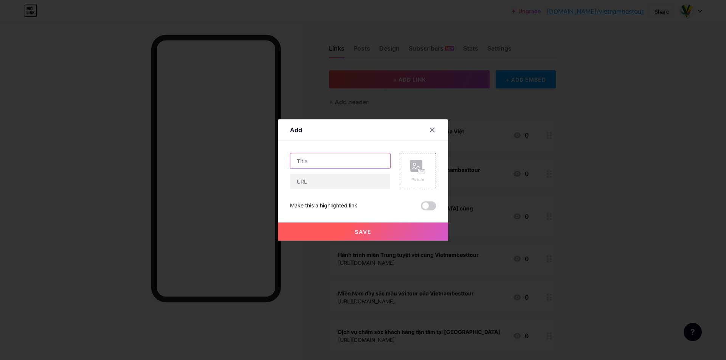
click at [349, 168] on input "text" at bounding box center [340, 161] width 100 height 15
type input "[URL]"
click at [322, 177] on input "text" at bounding box center [340, 181] width 100 height 15
type input "[URL]"
click at [310, 235] on button "Save" at bounding box center [363, 232] width 170 height 18
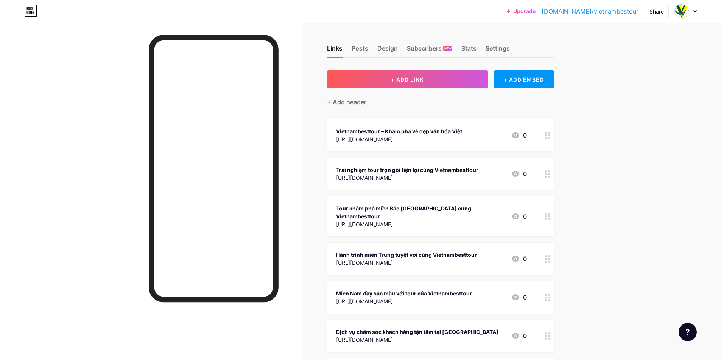
click at [396, 75] on button "+ ADD LINK" at bounding box center [407, 79] width 161 height 18
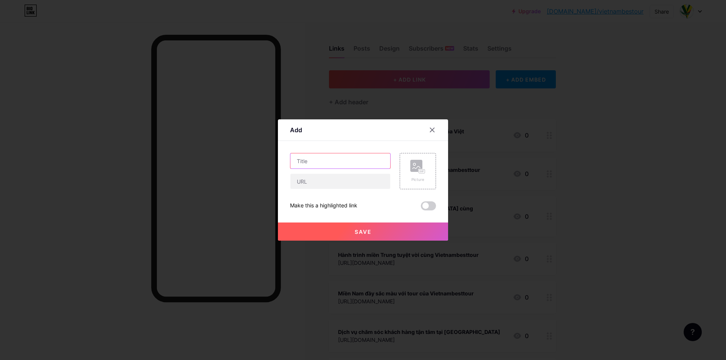
click at [334, 156] on input "text" at bounding box center [340, 161] width 100 height 15
type input "[URL][DOMAIN_NAME]"
click at [314, 182] on input "text" at bounding box center [340, 181] width 100 height 15
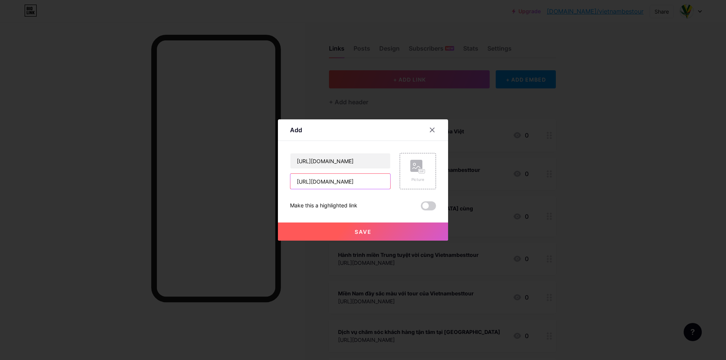
type input "[URL][DOMAIN_NAME]"
click at [314, 233] on button "Save" at bounding box center [363, 232] width 170 height 18
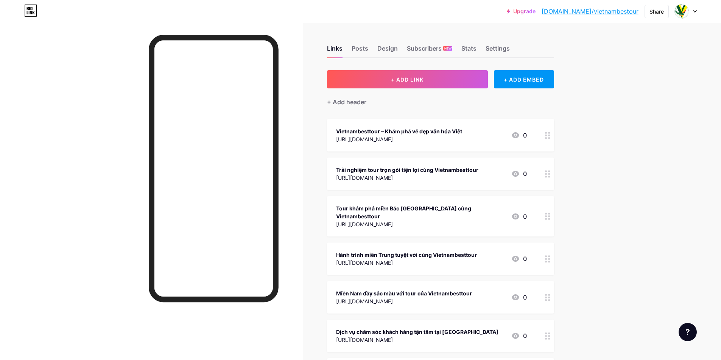
click at [405, 82] on span "+ ADD LINK" at bounding box center [407, 79] width 33 height 6
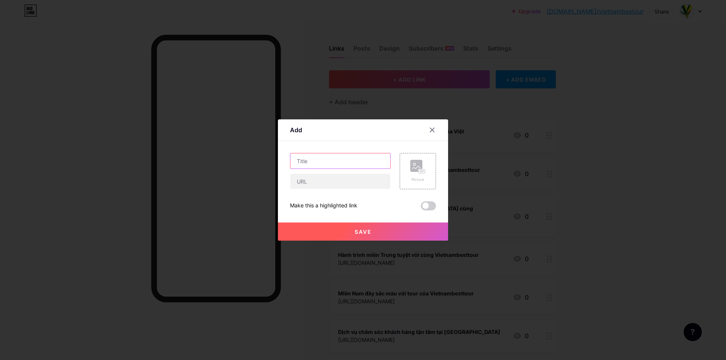
click at [340, 163] on input "text" at bounding box center [340, 161] width 100 height 15
type input "[URL][DOMAIN_NAME]"
click at [305, 185] on input "text" at bounding box center [340, 181] width 100 height 15
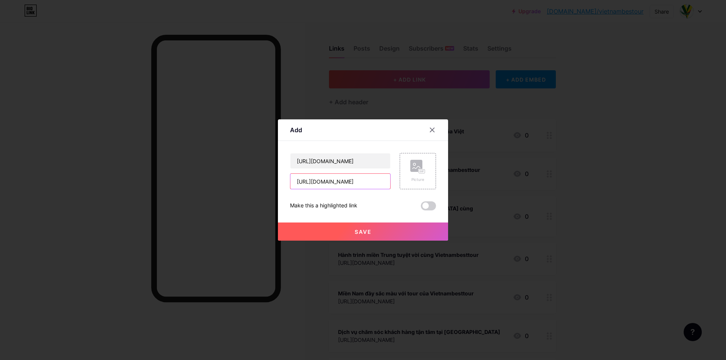
type input "[URL][DOMAIN_NAME]"
click at [308, 232] on button "Save" at bounding box center [363, 232] width 170 height 18
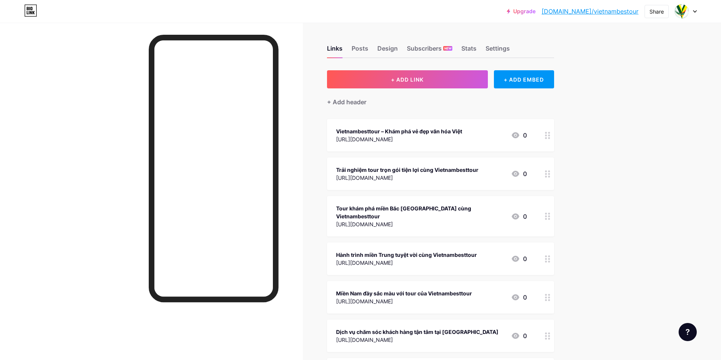
click at [410, 78] on span "+ ADD LINK" at bounding box center [407, 79] width 33 height 6
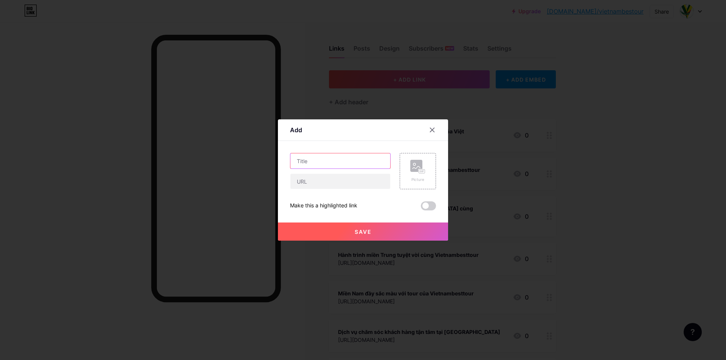
click at [335, 157] on input "text" at bounding box center [340, 161] width 100 height 15
type input "[URL][DOMAIN_NAME]"
click at [311, 181] on input "text" at bounding box center [340, 181] width 100 height 15
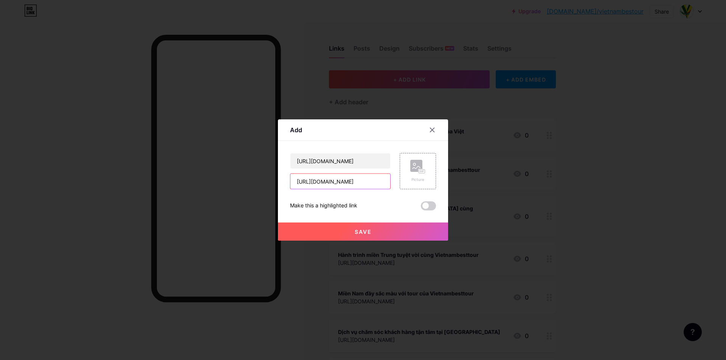
type input "[URL][DOMAIN_NAME]"
click at [311, 235] on button "Save" at bounding box center [363, 232] width 170 height 18
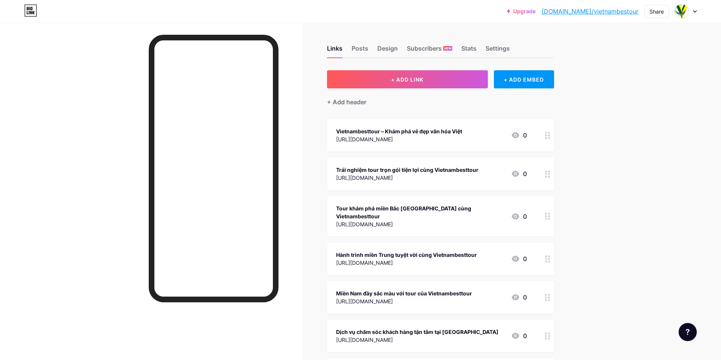
click at [413, 81] on span "+ ADD LINK" at bounding box center [407, 79] width 33 height 6
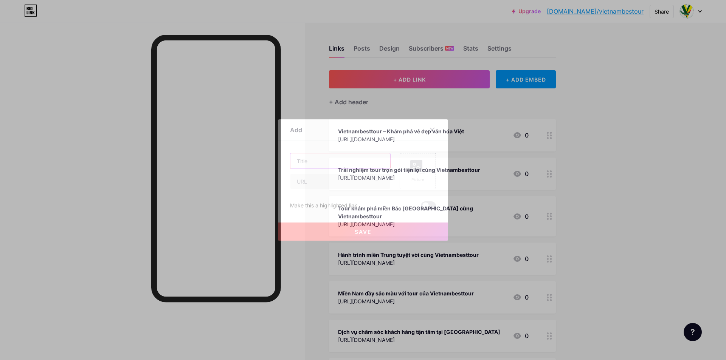
click at [331, 162] on input "text" at bounding box center [340, 161] width 100 height 15
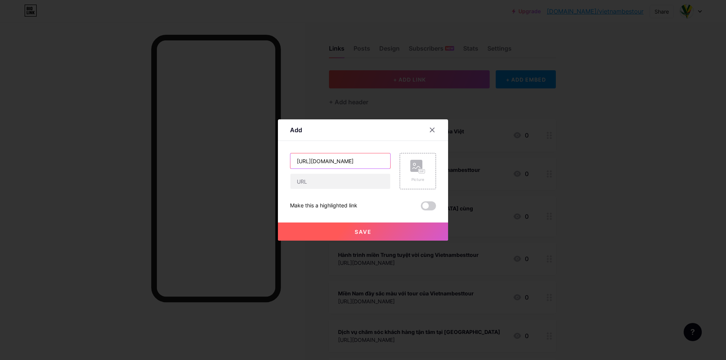
type input "[URL][DOMAIN_NAME]"
click at [321, 183] on input "text" at bounding box center [340, 181] width 100 height 15
type input "[URL][DOMAIN_NAME]"
click at [315, 233] on button "Save" at bounding box center [363, 232] width 170 height 18
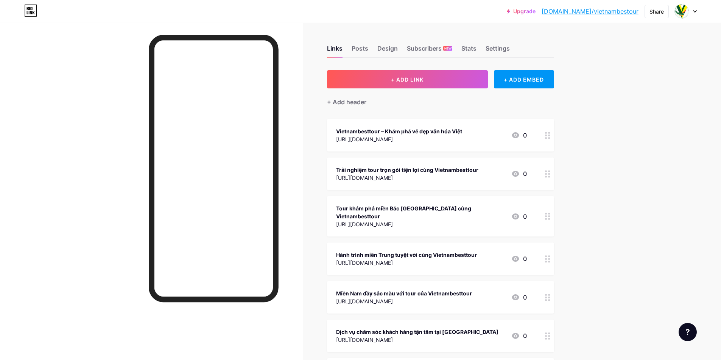
click at [413, 75] on button "+ ADD LINK" at bounding box center [407, 79] width 161 height 18
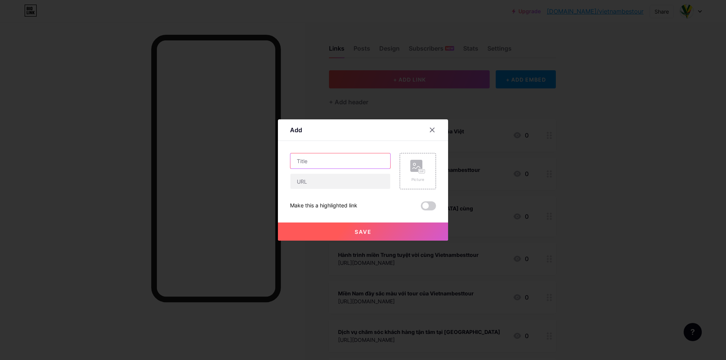
click at [337, 155] on input "text" at bounding box center [340, 161] width 100 height 15
type input "[URL][DOMAIN_NAME]"
click at [315, 188] on div at bounding box center [340, 182] width 101 height 16
click at [345, 177] on input "text" at bounding box center [340, 181] width 100 height 15
type input "[URL][DOMAIN_NAME]"
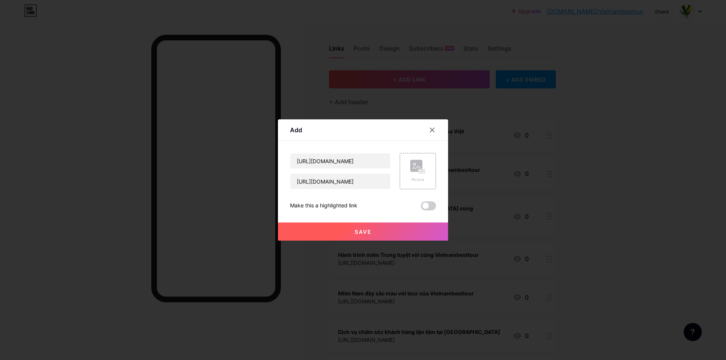
click at [309, 232] on button "Save" at bounding box center [363, 232] width 170 height 18
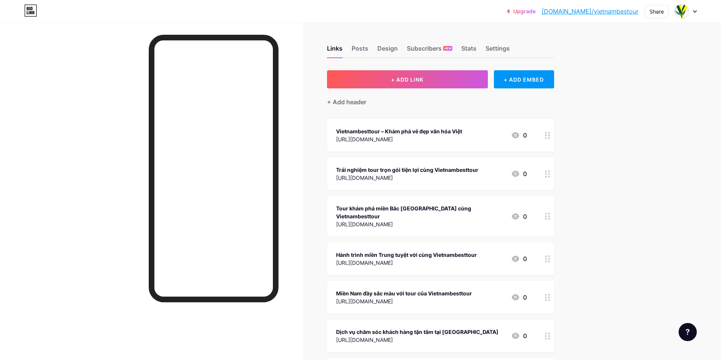
click at [385, 85] on button "+ ADD LINK" at bounding box center [407, 79] width 161 height 18
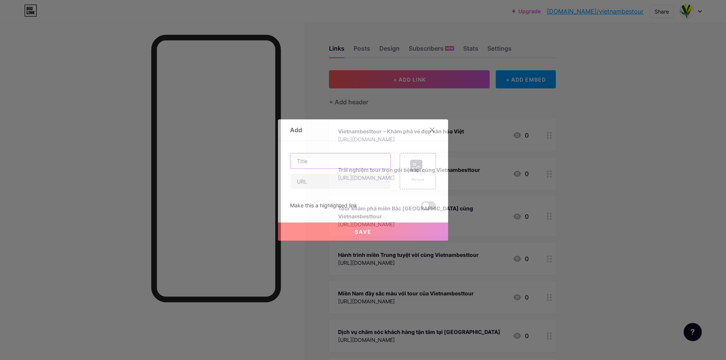
click at [323, 159] on input "text" at bounding box center [340, 161] width 100 height 15
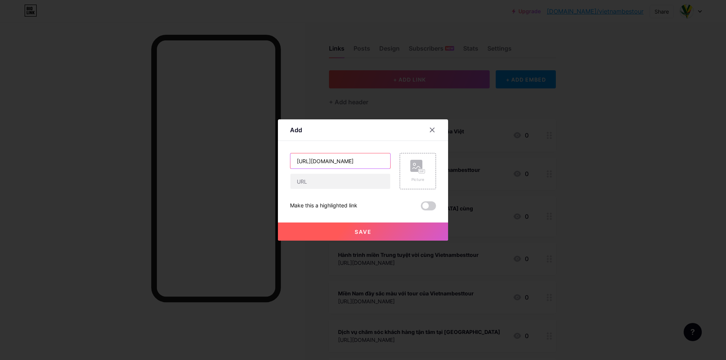
scroll to position [0, 9]
type input "[URL][DOMAIN_NAME]"
click at [299, 181] on input "text" at bounding box center [340, 181] width 100 height 15
type input "[URL][DOMAIN_NAME]"
click at [309, 228] on button "Save" at bounding box center [363, 232] width 170 height 18
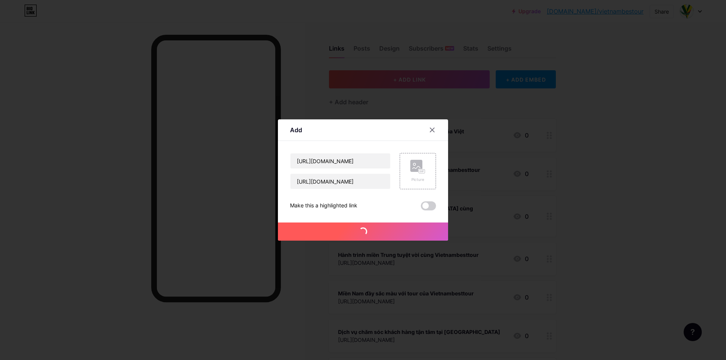
scroll to position [0, 0]
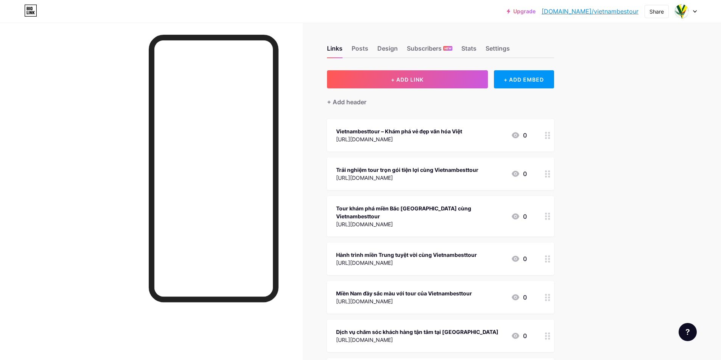
click at [394, 80] on span "+ ADD LINK" at bounding box center [407, 79] width 33 height 6
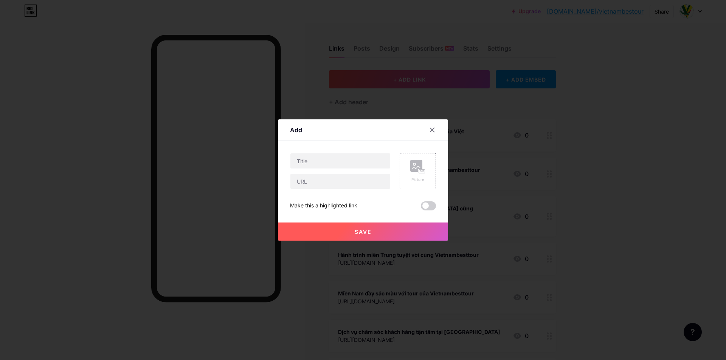
click at [311, 167] on div at bounding box center [340, 161] width 101 height 16
click at [321, 157] on input "text" at bounding box center [340, 161] width 100 height 15
type input "[URL][DOMAIN_NAME]"
click at [317, 178] on input "text" at bounding box center [340, 181] width 100 height 15
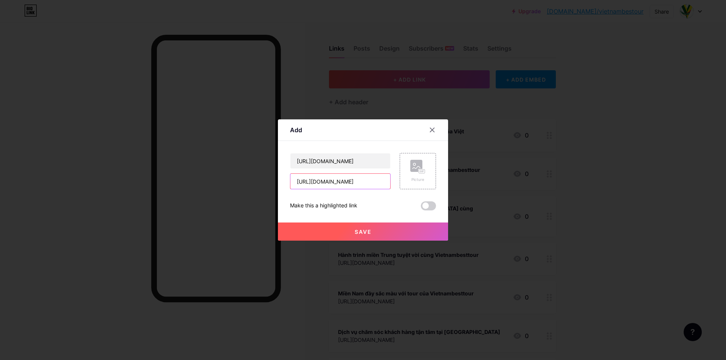
type input "[URL][DOMAIN_NAME]"
click at [305, 228] on button "Save" at bounding box center [363, 232] width 170 height 18
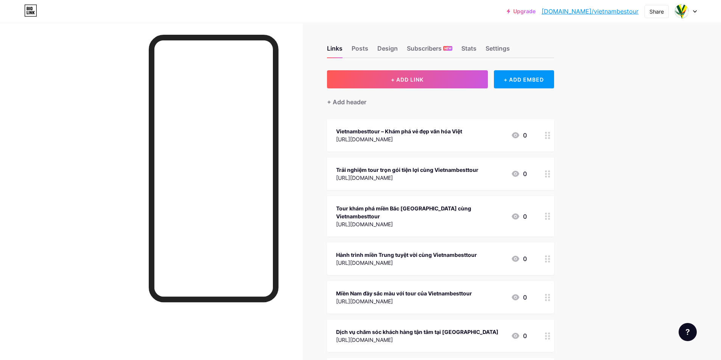
click at [429, 74] on button "+ ADD LINK" at bounding box center [407, 79] width 161 height 18
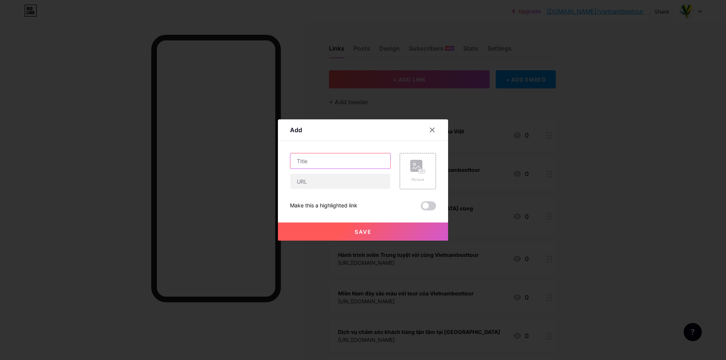
click at [314, 167] on input "text" at bounding box center [340, 161] width 100 height 15
type input "[URL][DOMAIN_NAME]"
click at [310, 179] on input "text" at bounding box center [340, 181] width 100 height 15
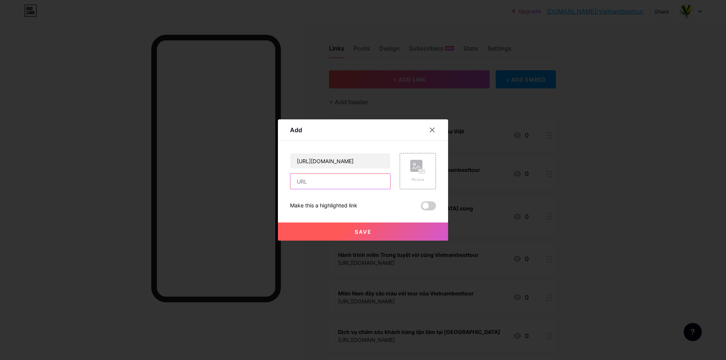
type input "[URL][DOMAIN_NAME]"
click at [303, 241] on div at bounding box center [363, 180] width 726 height 360
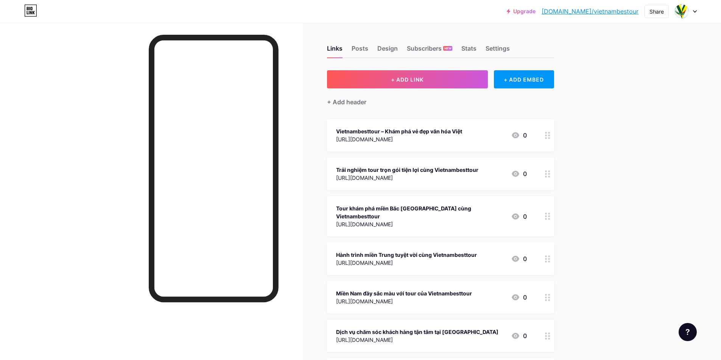
click at [430, 77] on button "+ ADD LINK" at bounding box center [407, 79] width 161 height 18
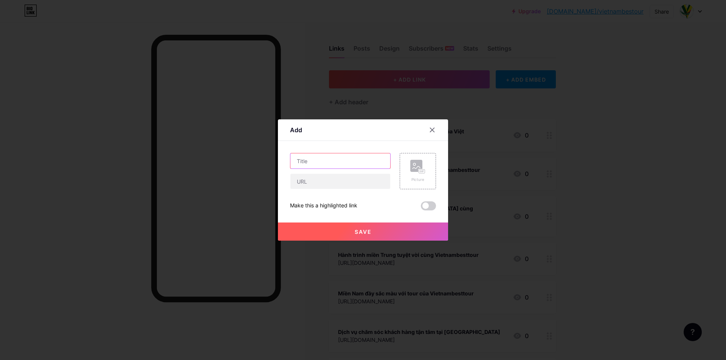
click at [319, 158] on input "text" at bounding box center [340, 161] width 100 height 15
type input "[URL][DOMAIN_NAME]"
click at [303, 183] on input "text" at bounding box center [340, 181] width 100 height 15
type input "[URL][DOMAIN_NAME]"
click at [306, 236] on button "Save" at bounding box center [363, 232] width 170 height 18
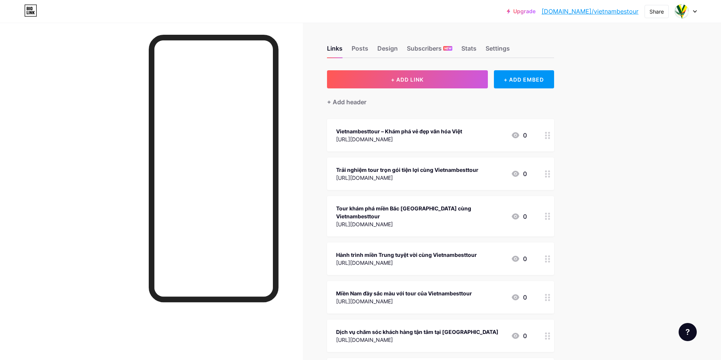
click at [391, 71] on button "+ ADD LINK" at bounding box center [407, 79] width 161 height 18
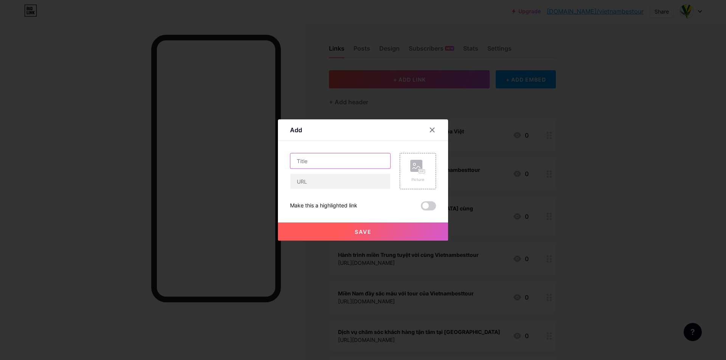
click at [343, 160] on input "text" at bounding box center [340, 161] width 100 height 15
type input "[URL][DOMAIN_NAME]"
click at [310, 177] on input "text" at bounding box center [340, 181] width 100 height 15
type input "[URL][DOMAIN_NAME]"
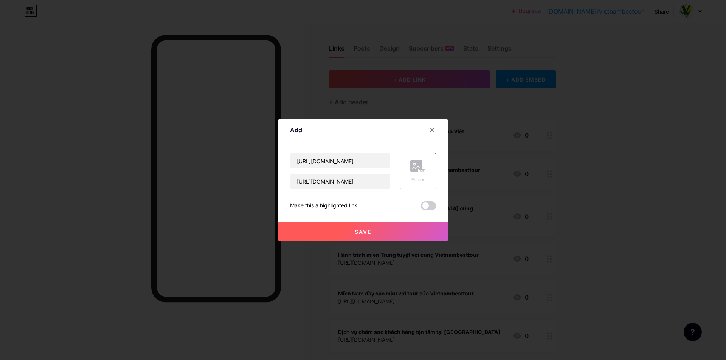
click at [299, 230] on button "Save" at bounding box center [363, 232] width 170 height 18
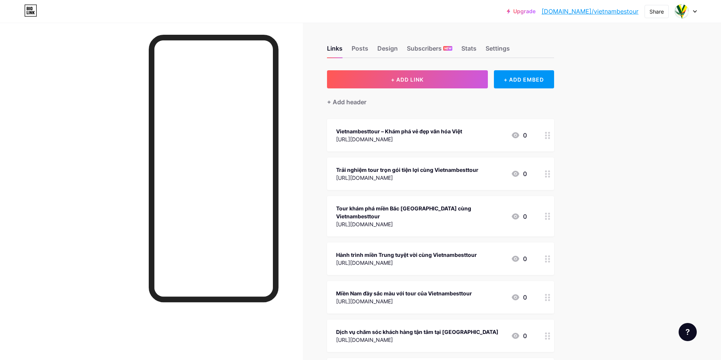
click at [401, 80] on span "+ ADD LINK" at bounding box center [407, 79] width 33 height 6
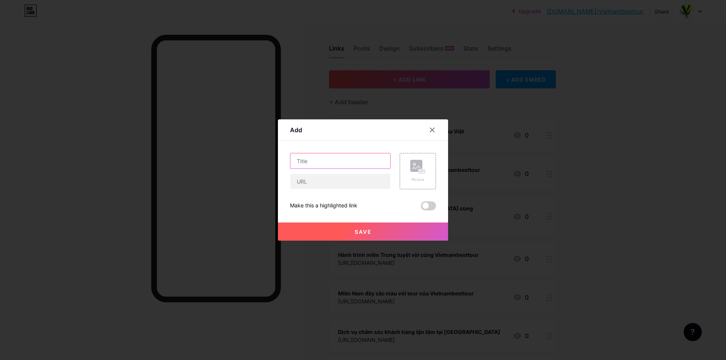
click at [306, 164] on input "text" at bounding box center [340, 161] width 100 height 15
type input "[URL][DOMAIN_NAME]"
click at [303, 184] on input "text" at bounding box center [340, 181] width 100 height 15
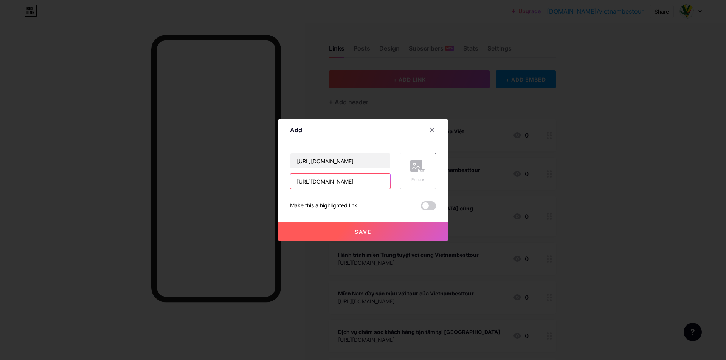
scroll to position [0, 9]
type input "[URL][DOMAIN_NAME]"
click at [311, 228] on button "Save" at bounding box center [363, 232] width 170 height 18
